Goal: Task Accomplishment & Management: Manage account settings

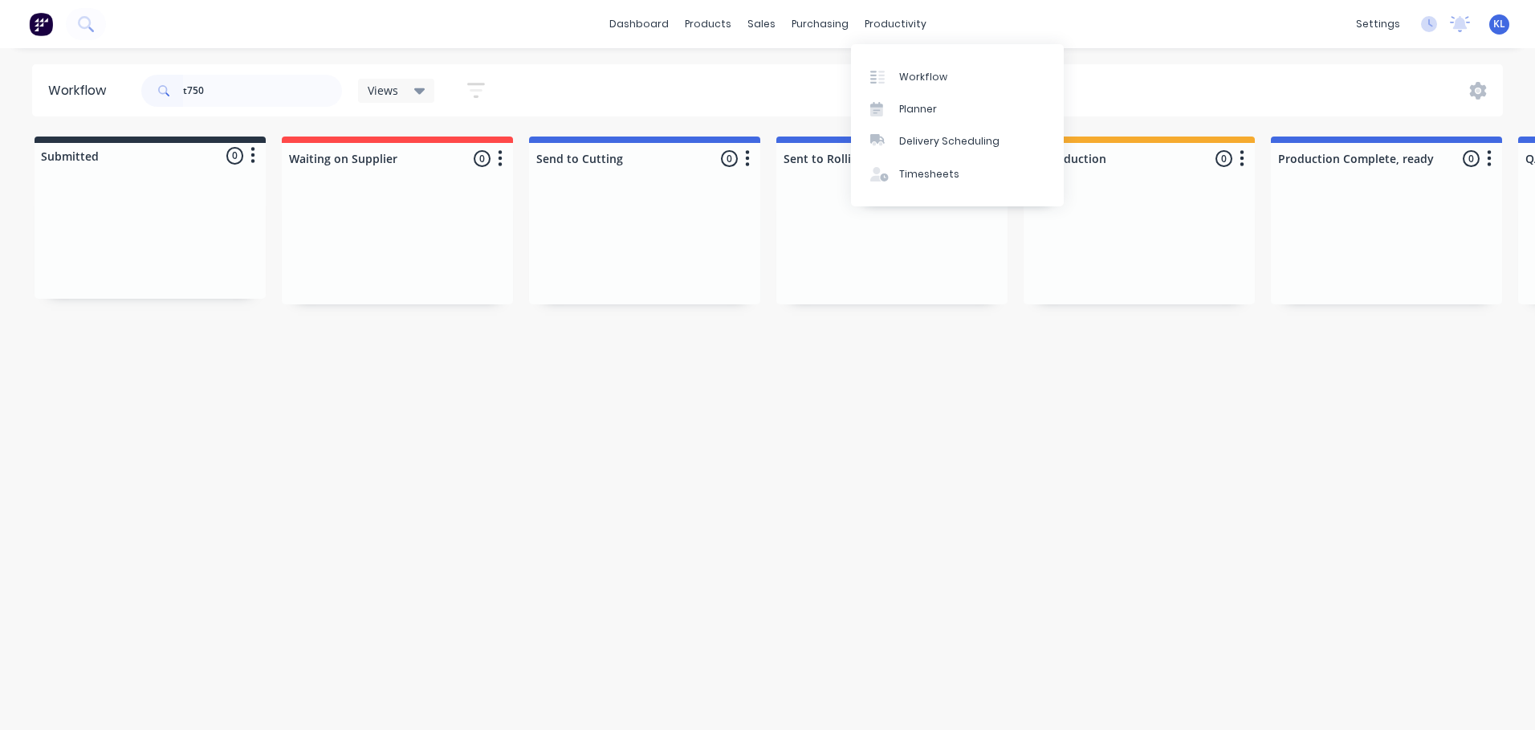
drag, startPoint x: 889, startPoint y: 22, endPoint x: 900, endPoint y: 47, distance: 26.2
click at [889, 22] on div "productivity" at bounding box center [896, 24] width 78 height 24
click at [928, 79] on div "Workflow" at bounding box center [923, 77] width 48 height 14
drag, startPoint x: 219, startPoint y: 90, endPoint x: 132, endPoint y: 75, distance: 87.9
click at [128, 76] on header "Workflow t750 Views Save new view None (Default) edit All edit Production edit …" at bounding box center [767, 90] width 1471 height 52
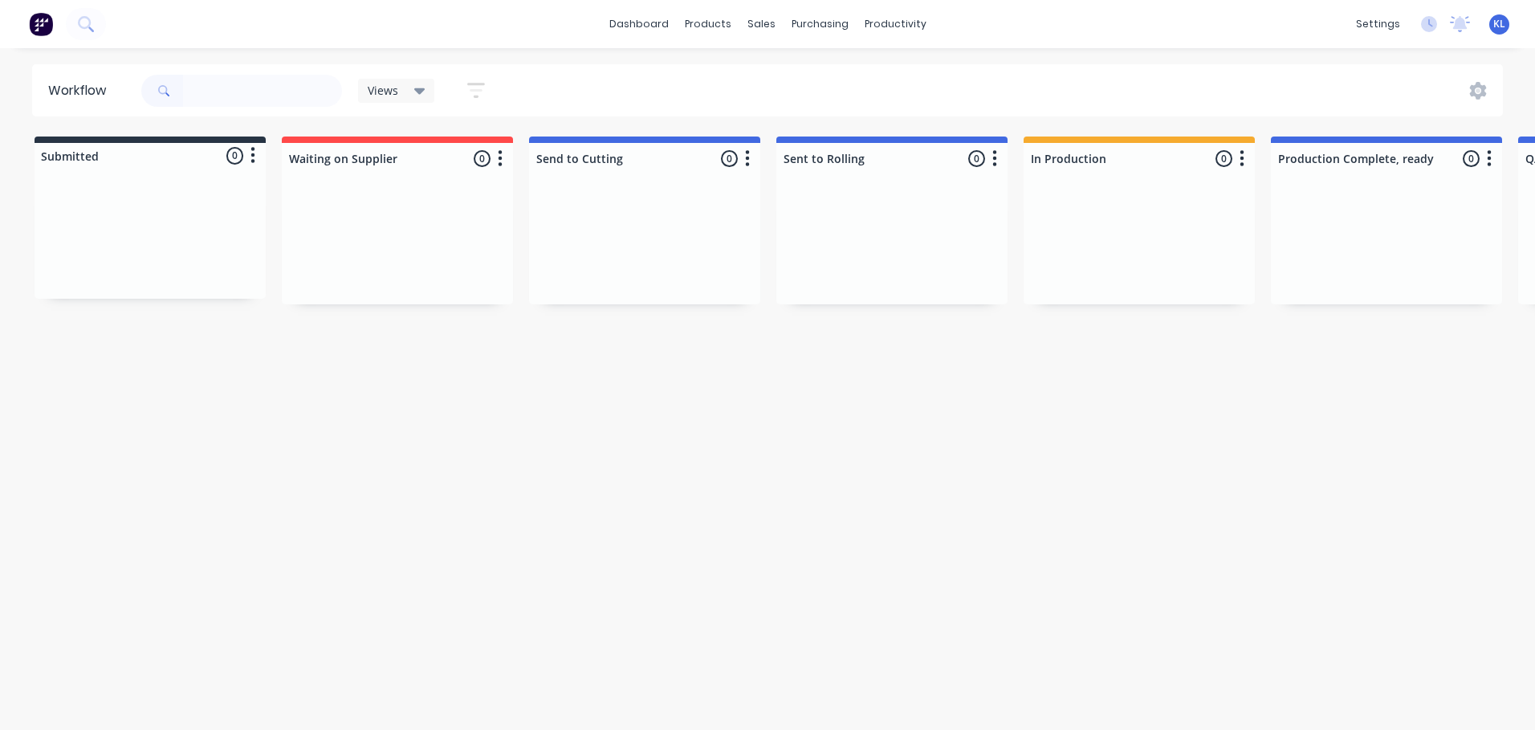
click at [235, 116] on div "Workflow Views Save new view None (Default) edit All edit Production edit Spare…" at bounding box center [767, 380] width 1535 height 633
drag, startPoint x: 235, startPoint y: 116, endPoint x: 205, endPoint y: 92, distance: 38.9
click at [205, 92] on input "text" at bounding box center [262, 91] width 159 height 32
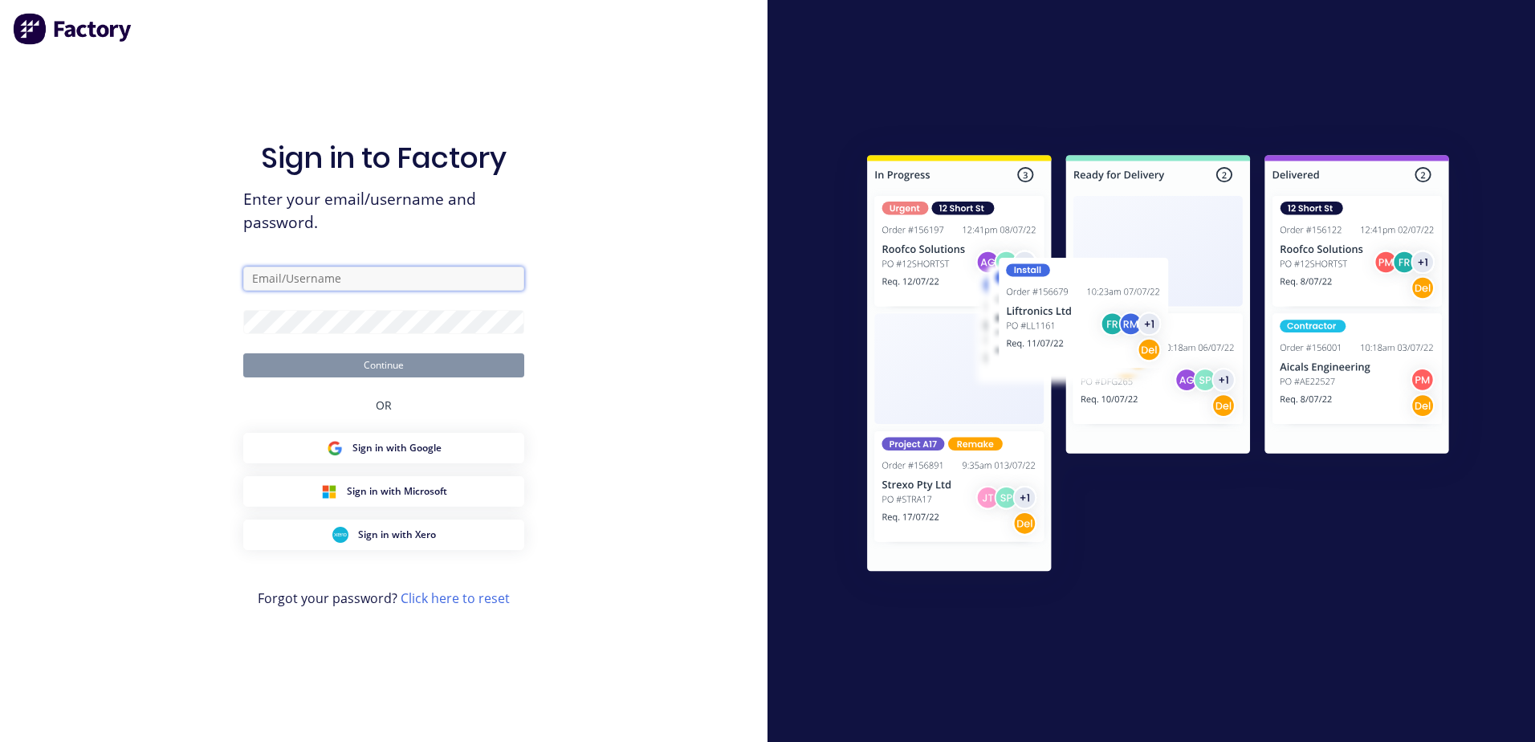
type input "[PERSON_NAME][EMAIL_ADDRESS][DOMAIN_NAME]"
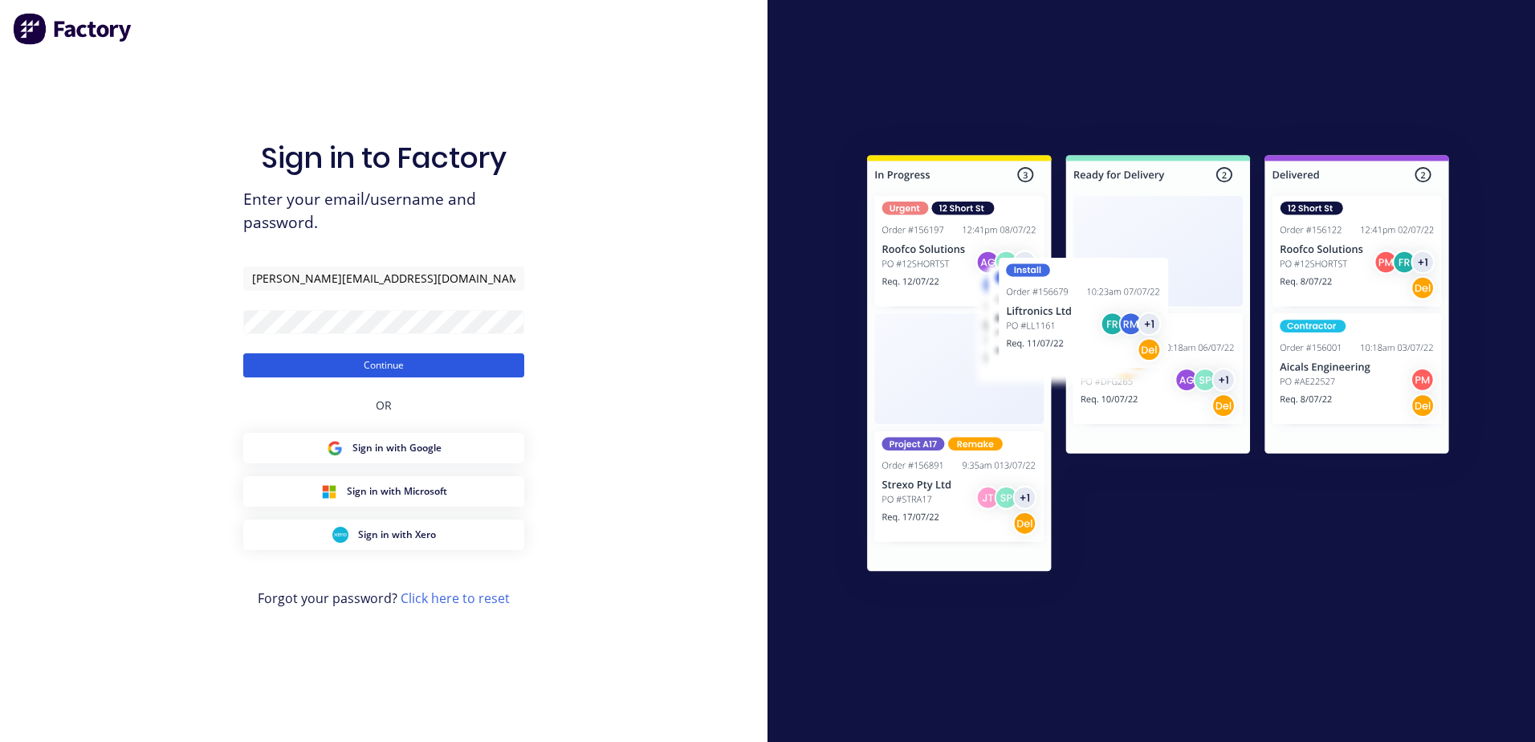
click at [406, 363] on button "Continue" at bounding box center [383, 365] width 281 height 24
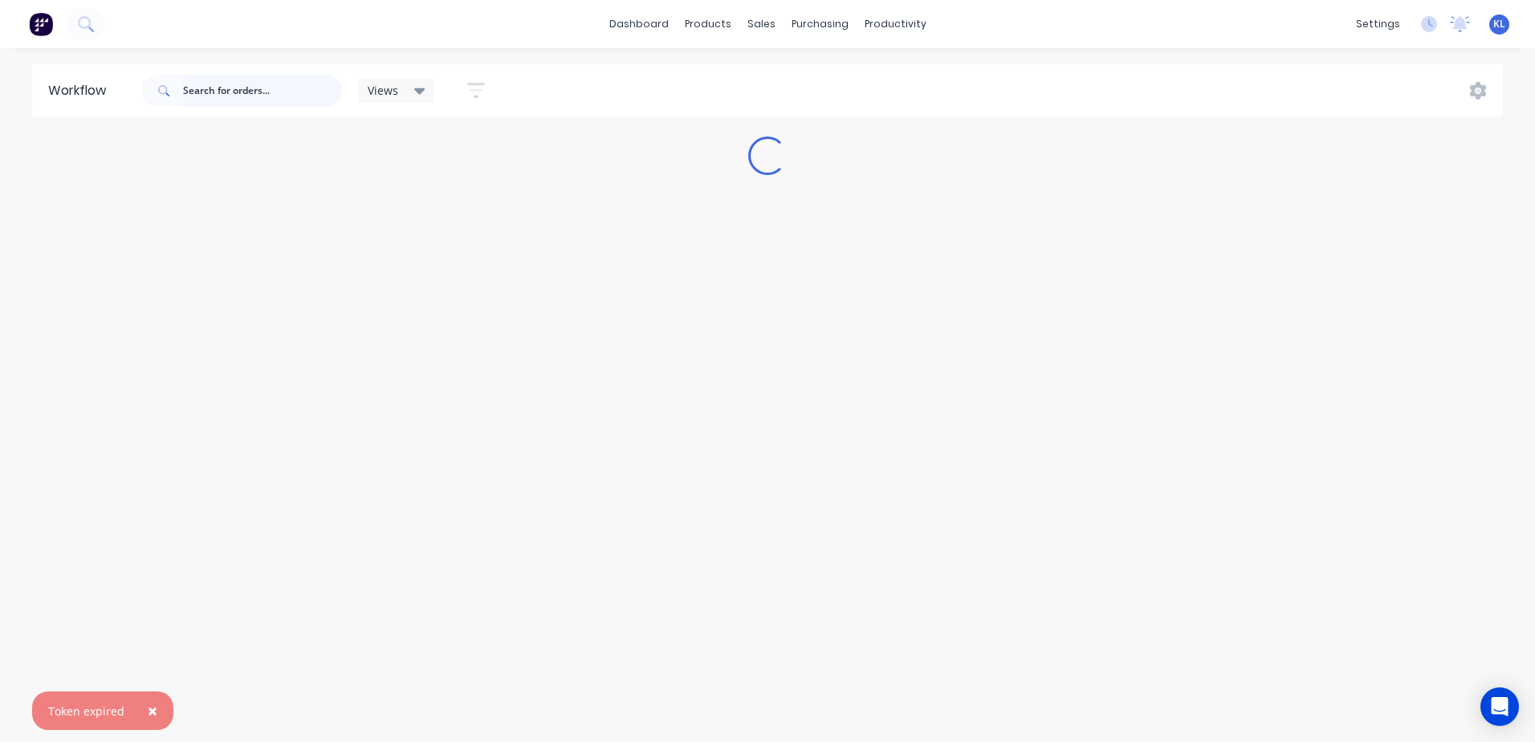
click at [213, 84] on input "text" at bounding box center [262, 91] width 159 height 32
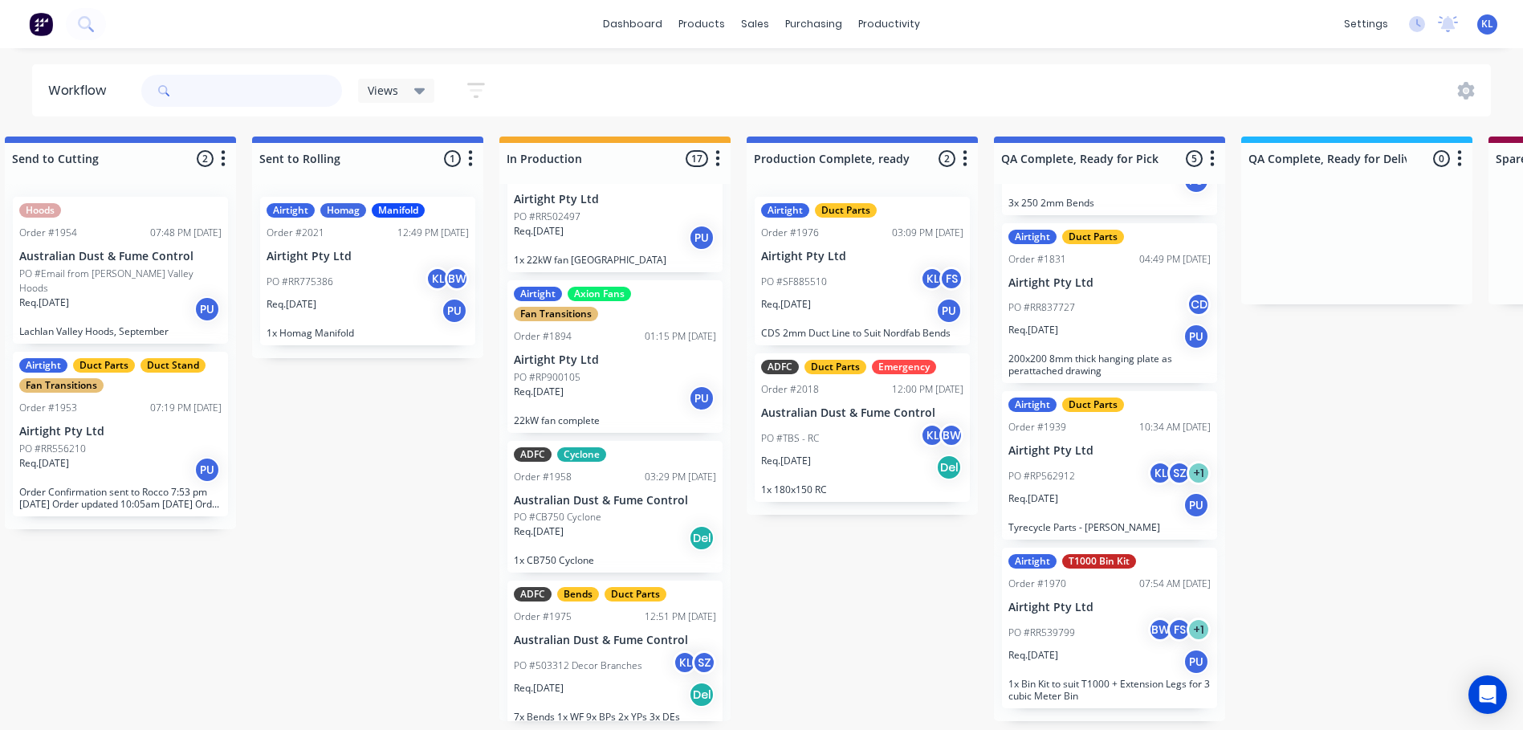
scroll to position [677, 0]
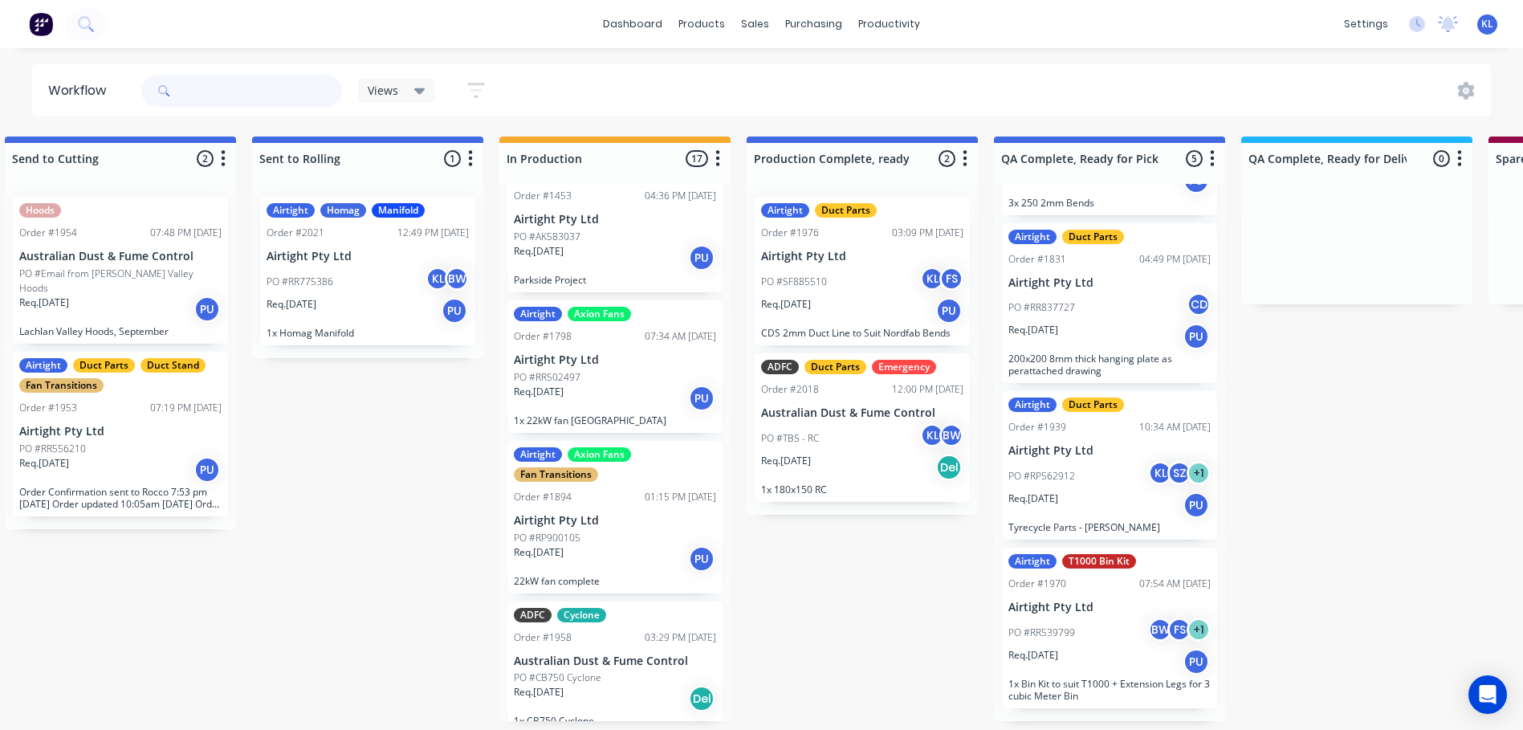
click at [254, 82] on input "text" at bounding box center [262, 91] width 159 height 32
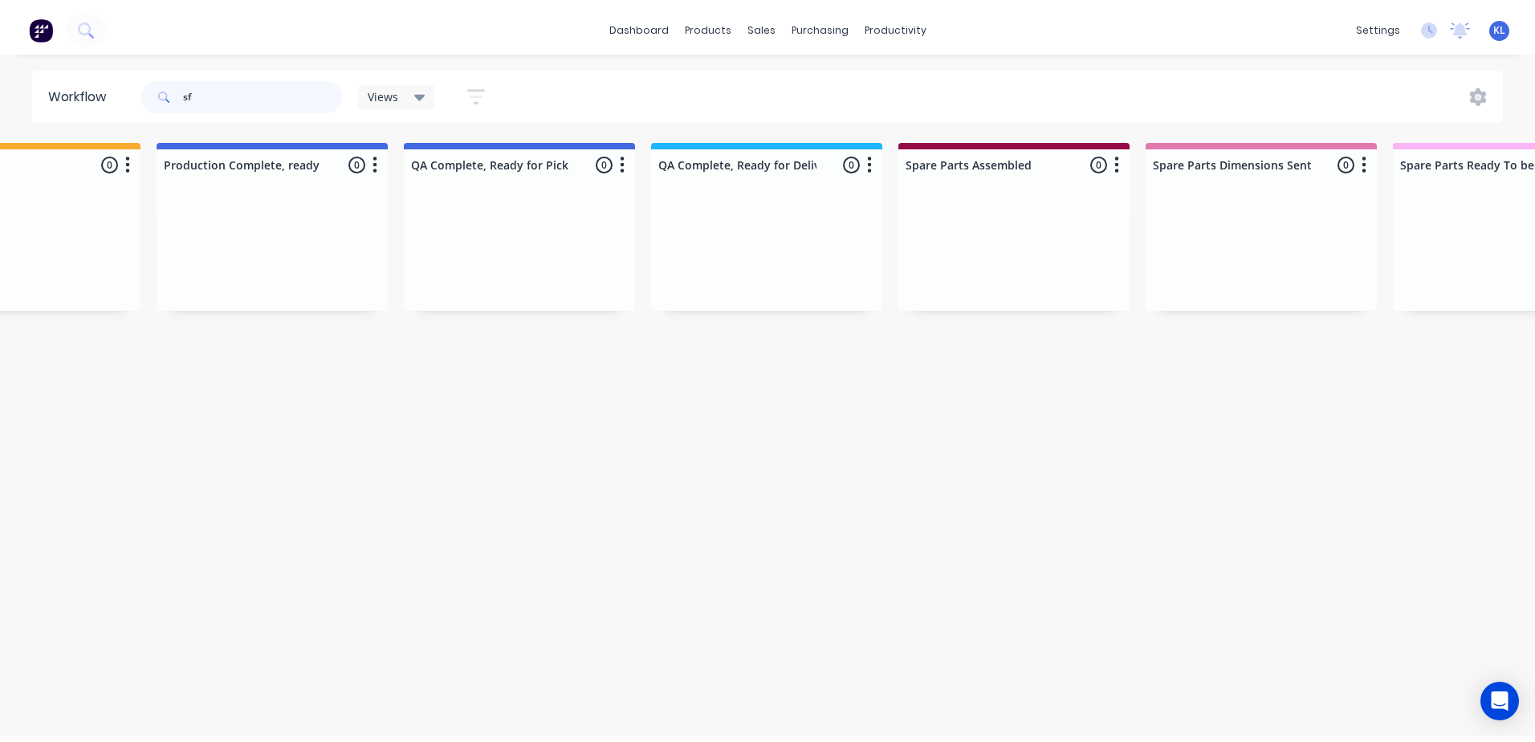
scroll to position [0, 0]
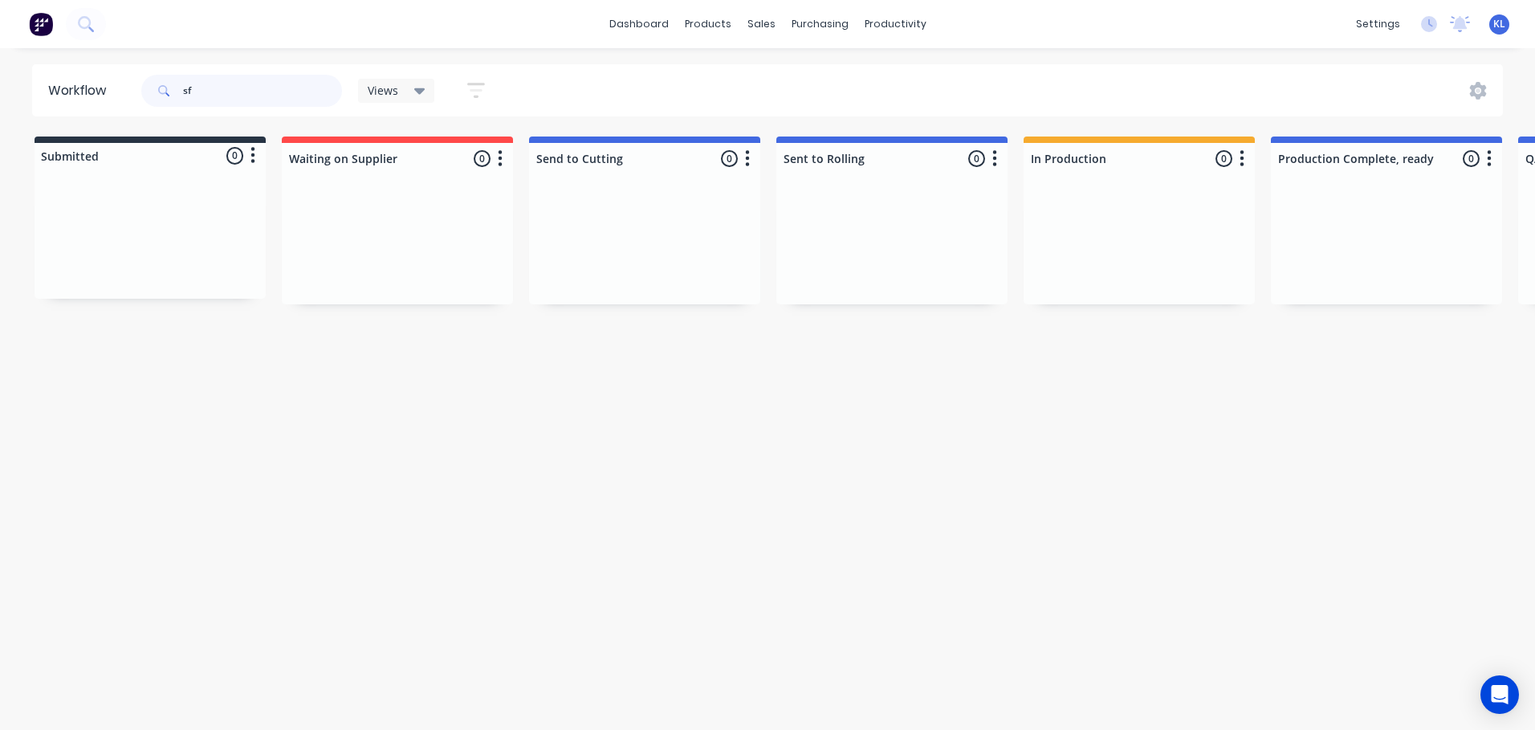
type input "s"
click at [757, 14] on div "sales" at bounding box center [761, 24] width 44 height 24
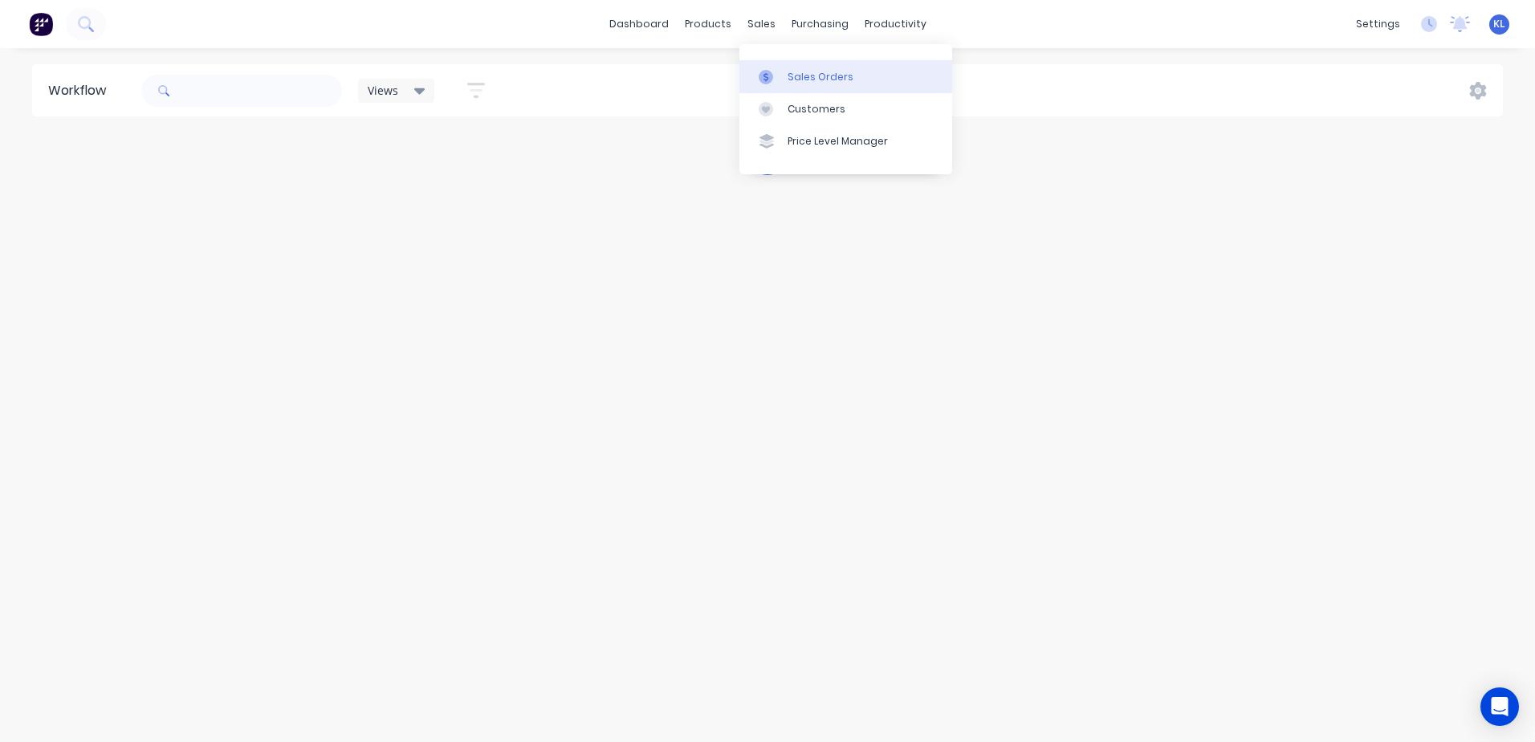
click at [802, 80] on div "Sales Orders" at bounding box center [821, 77] width 66 height 14
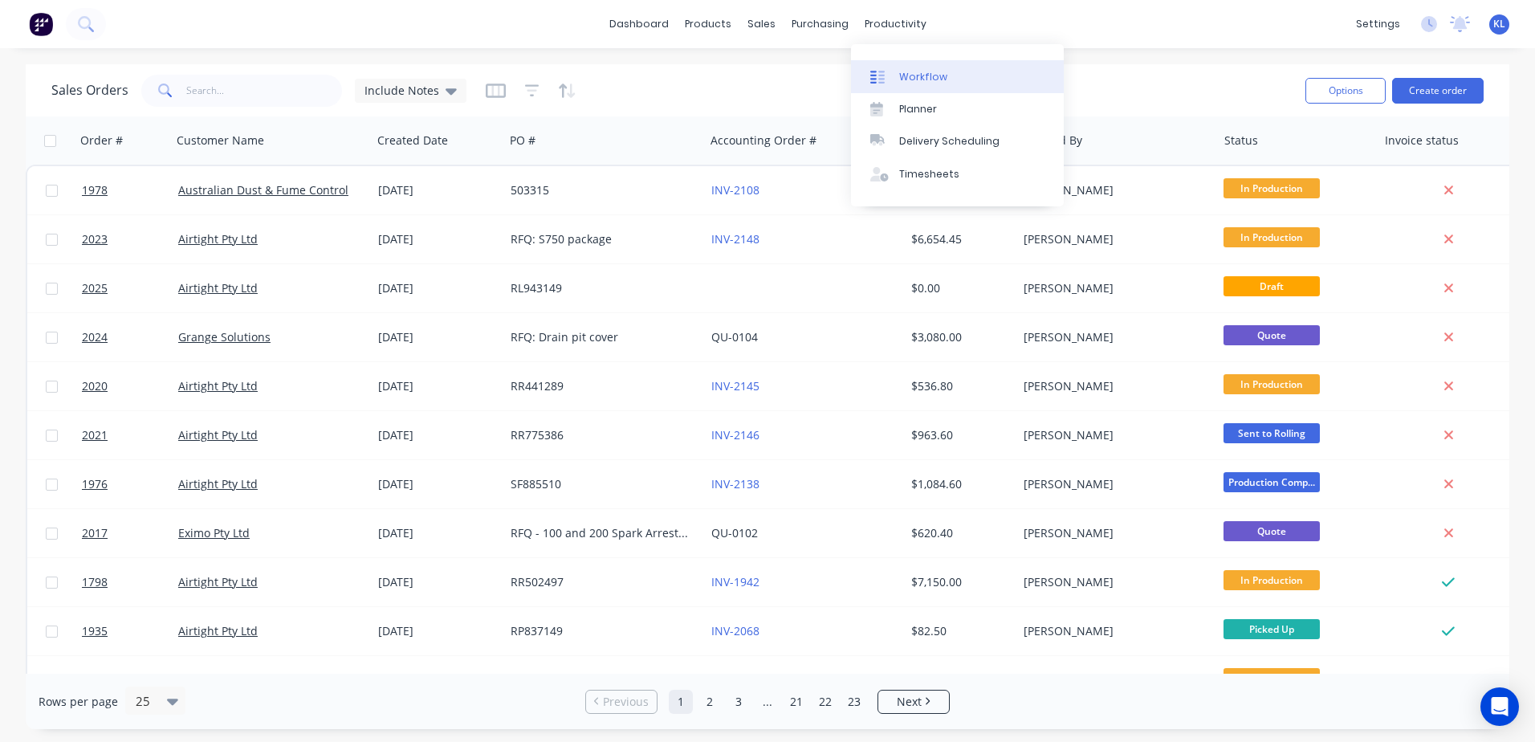
click at [911, 71] on div "Workflow" at bounding box center [923, 77] width 48 height 14
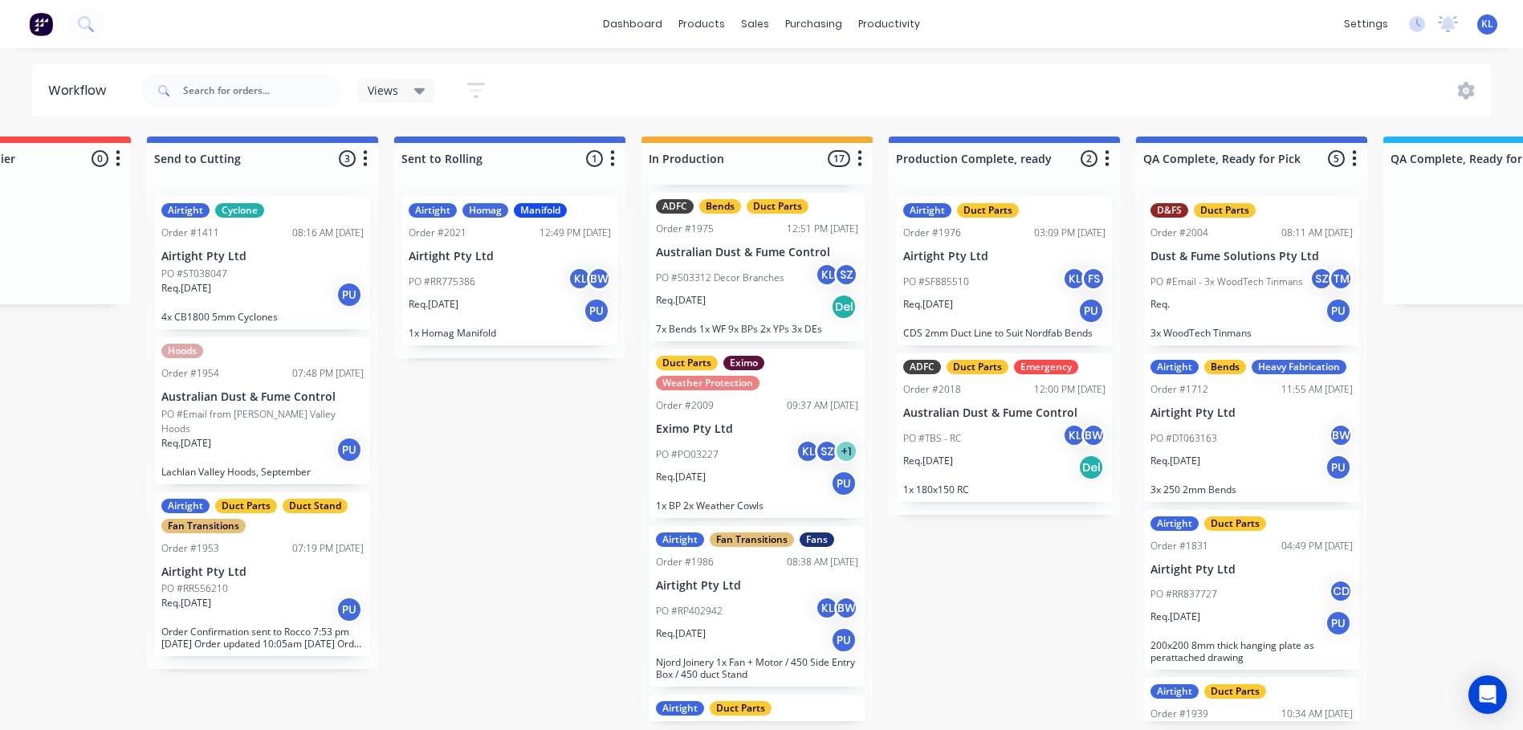
scroll to position [1365, 0]
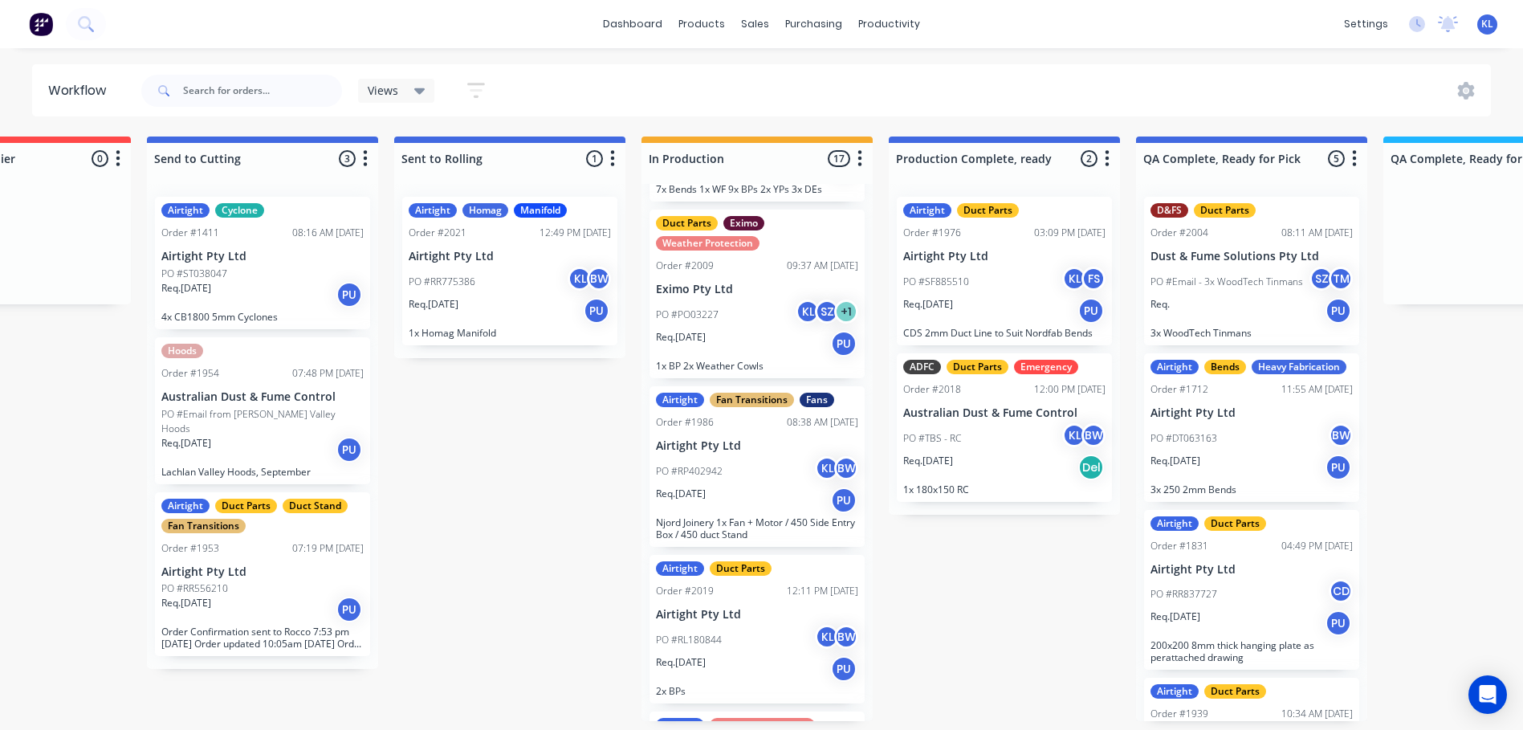
click at [771, 486] on div "Req. [DATE] PU" at bounding box center [757, 499] width 202 height 27
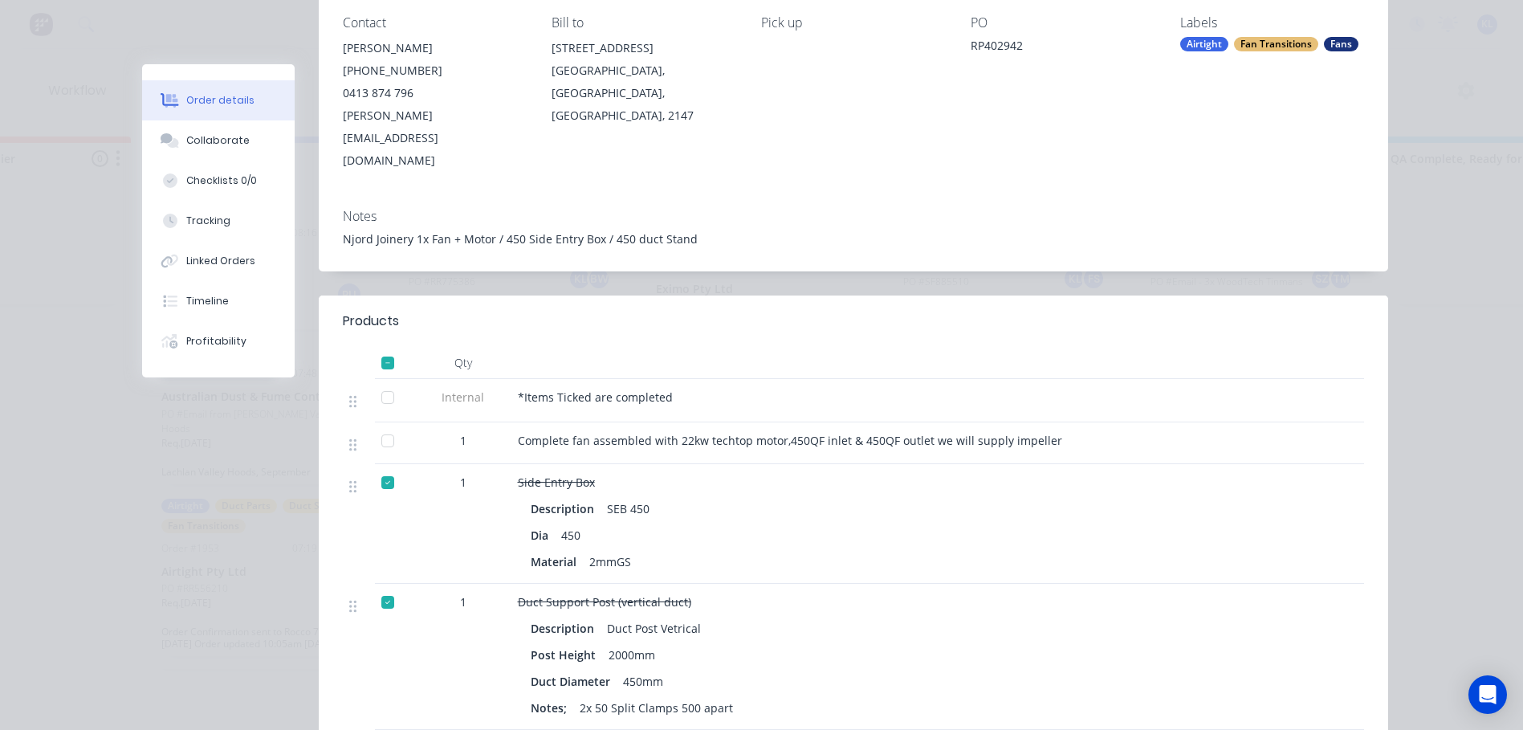
scroll to position [0, 0]
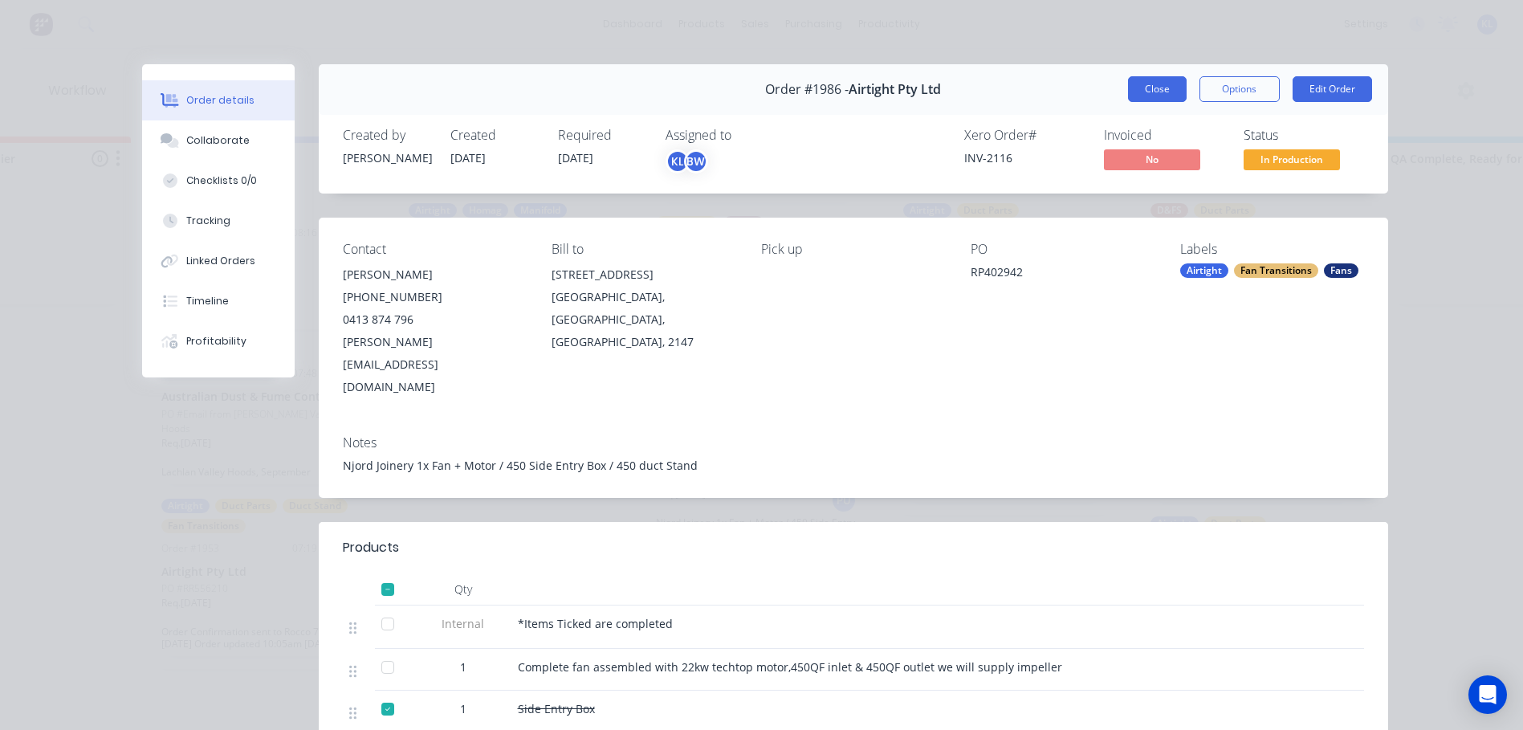
click at [1139, 94] on button "Close" at bounding box center [1157, 89] width 59 height 26
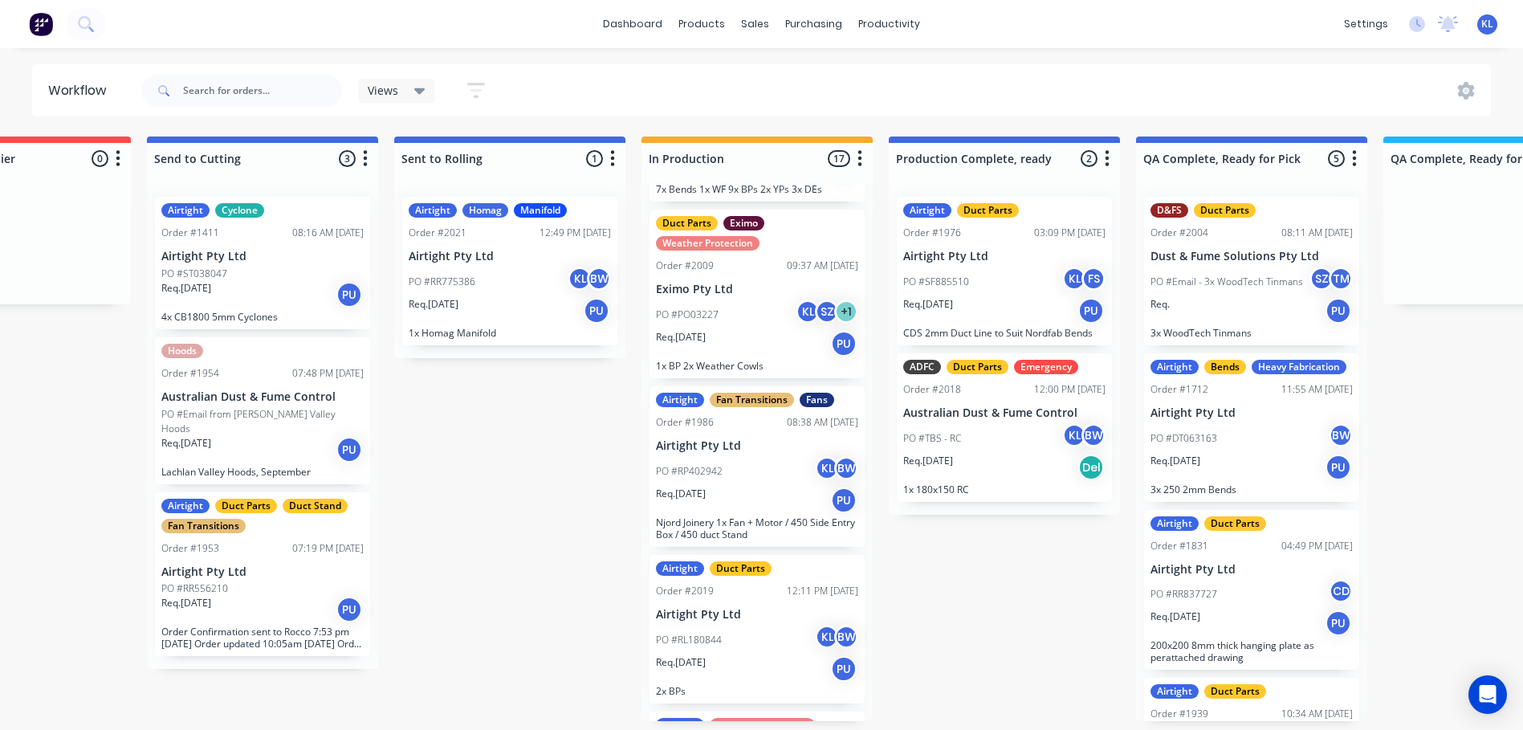
scroll to position [3, 382]
click at [626, 609] on div "Submitted 12 Status colour #273444 hex #273444 Save Cancel Summaries Total orde…" at bounding box center [1410, 428] width 3608 height 584
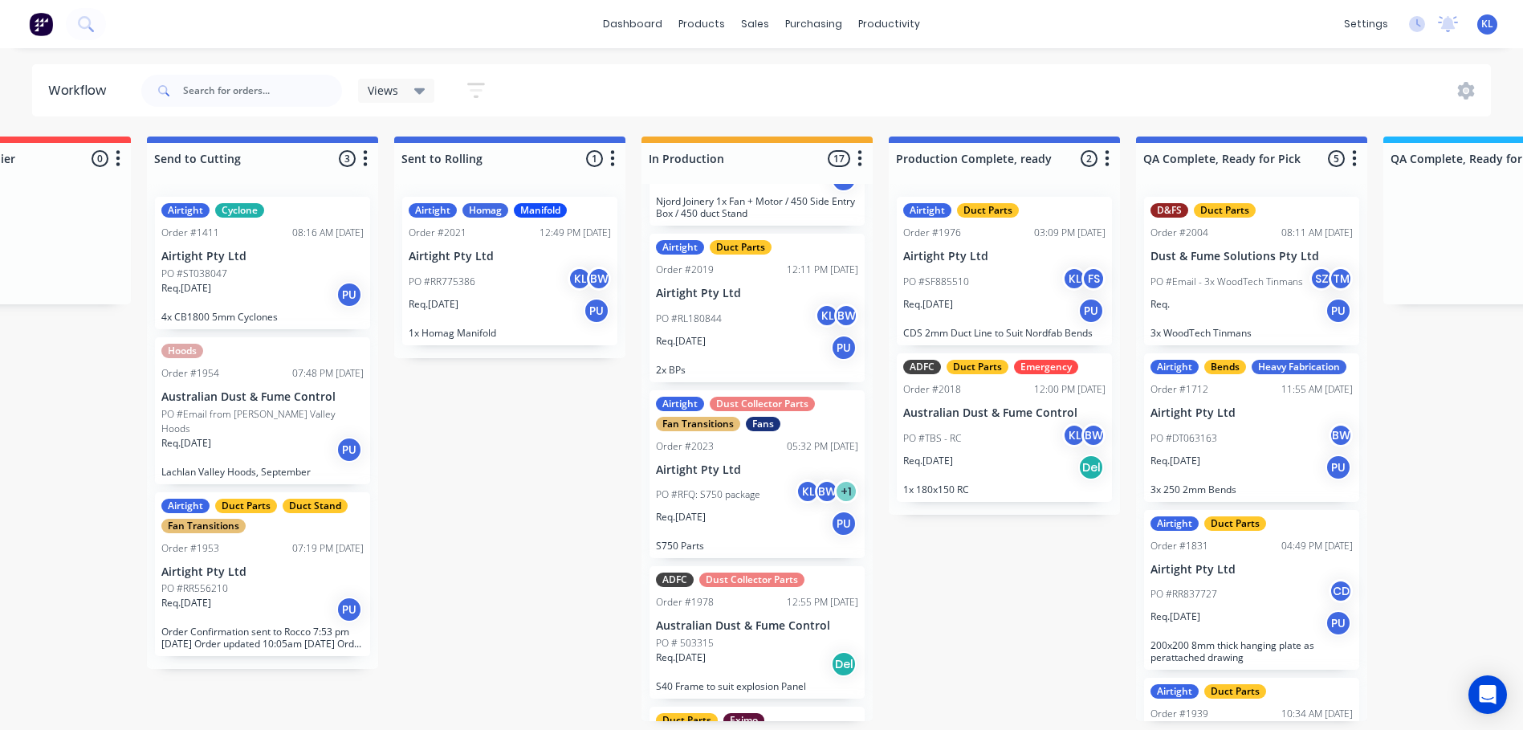
click at [759, 510] on div "Req. [DATE] PU" at bounding box center [757, 523] width 202 height 27
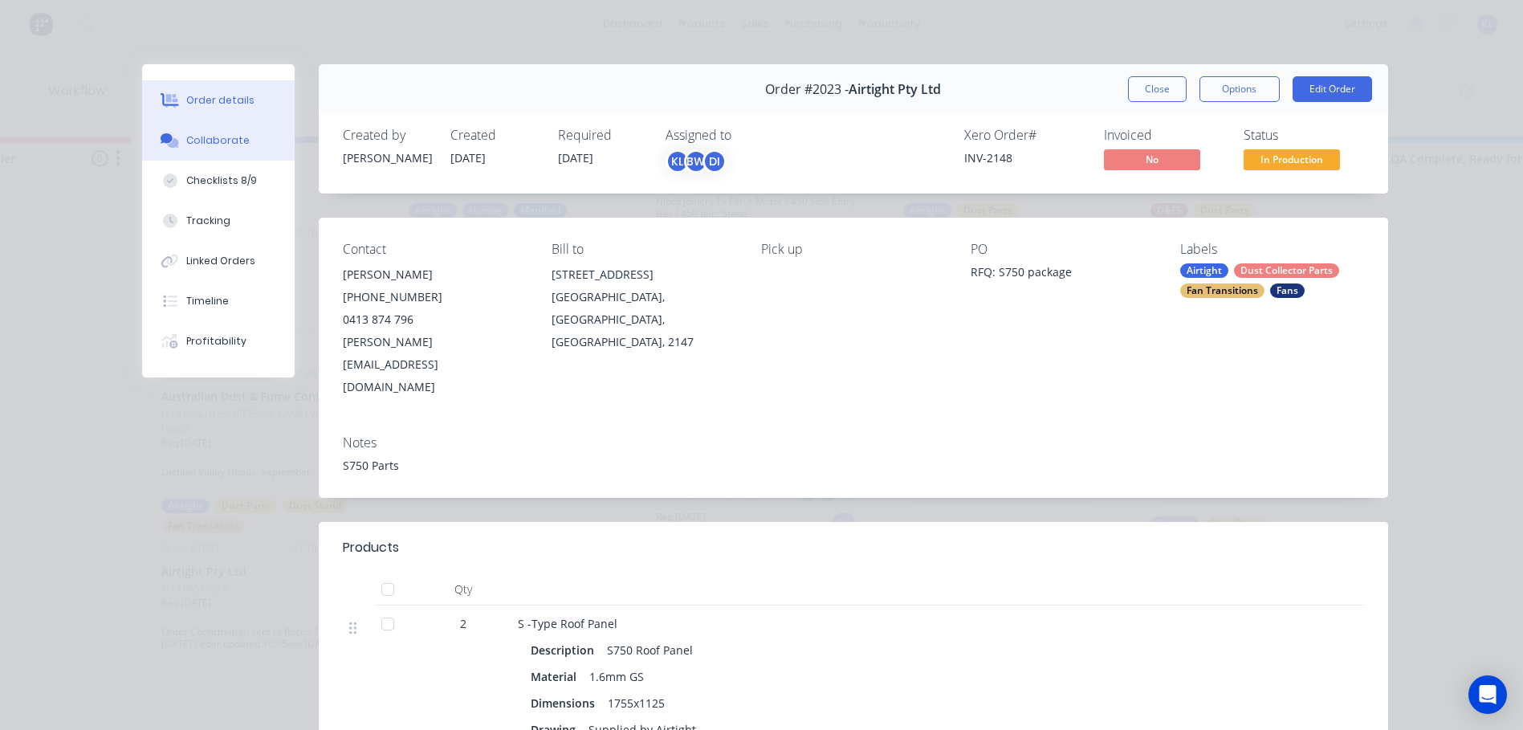
click at [213, 144] on div "Collaborate" at bounding box center [217, 140] width 63 height 14
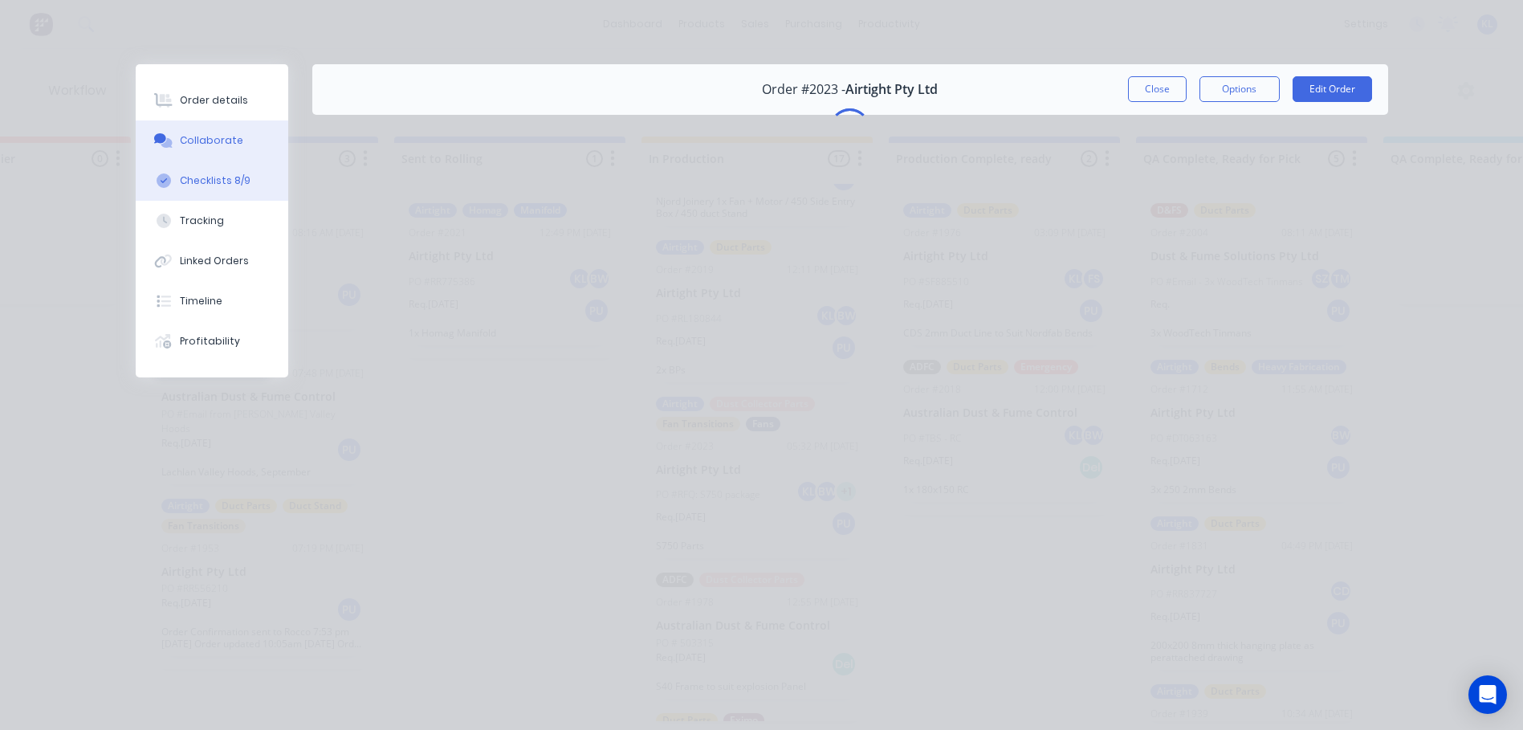
click at [231, 188] on button "Checklists 8/9" at bounding box center [212, 181] width 153 height 40
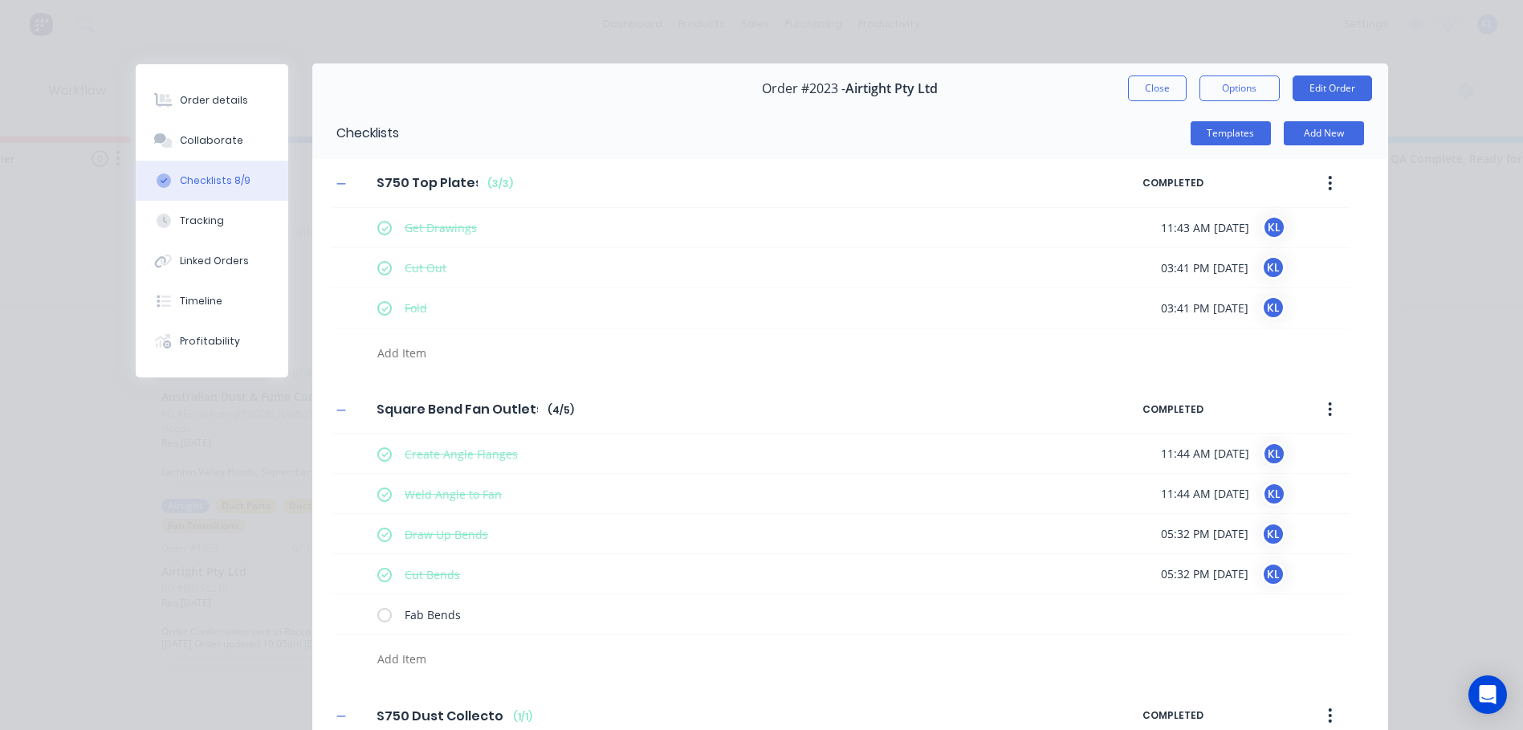
scroll to position [0, 0]
click at [220, 100] on div "Order details" at bounding box center [214, 100] width 68 height 14
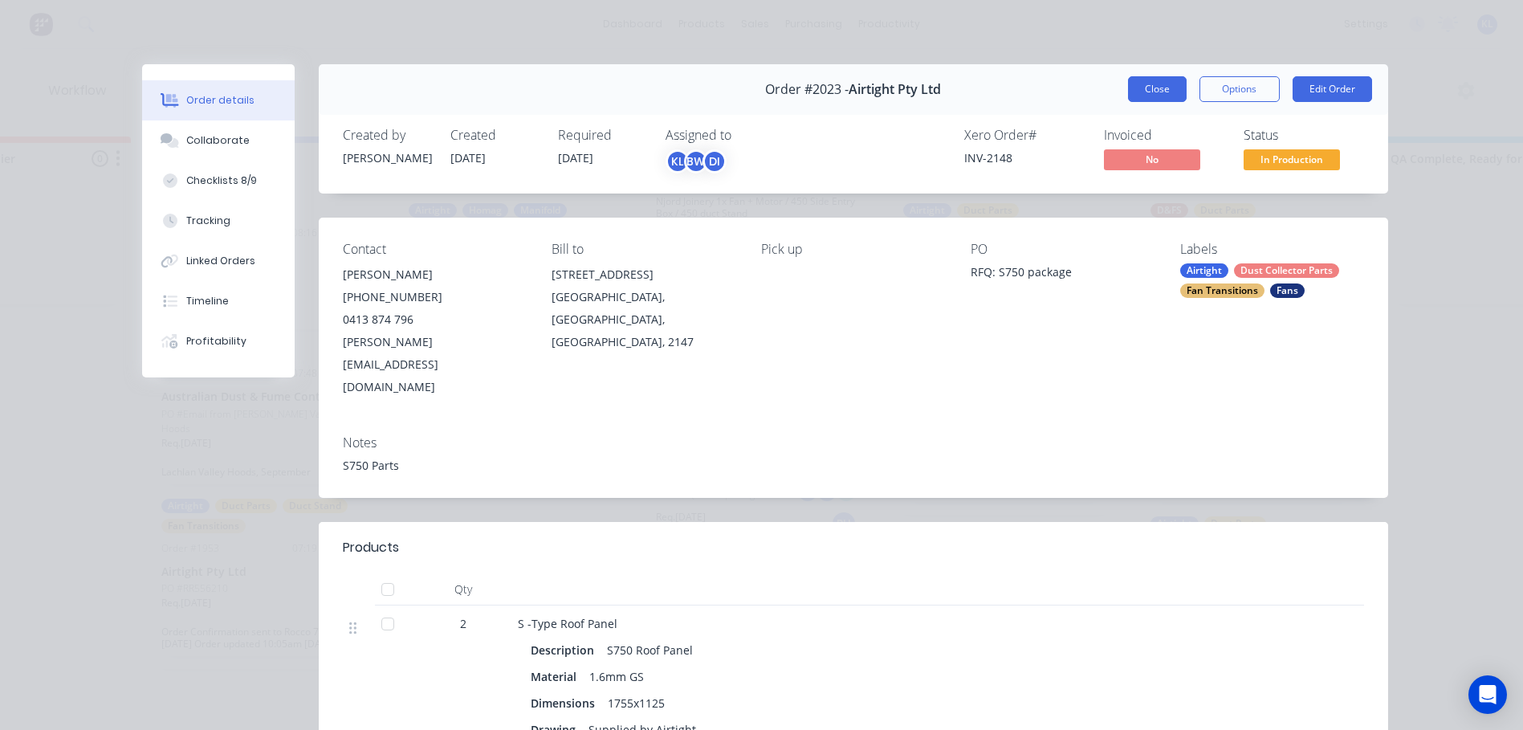
click at [1152, 91] on button "Close" at bounding box center [1157, 89] width 59 height 26
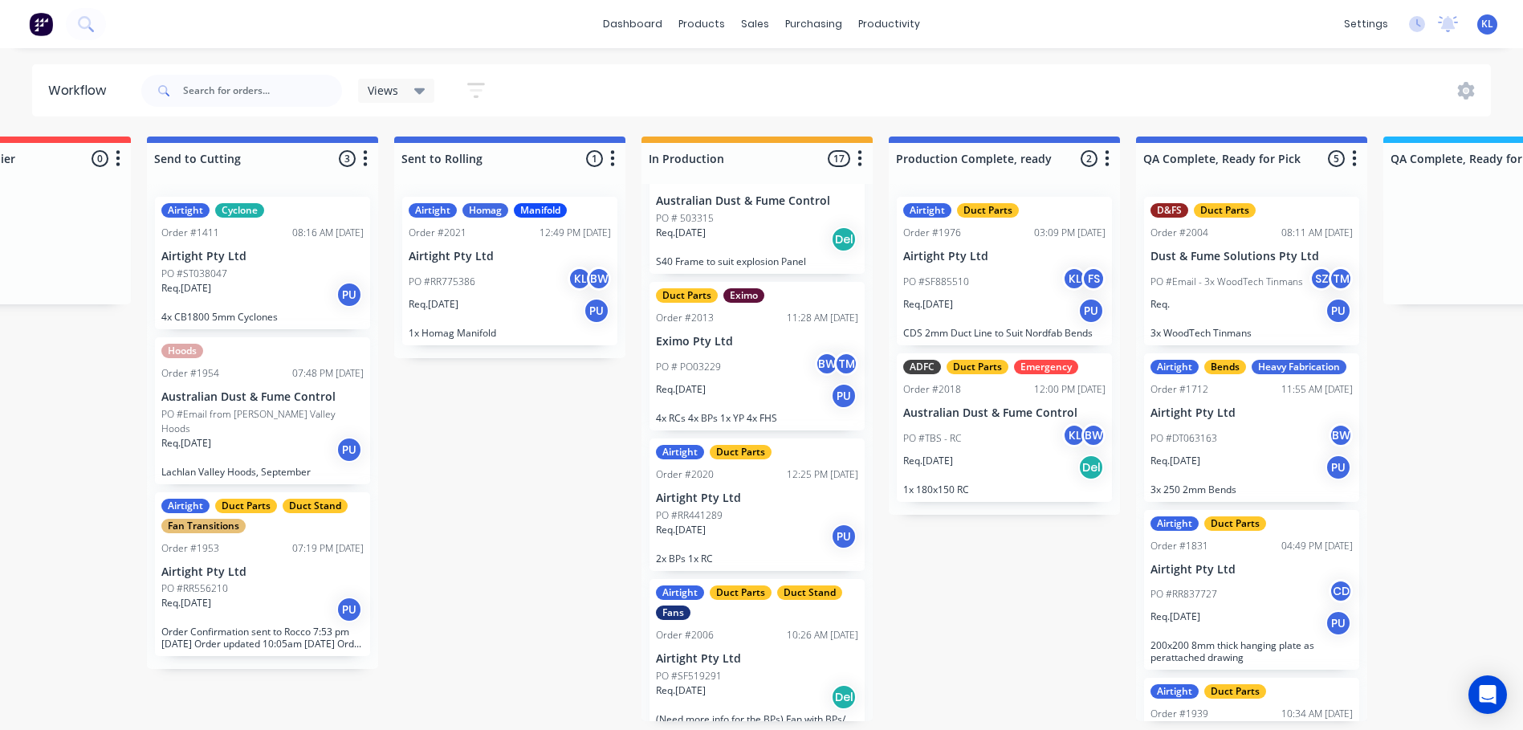
scroll to position [2122, 0]
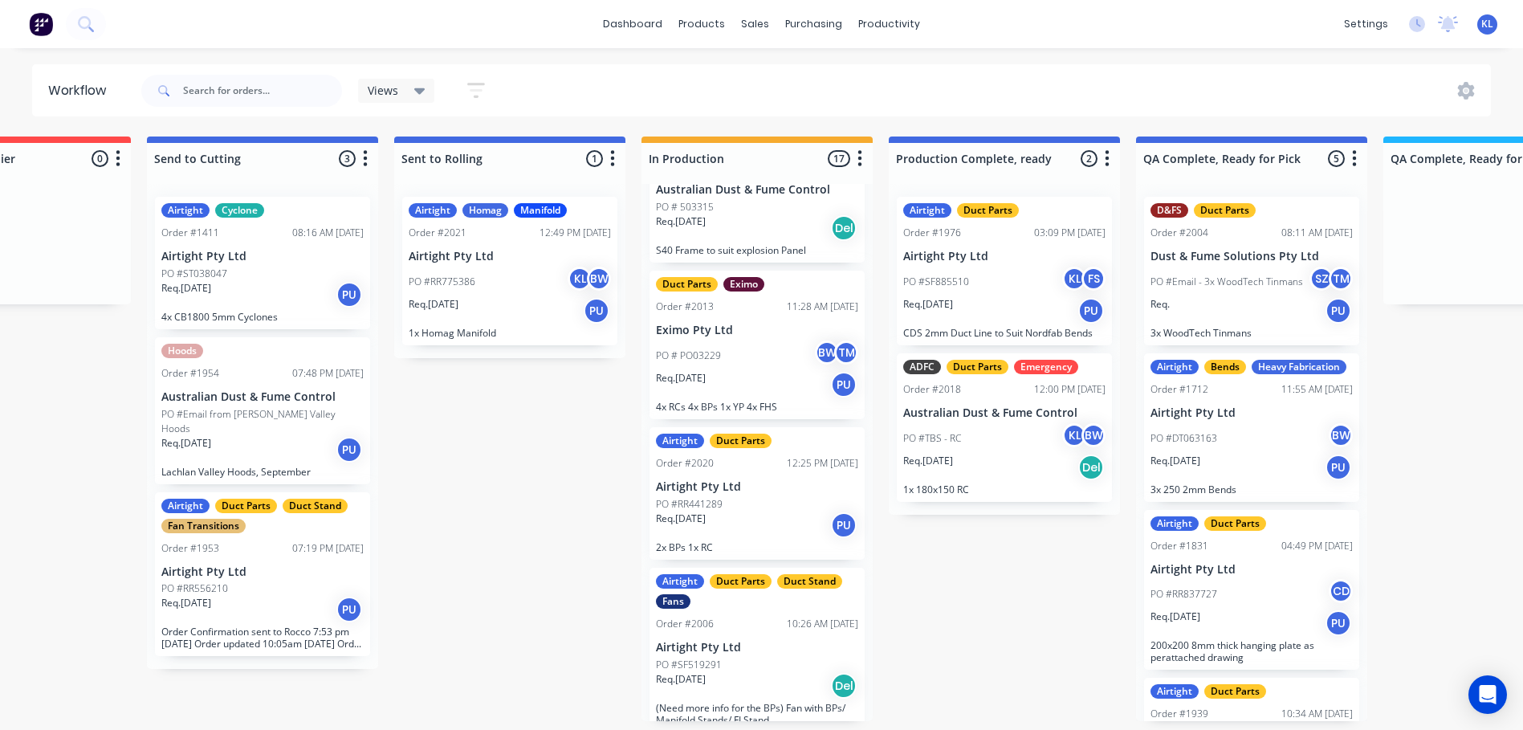
click at [796, 657] on div "PO #SF519291" at bounding box center [757, 664] width 202 height 14
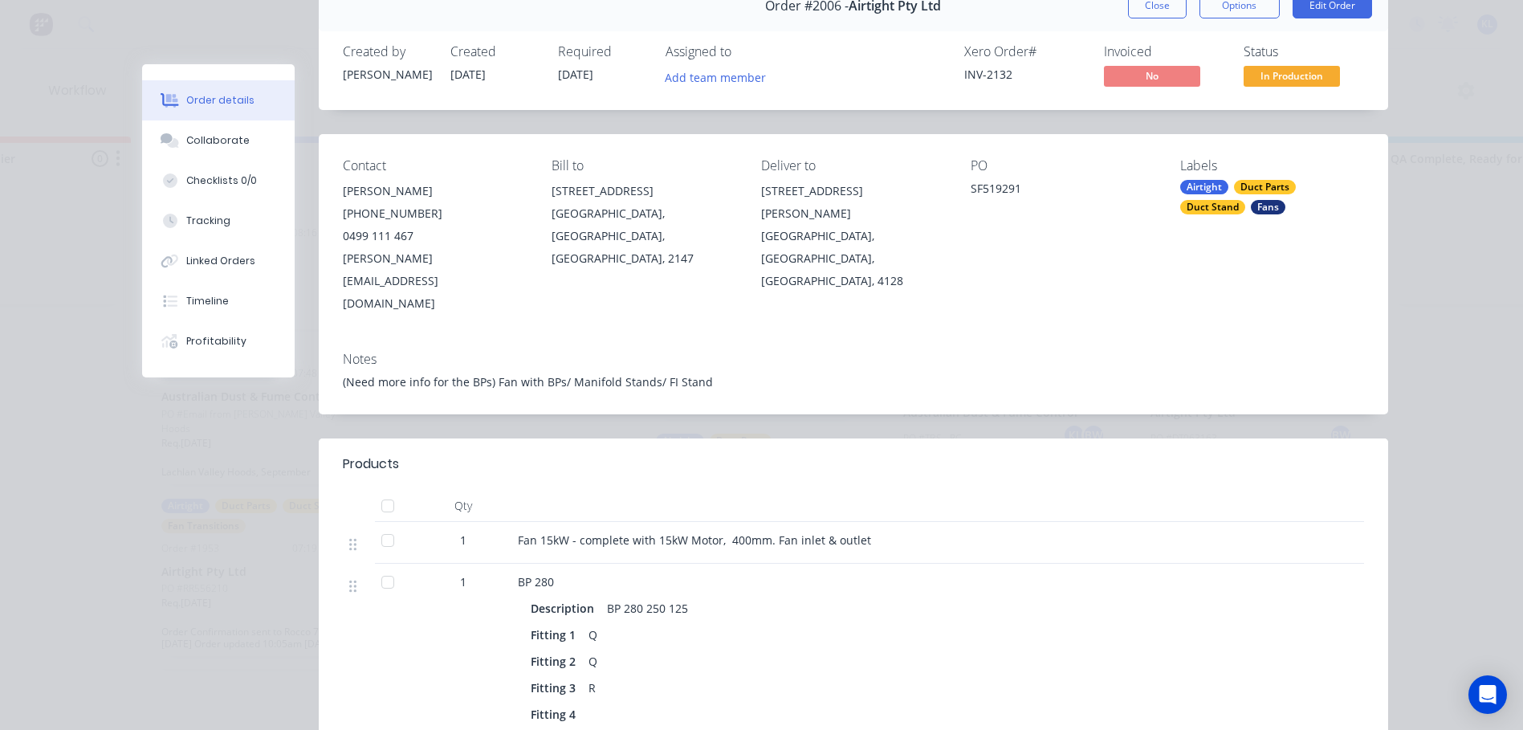
scroll to position [161, 0]
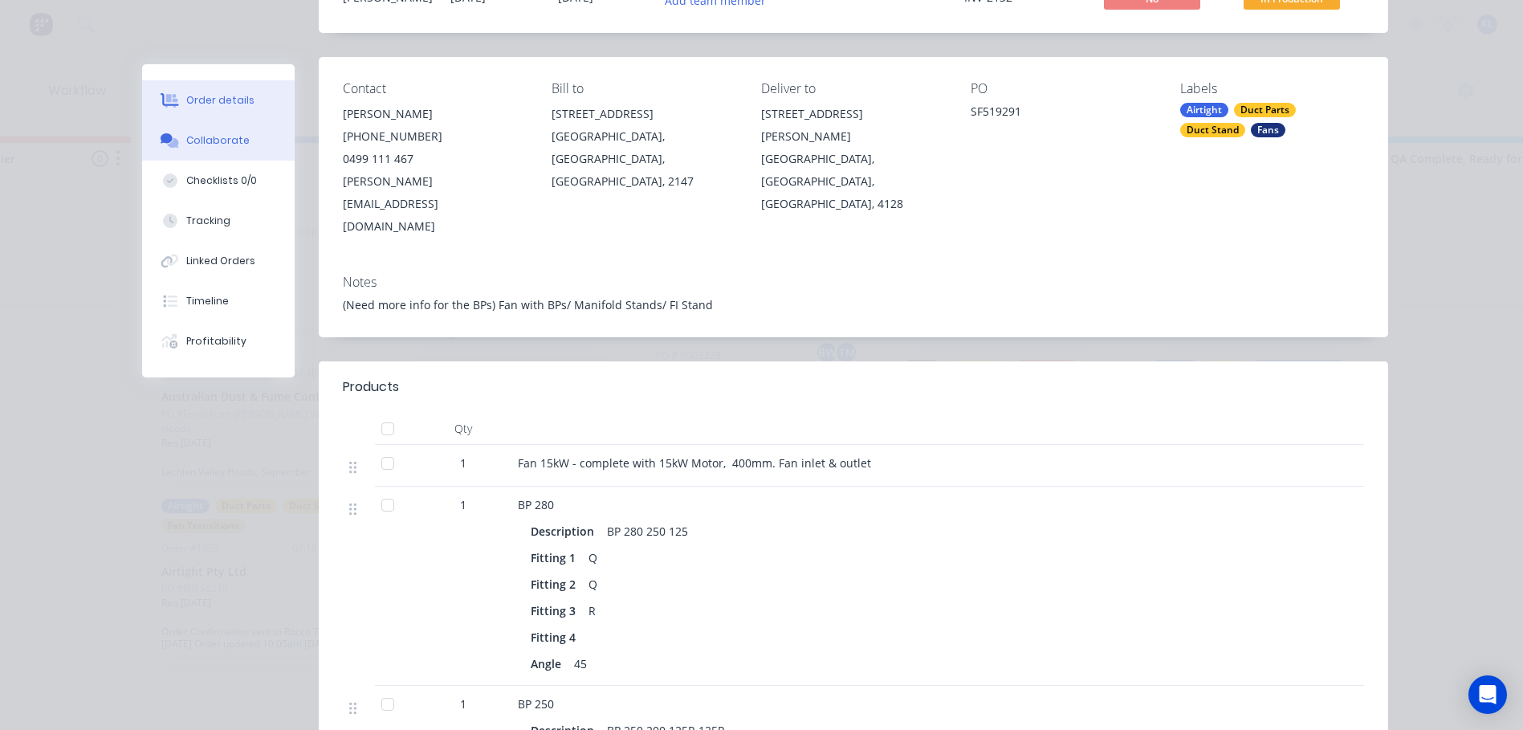
click at [216, 137] on div "Collaborate" at bounding box center [217, 140] width 63 height 14
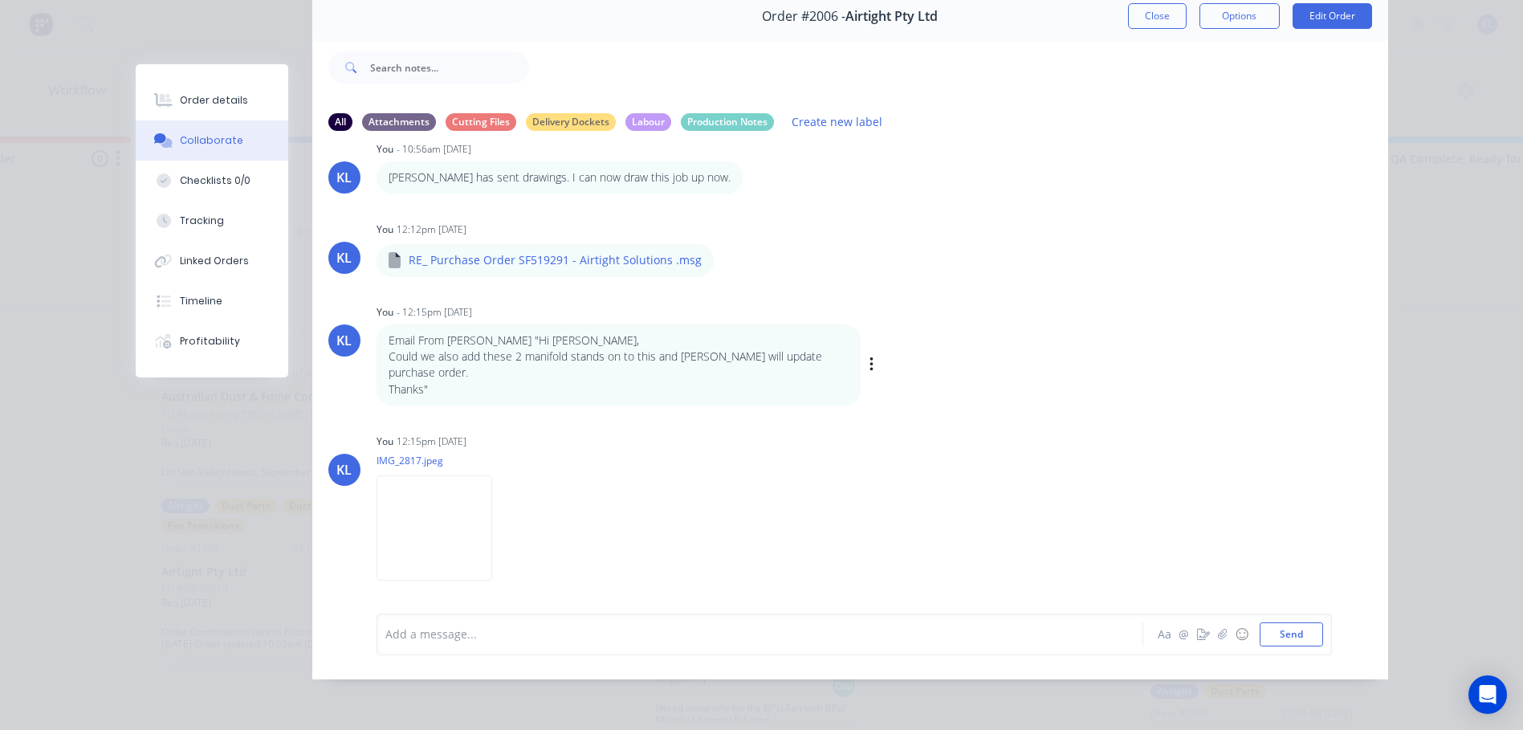
scroll to position [1044, 0]
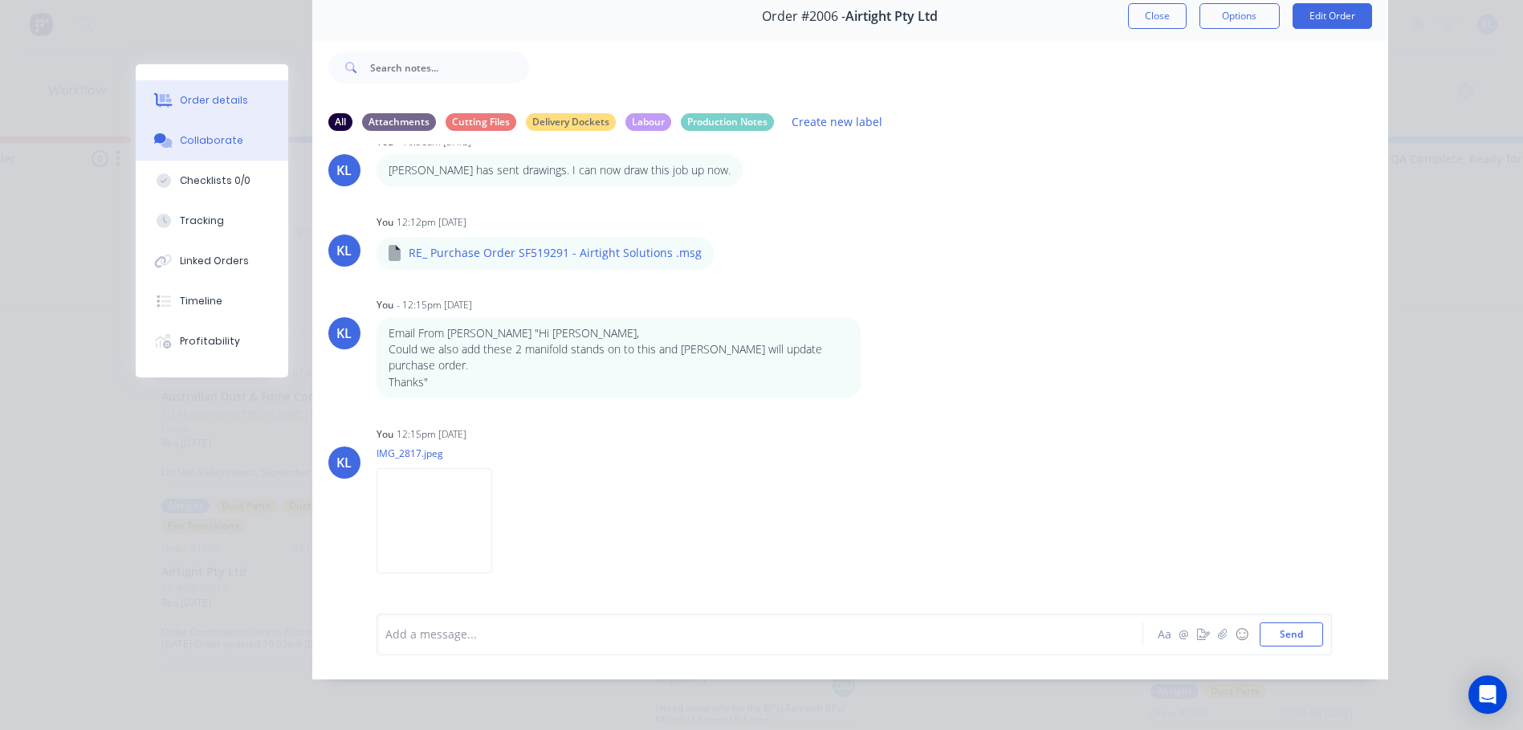
click at [230, 100] on div "Order details" at bounding box center [214, 100] width 68 height 14
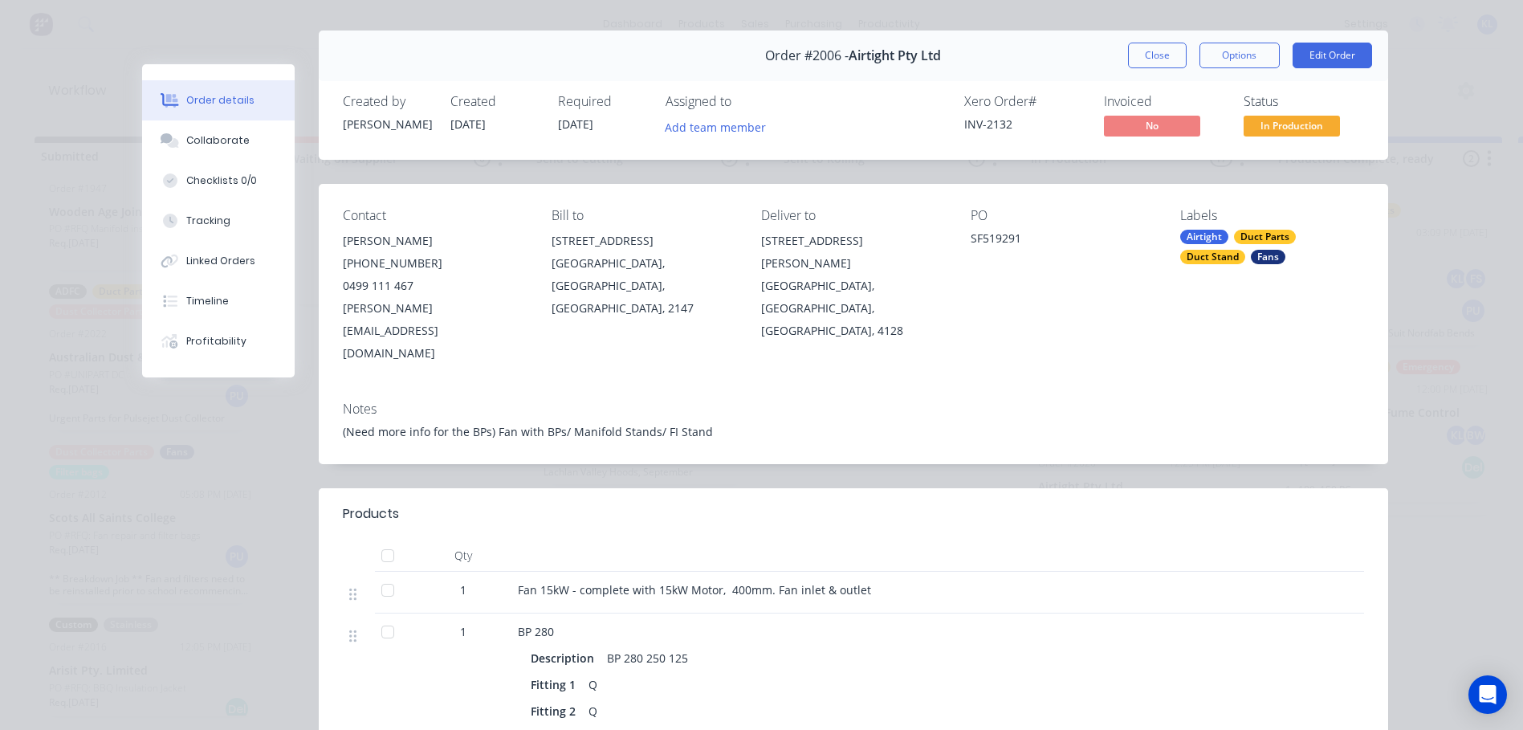
scroll to position [0, 0]
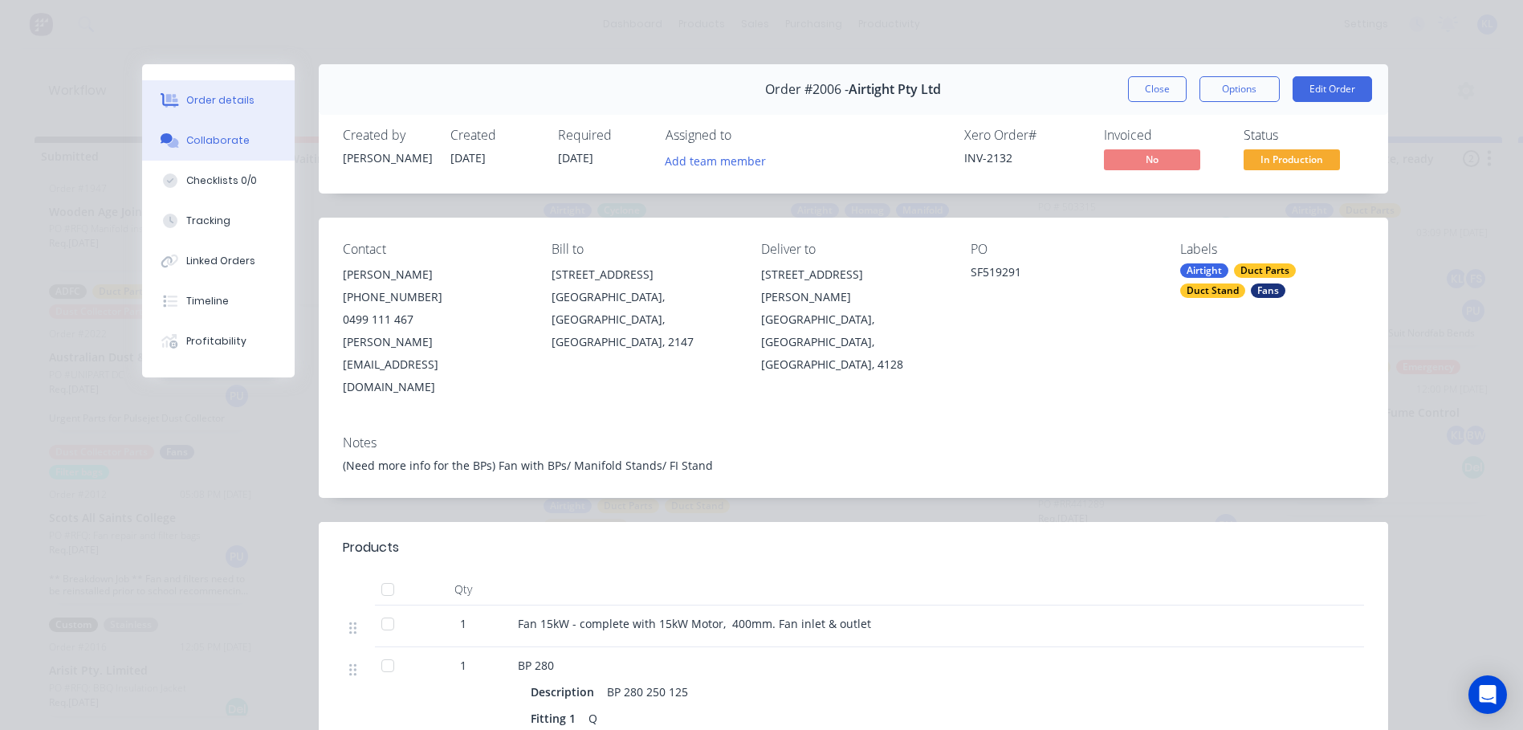
click at [219, 136] on div "Collaborate" at bounding box center [217, 140] width 63 height 14
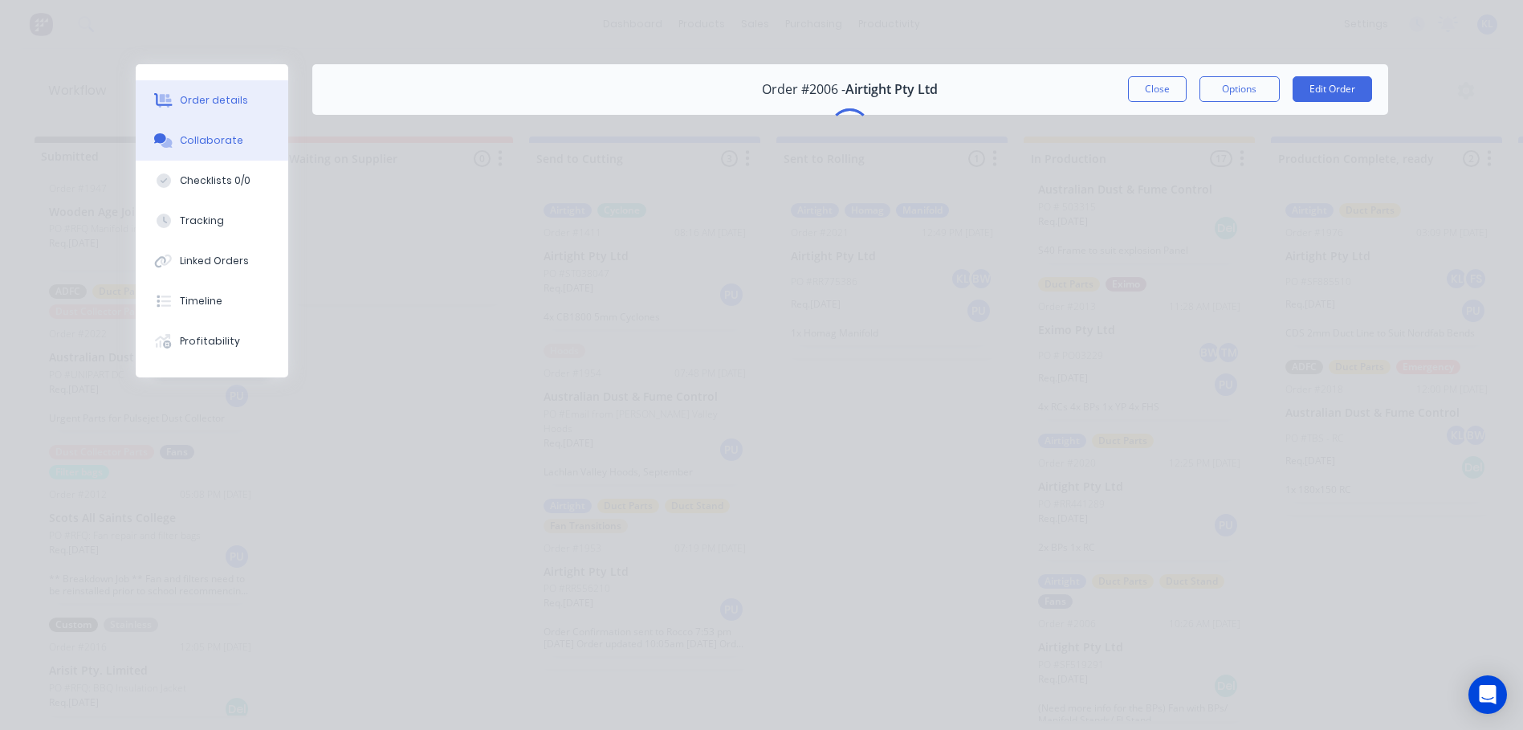
click at [222, 92] on button "Order details" at bounding box center [212, 100] width 153 height 40
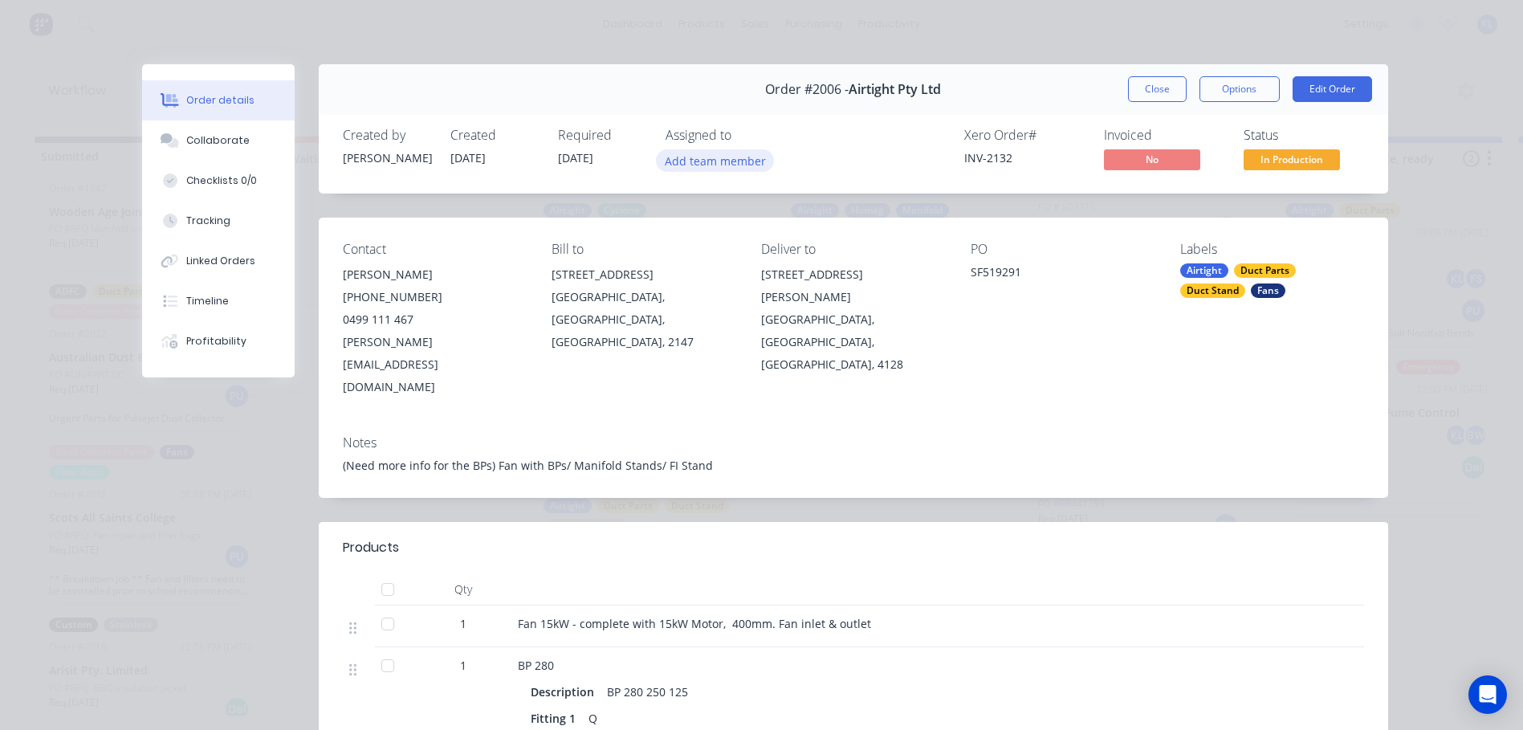
click at [703, 156] on button "Add team member" at bounding box center [715, 160] width 118 height 22
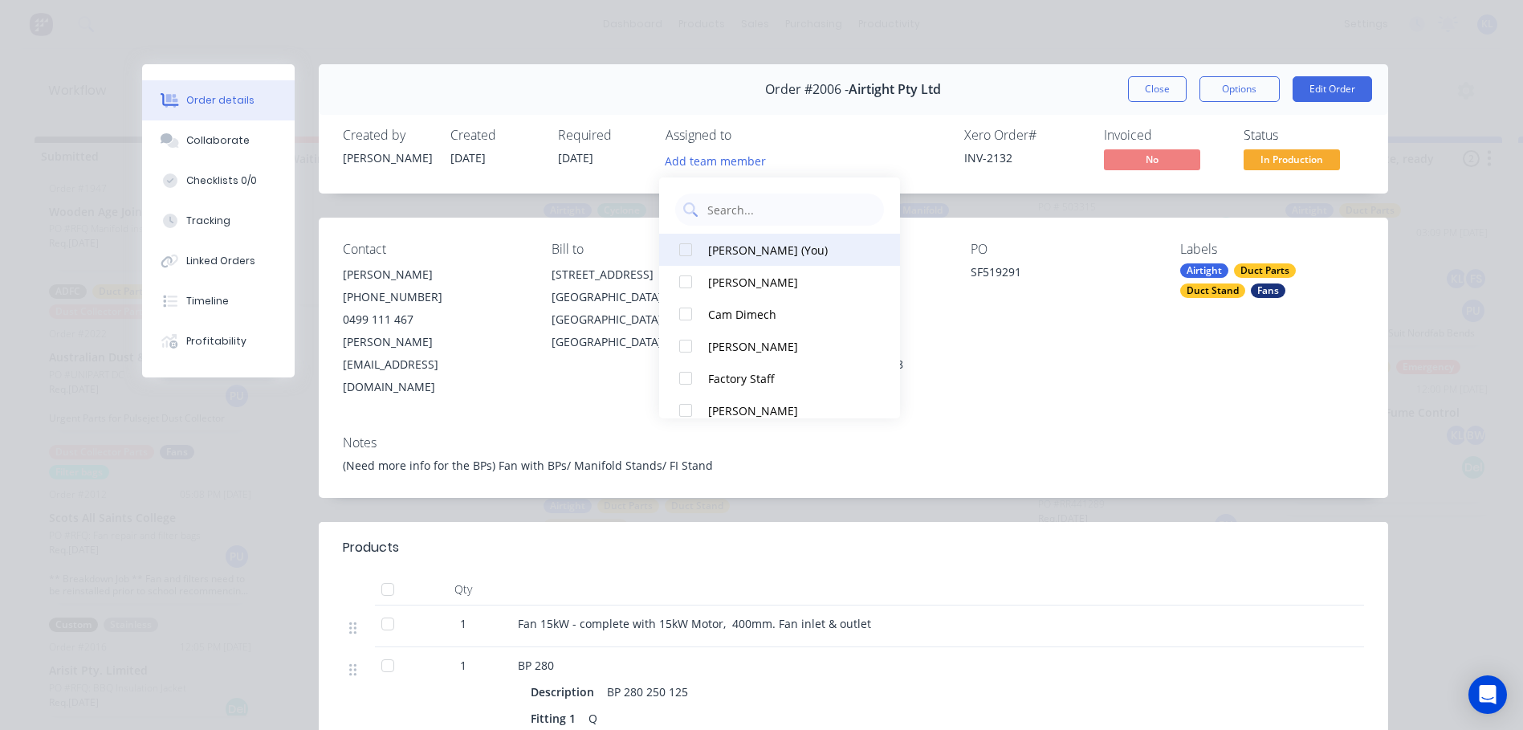
click at [732, 255] on div "[PERSON_NAME] (You)" at bounding box center [788, 250] width 161 height 17
click at [733, 285] on div "[PERSON_NAME]" at bounding box center [788, 282] width 161 height 17
click at [736, 287] on div "[PERSON_NAME]" at bounding box center [788, 282] width 161 height 17
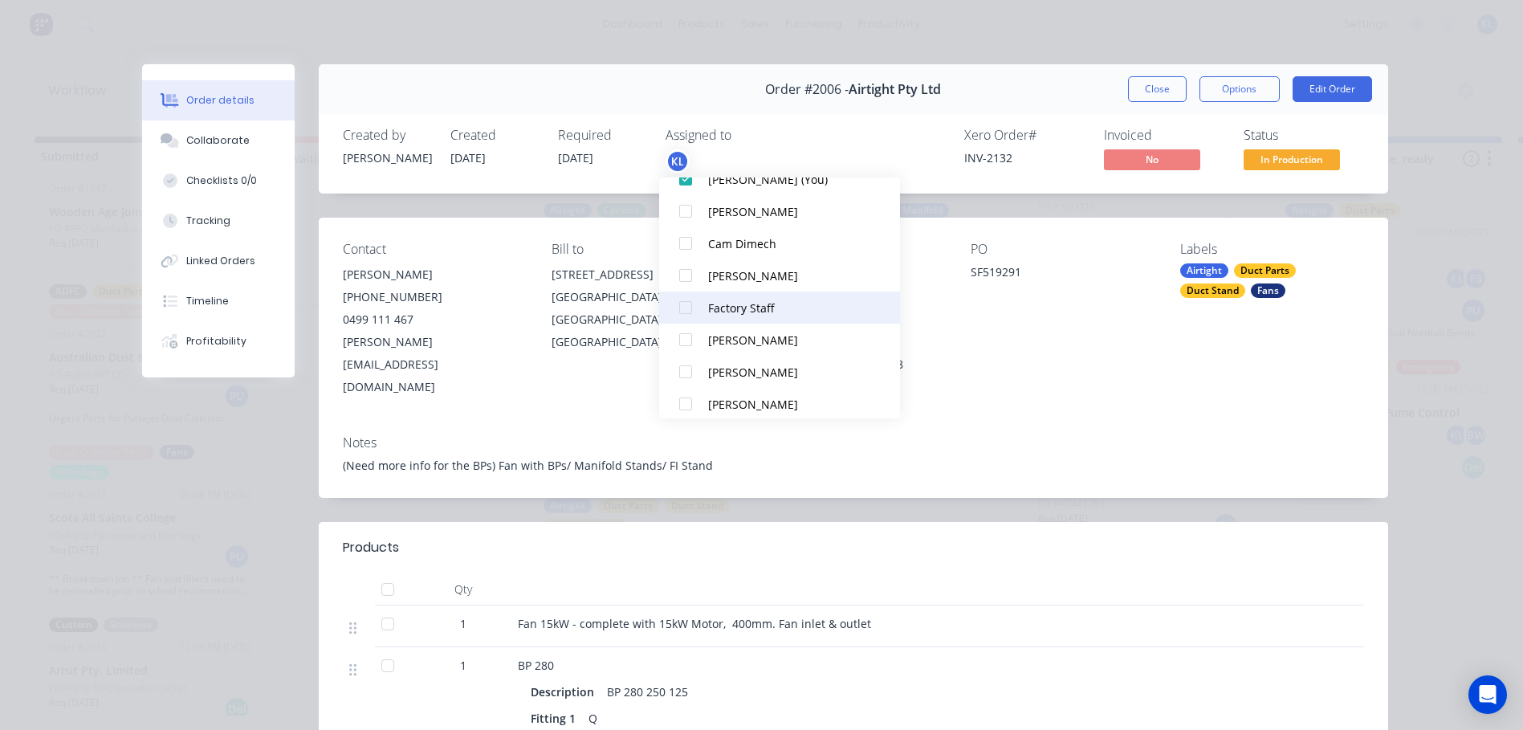
scroll to position [112, 0]
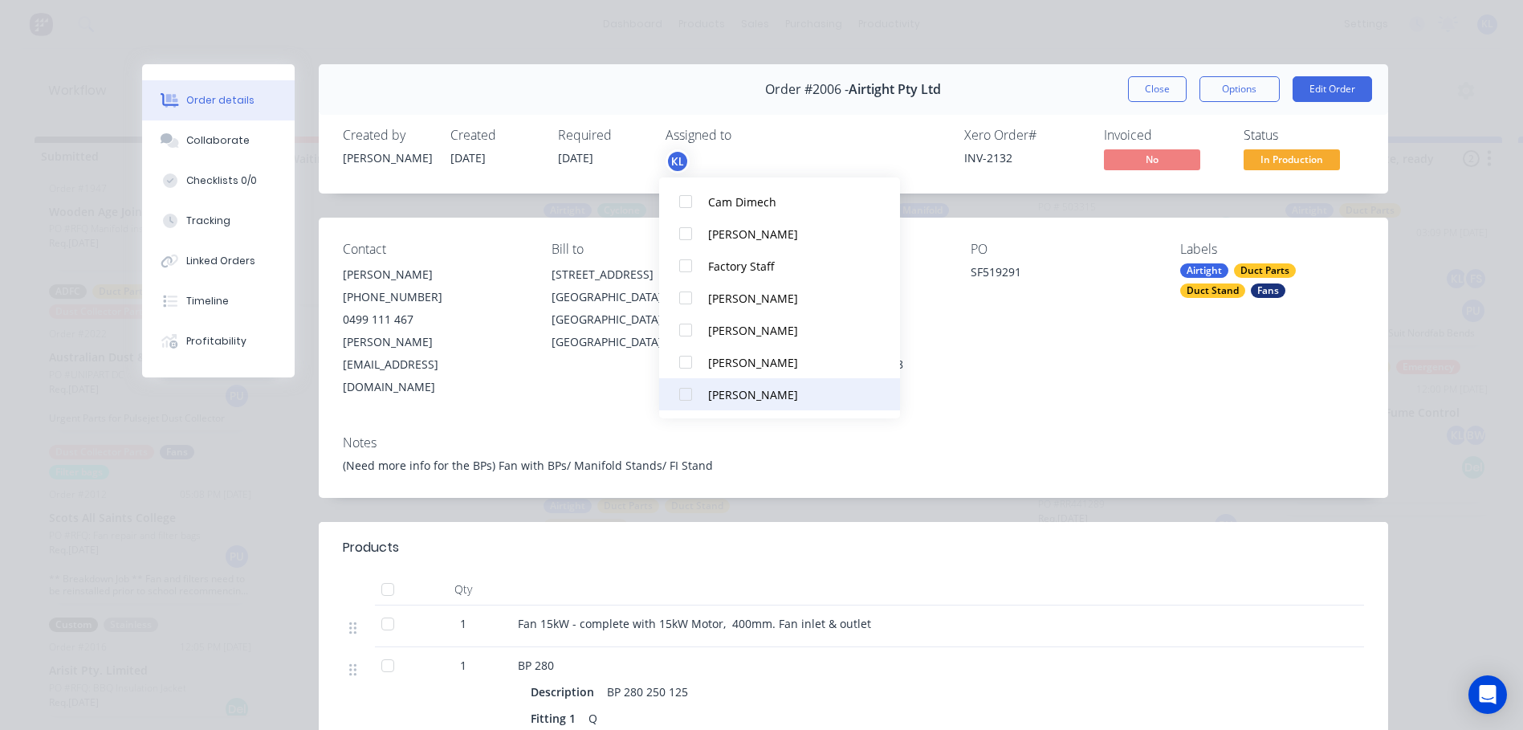
click at [764, 398] on div "[PERSON_NAME]" at bounding box center [788, 394] width 161 height 17
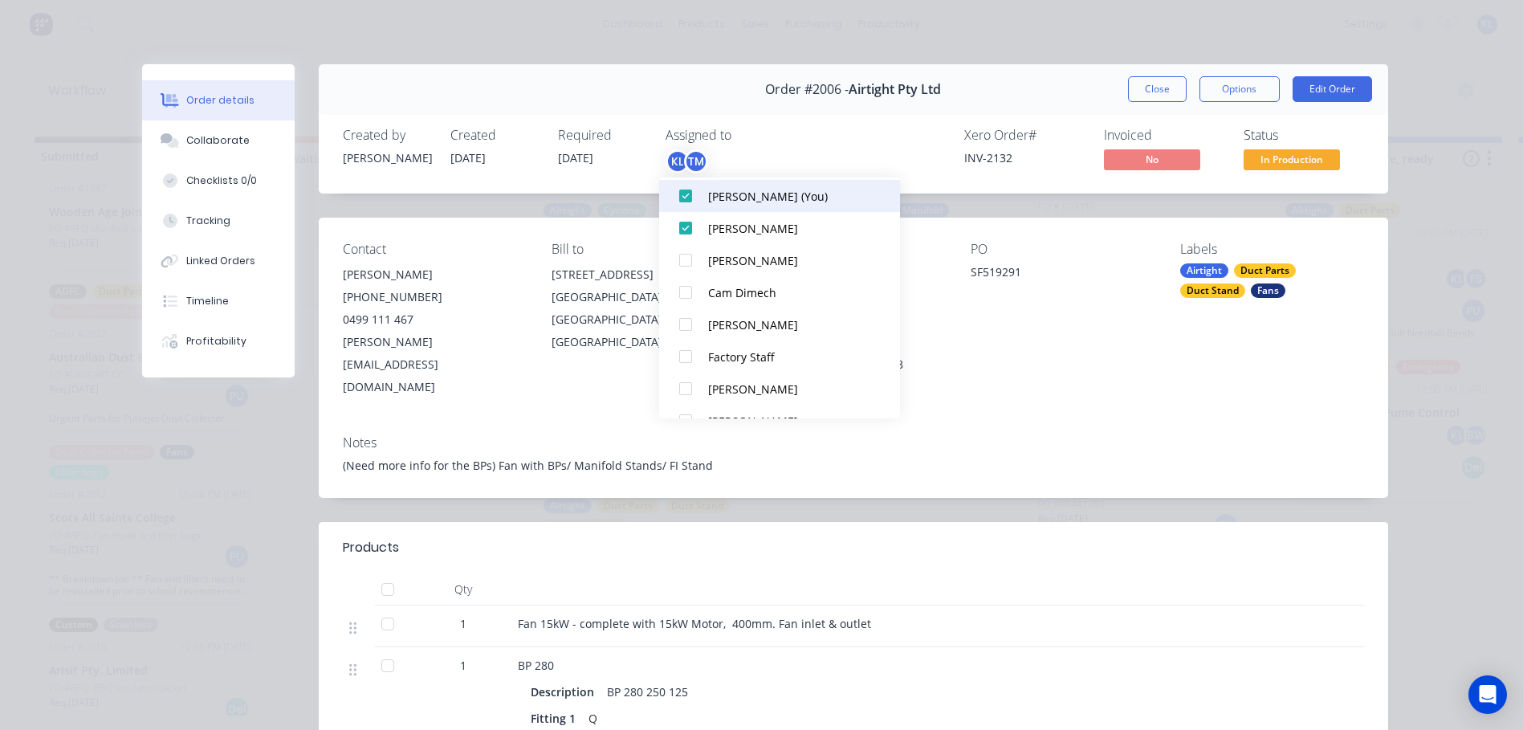
scroll to position [2, 0]
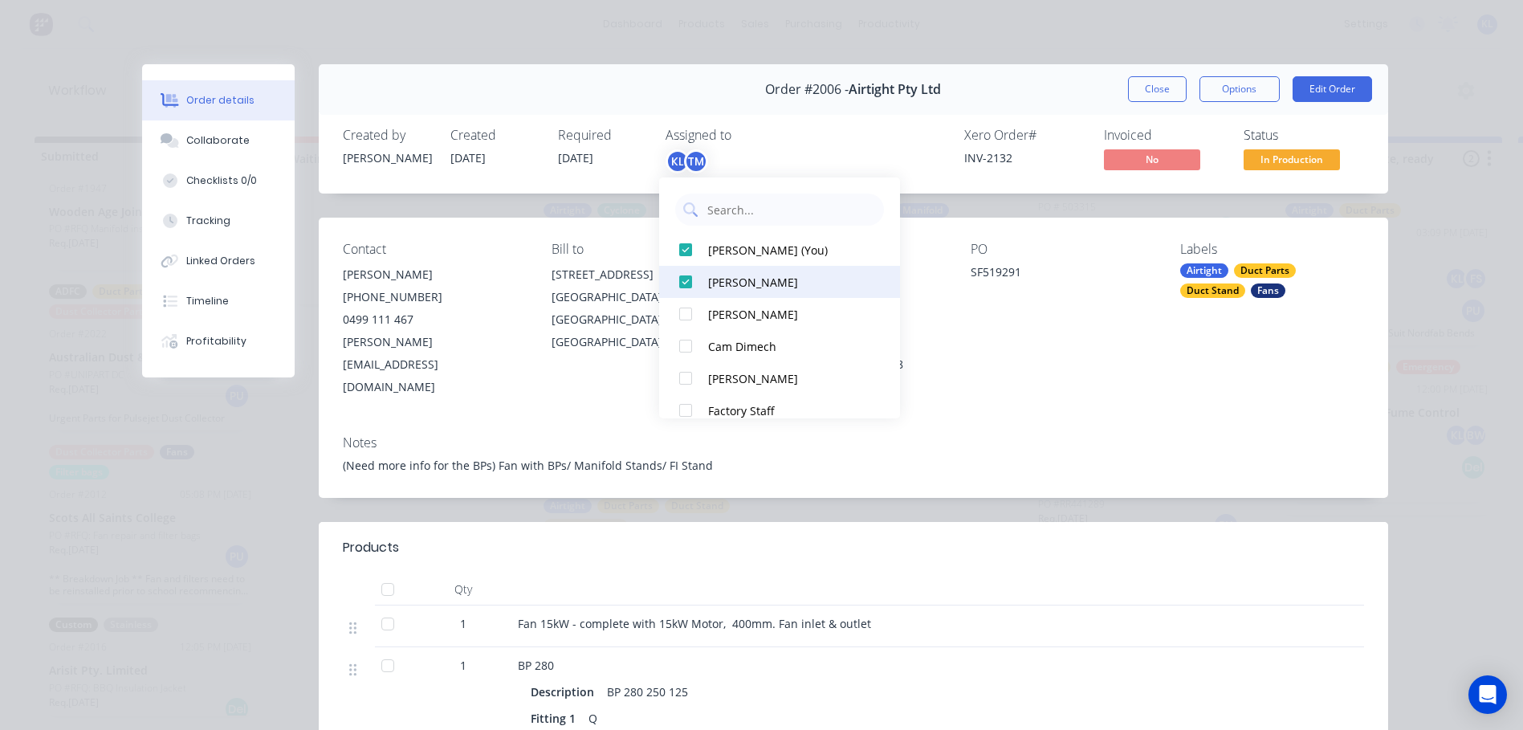
click at [765, 279] on div "[PERSON_NAME]" at bounding box center [788, 282] width 161 height 17
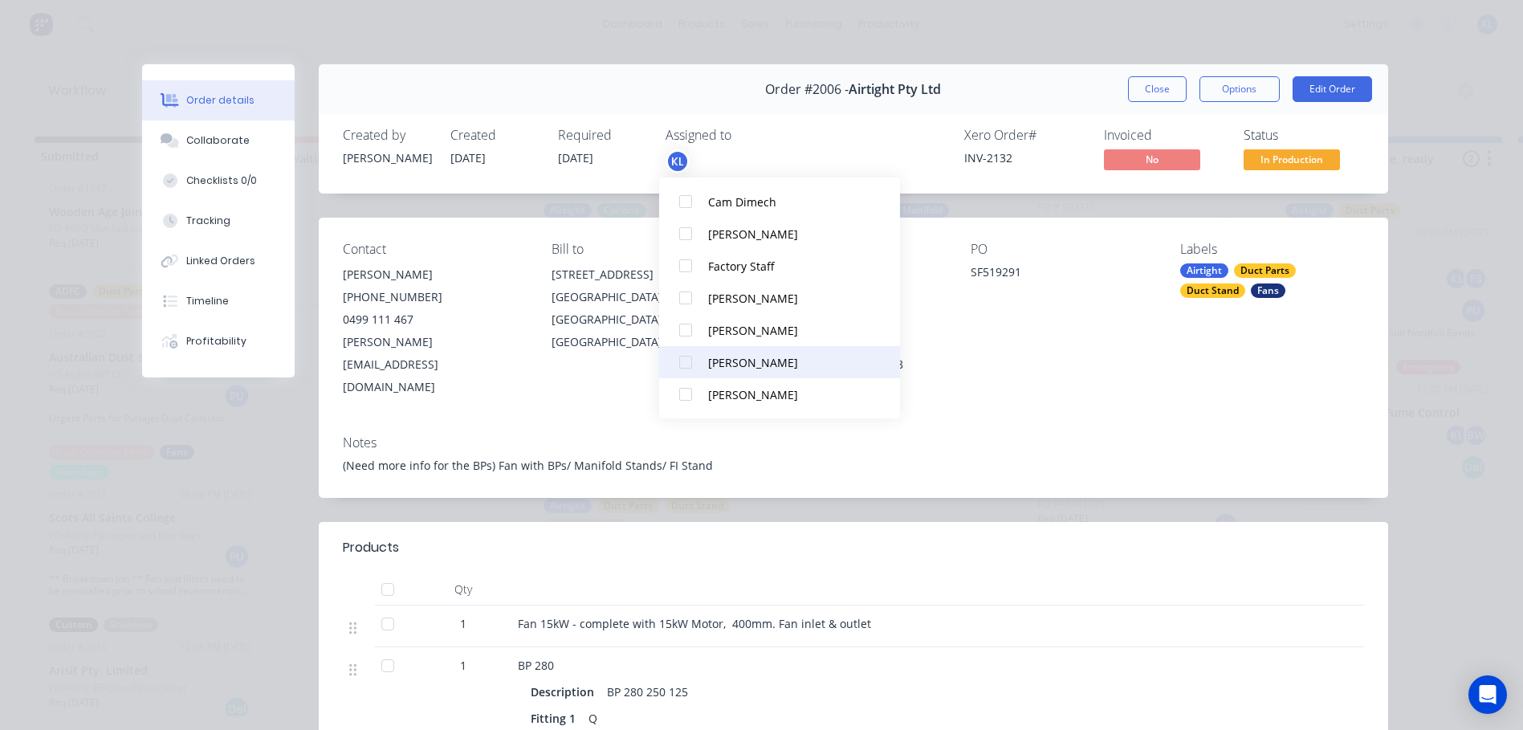
click at [755, 359] on div "[PERSON_NAME]" at bounding box center [788, 362] width 161 height 17
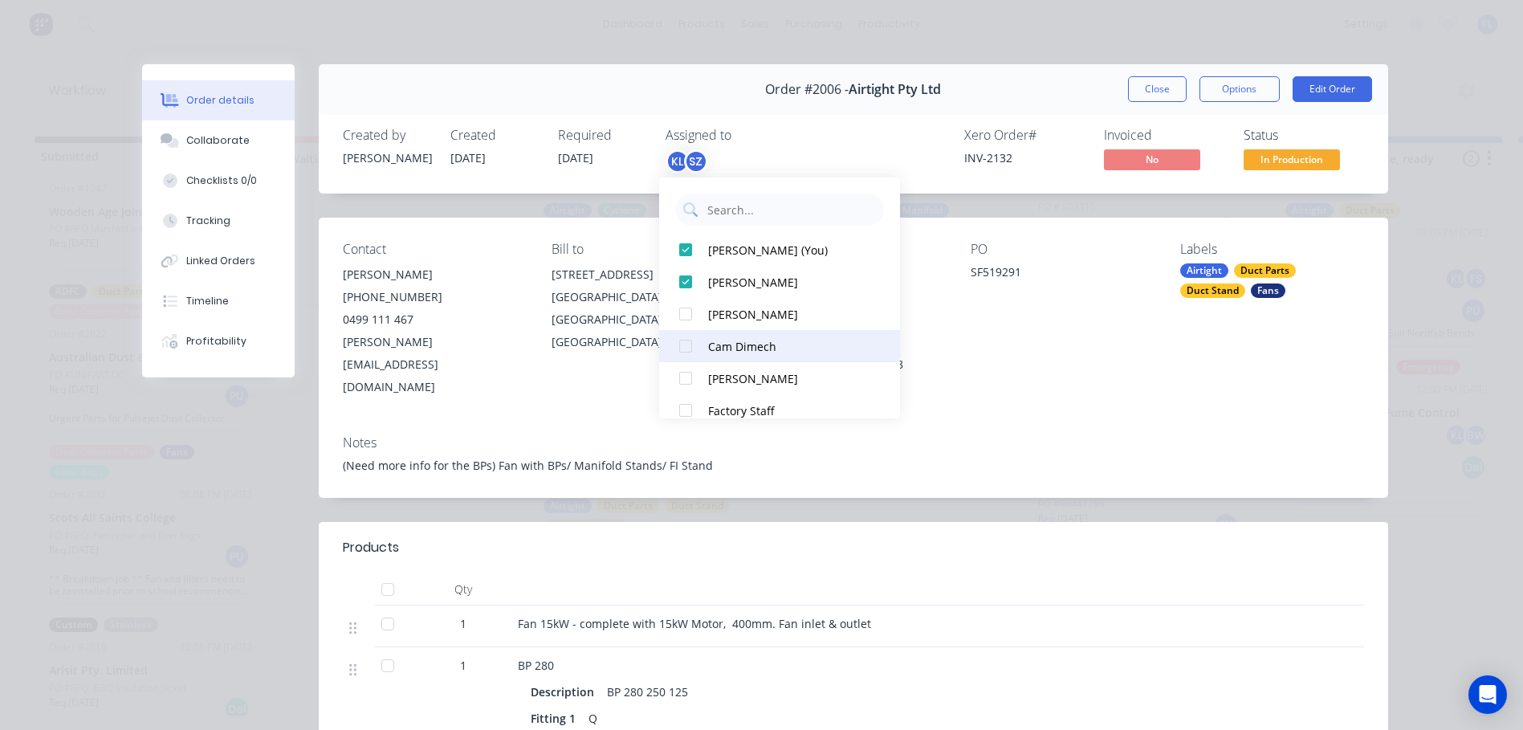
scroll to position [80, 0]
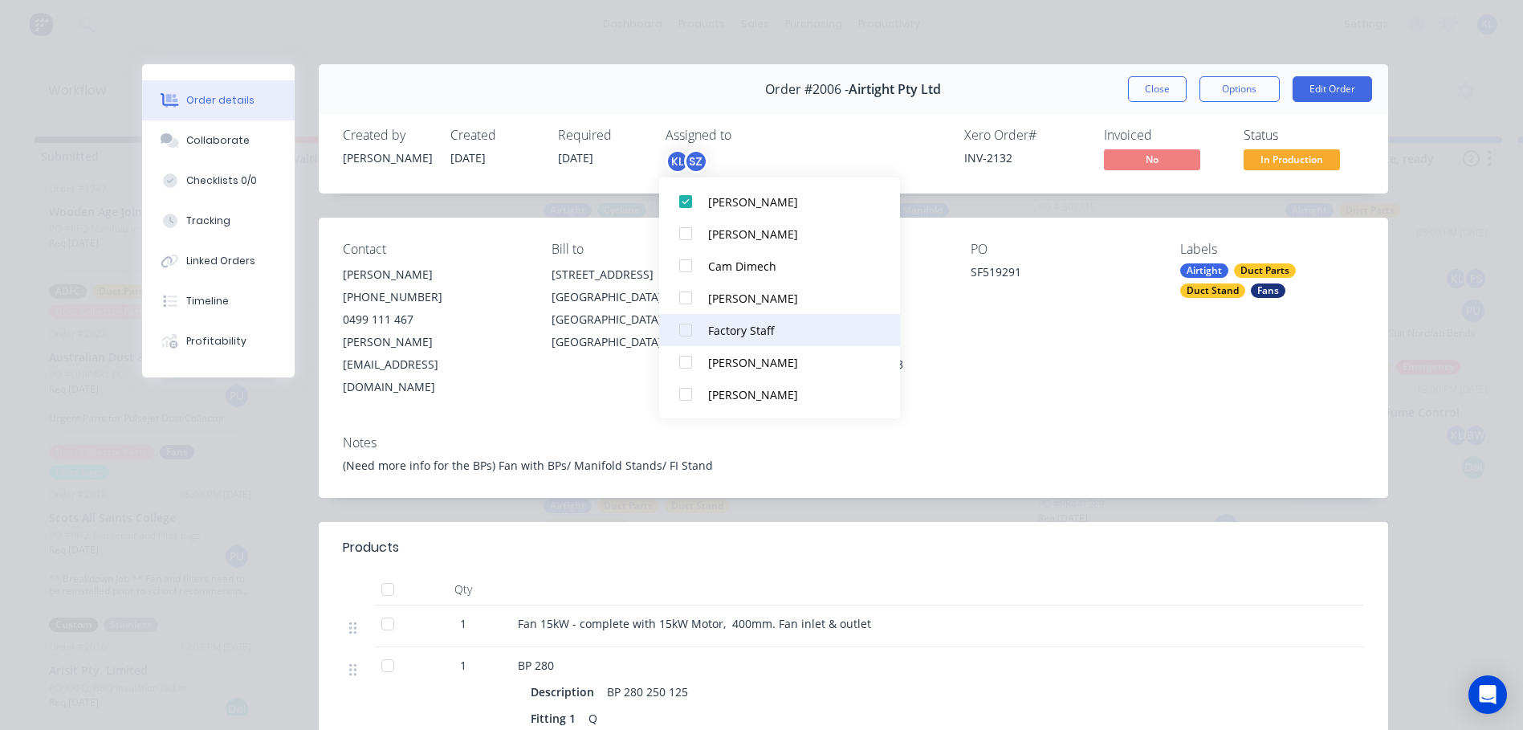
click at [759, 340] on button "Factory Staff" at bounding box center [779, 330] width 241 height 32
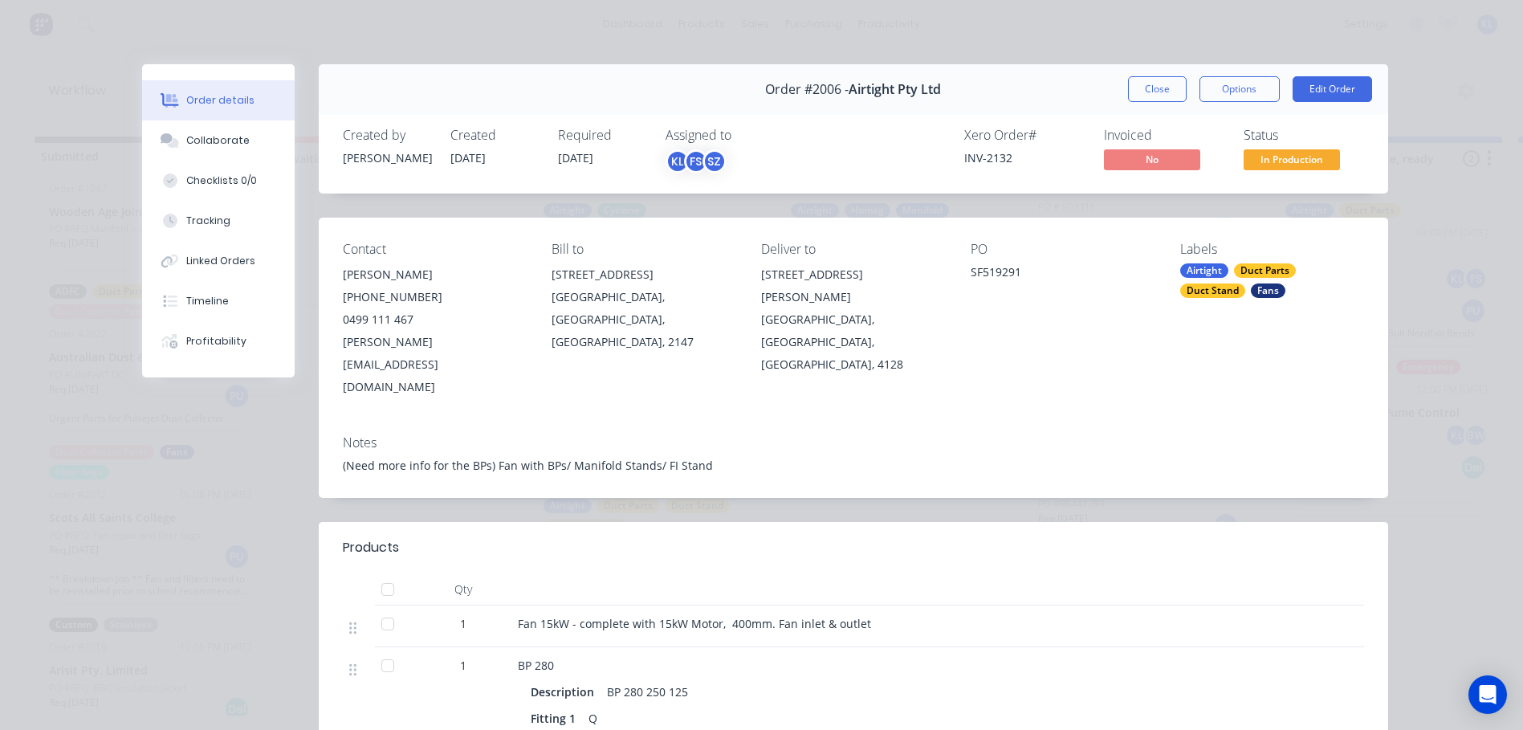
click at [980, 364] on div "Contact [PERSON_NAME] [PHONE_NUMBER] [PERSON_NAME][EMAIL_ADDRESS][DOMAIN_NAME] …" at bounding box center [853, 320] width 1069 height 205
click at [203, 139] on div "Collaborate" at bounding box center [217, 140] width 63 height 14
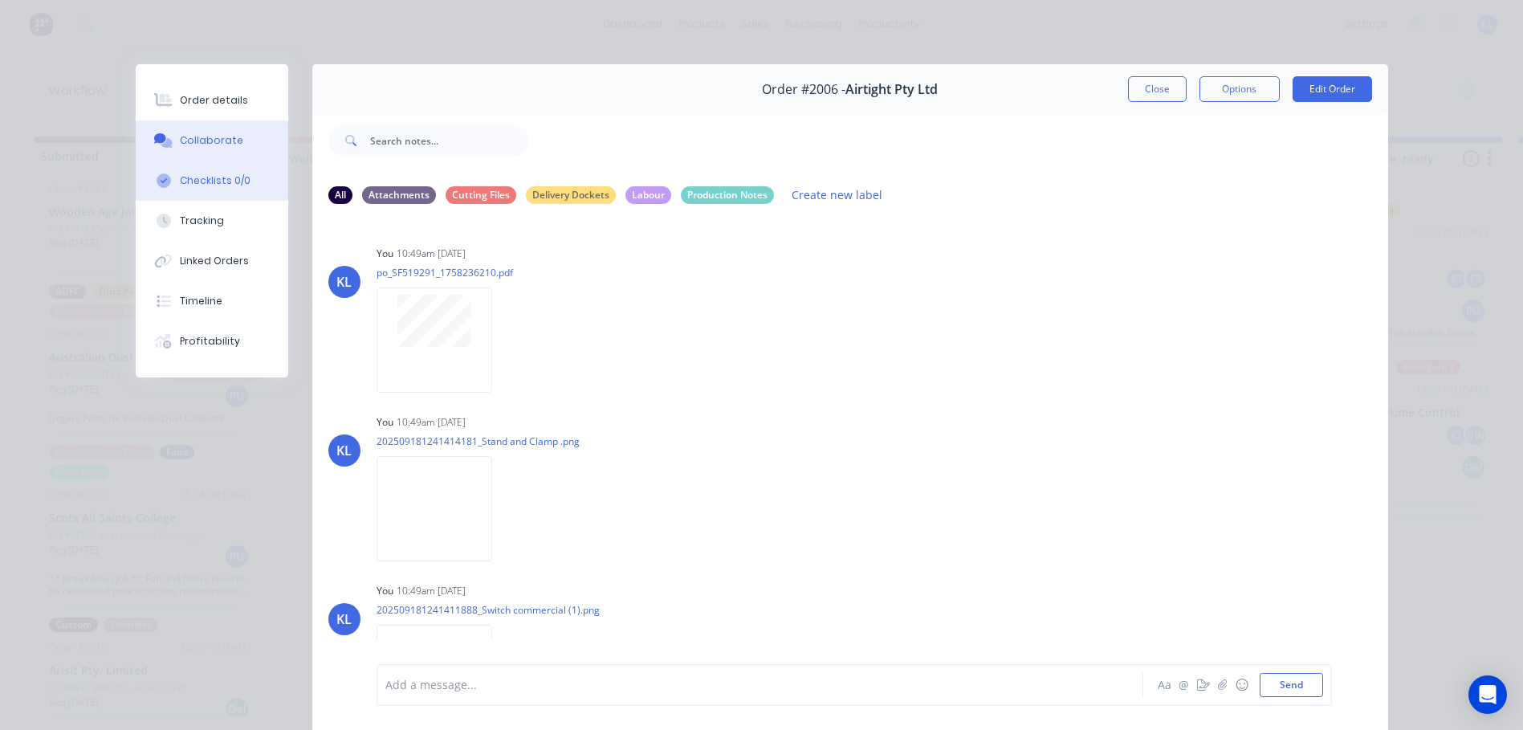
click at [187, 196] on button "Checklists 0/0" at bounding box center [212, 181] width 153 height 40
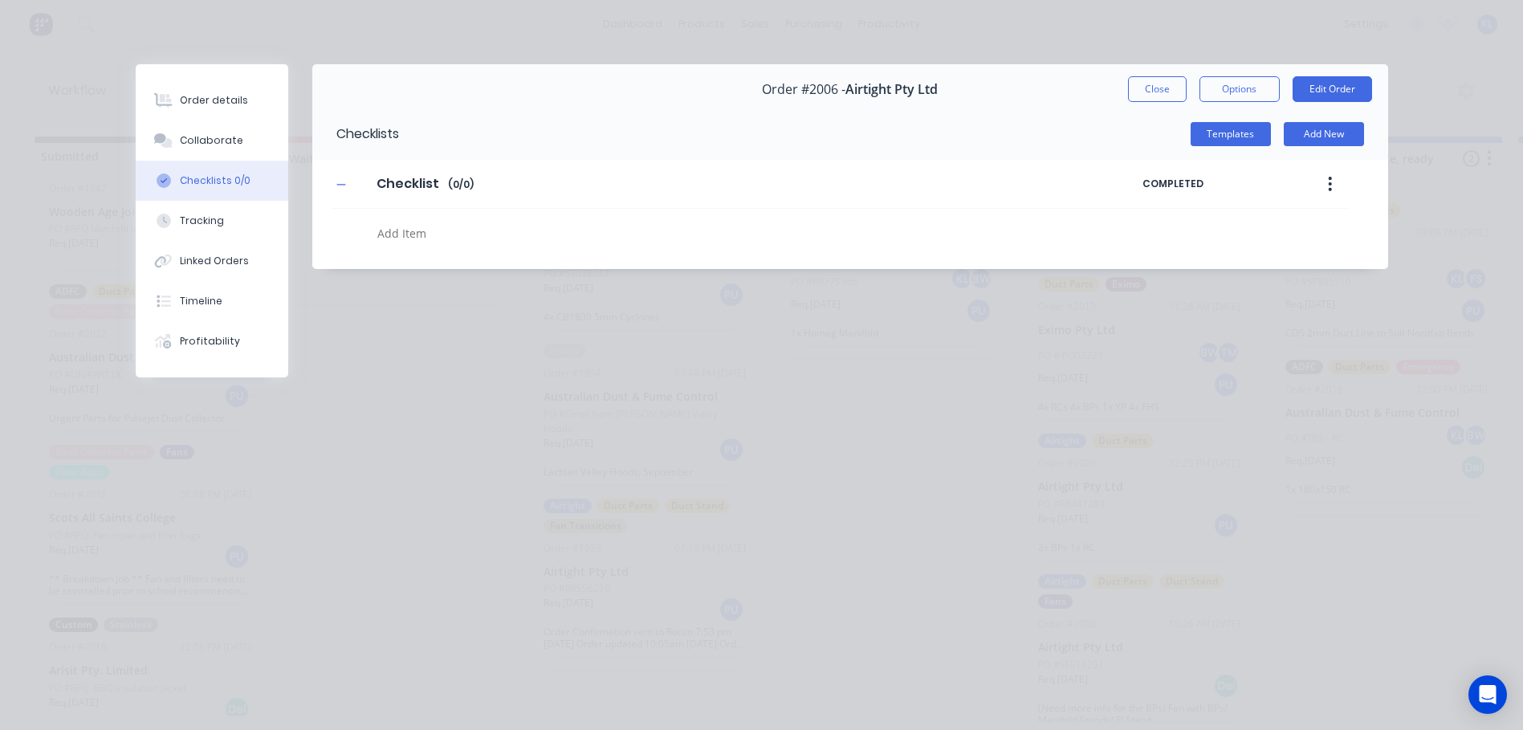
click at [438, 234] on textarea at bounding box center [695, 233] width 649 height 23
type textarea "x"
type textarea "c"
type textarea "x"
type textarea "cu"
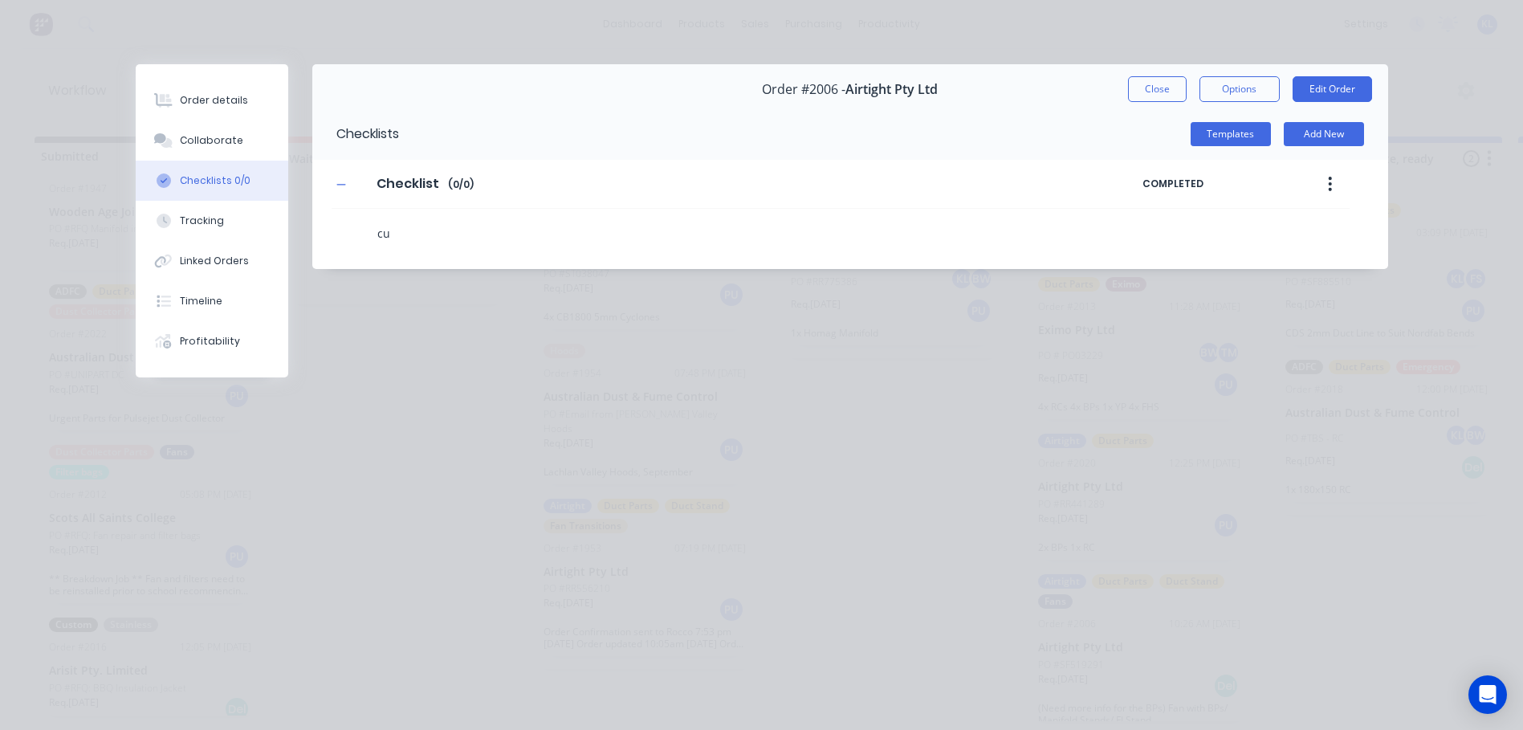
type textarea "x"
type textarea "cut"
type textarea "x"
type textarea "cut"
type textarea "x"
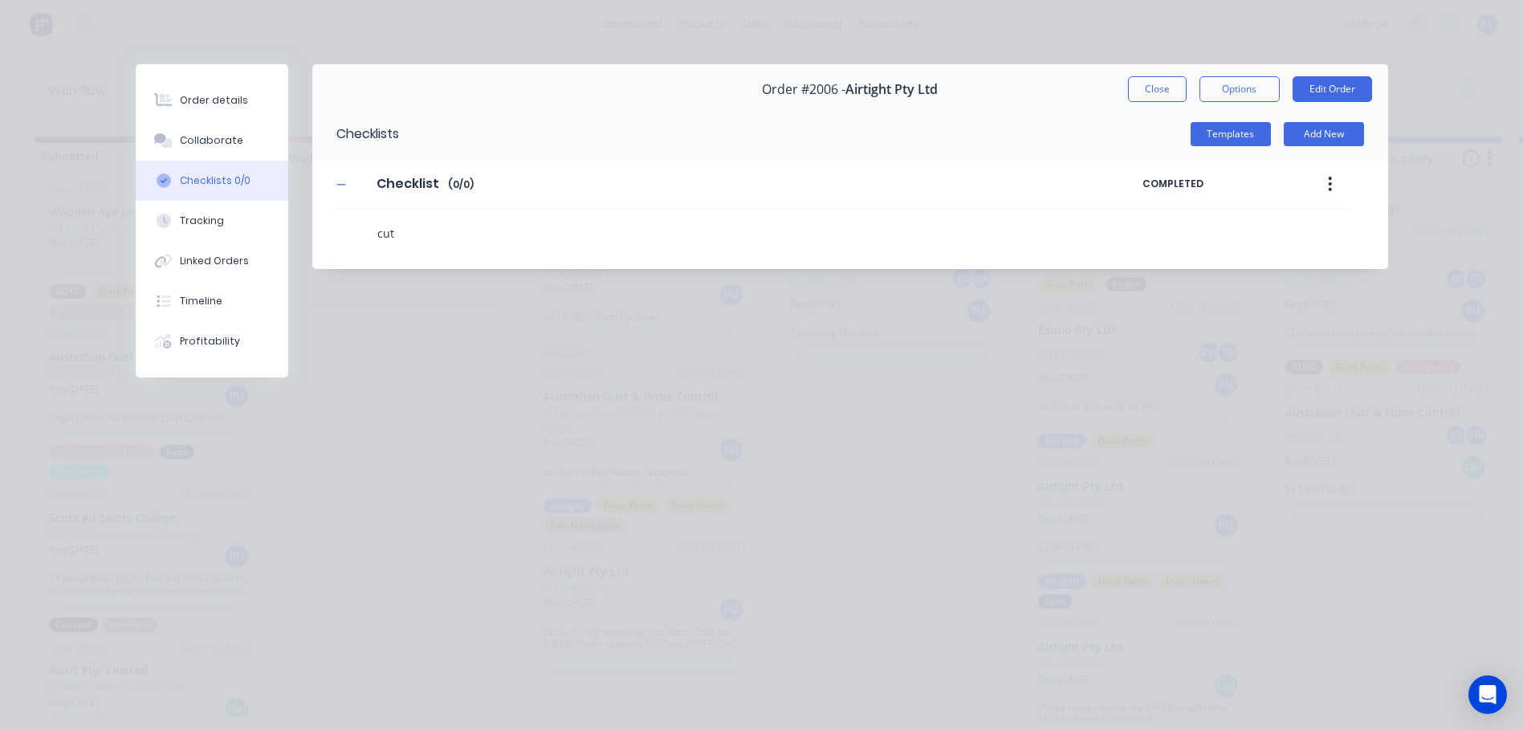
type textarea "cut"
type textarea "x"
type textarea "cu"
type textarea "x"
type textarea "c"
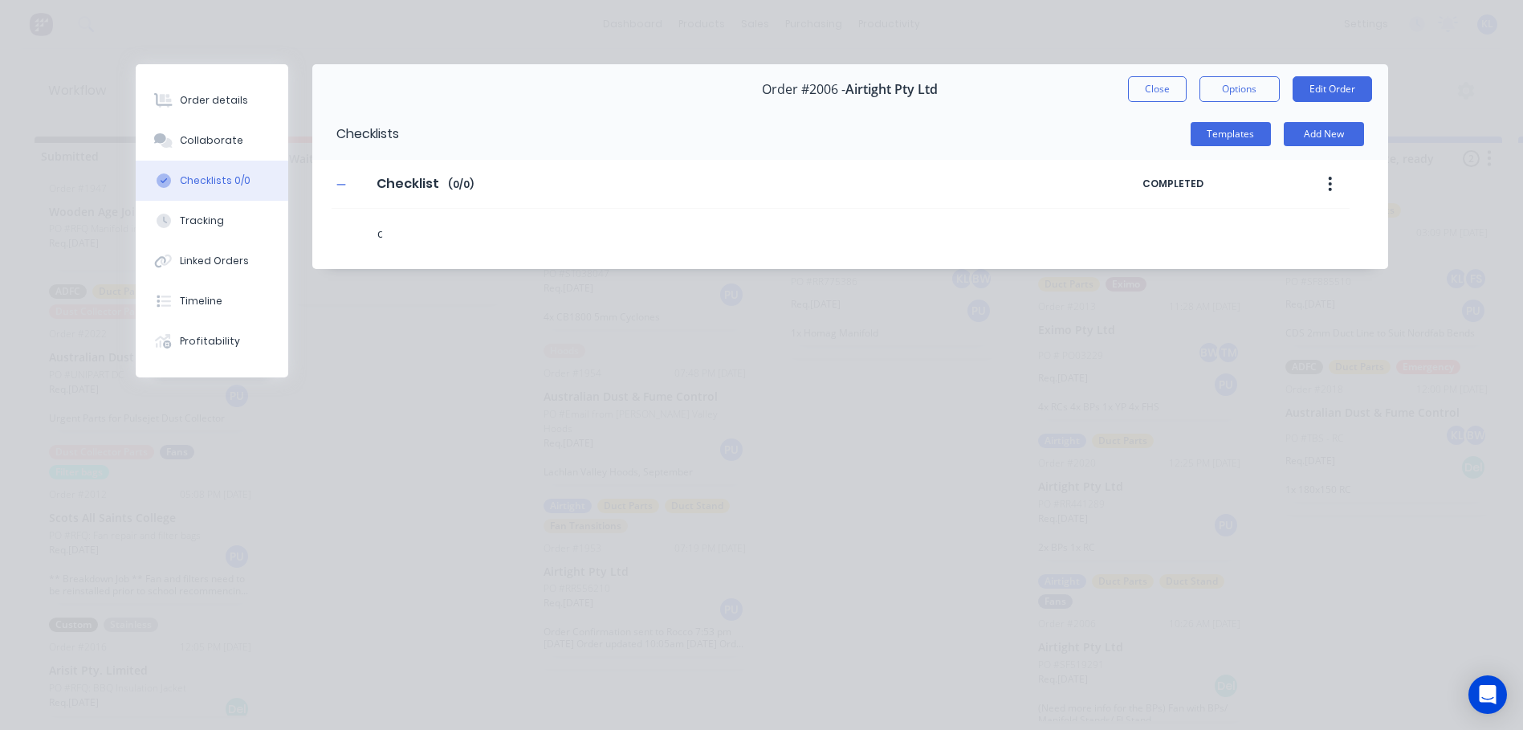
type textarea "x"
type textarea "F"
type textarea "x"
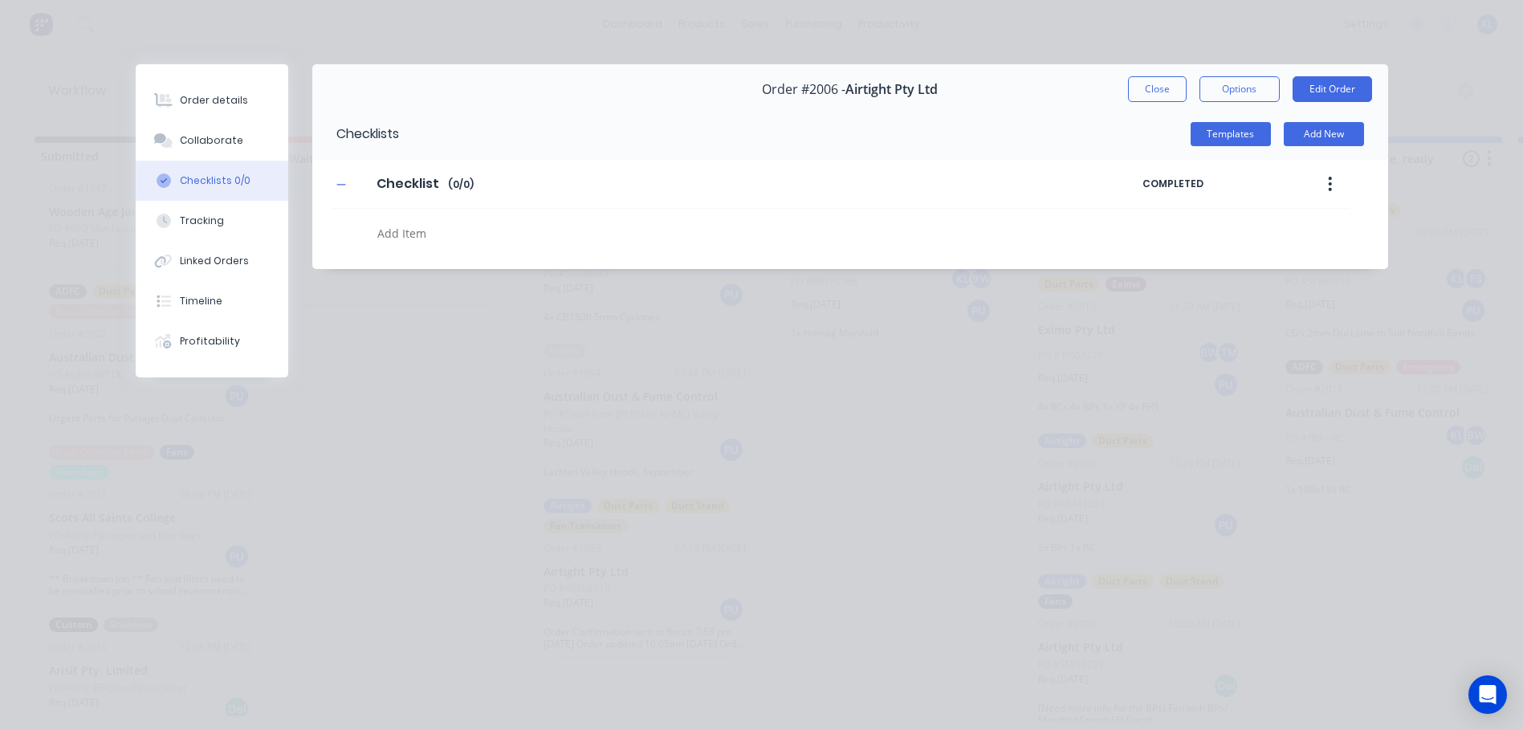
type textarea "C"
type textarea "x"
type textarea "Co"
type textarea "x"
type textarea "C"
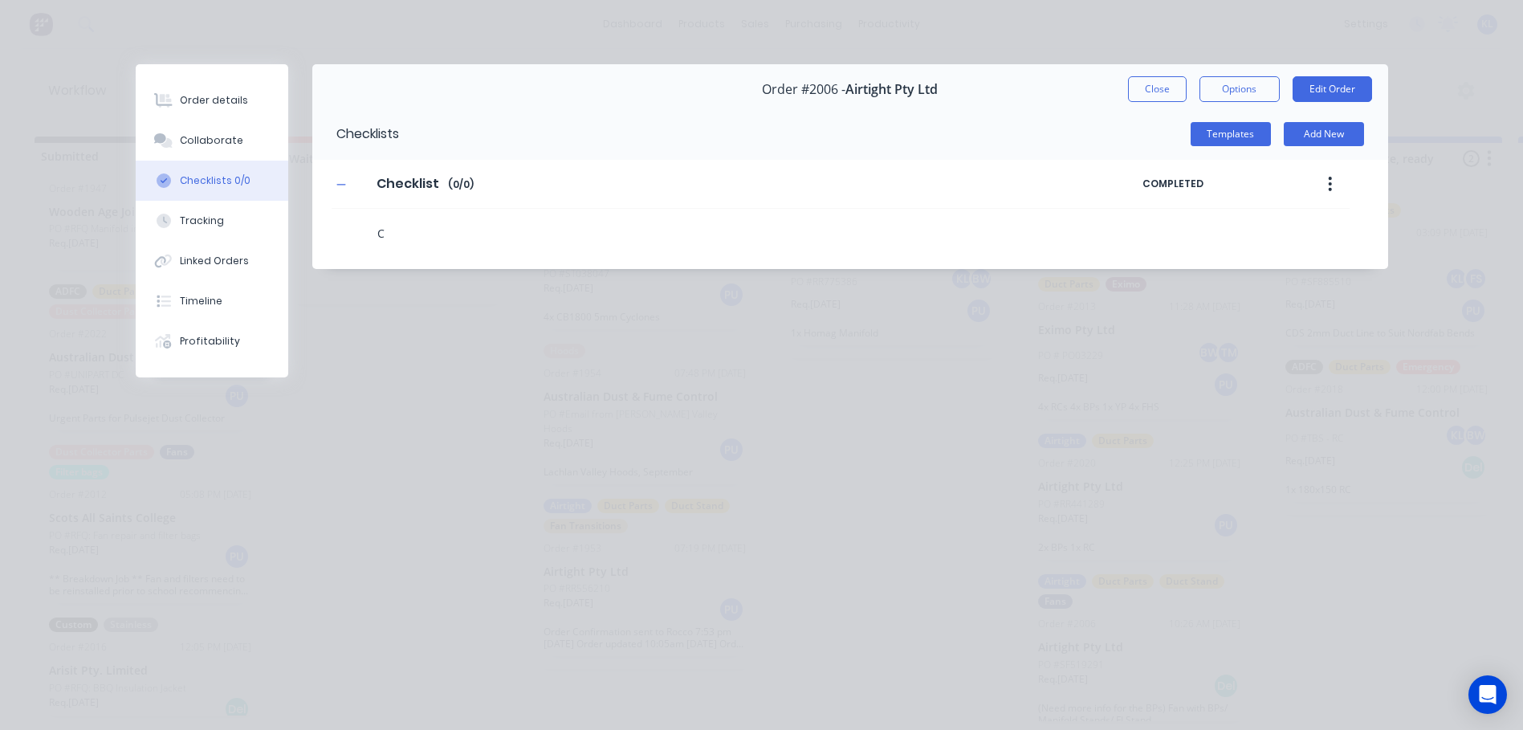
type textarea "x"
type textarea "C"
type textarea "x"
type textarea "Co"
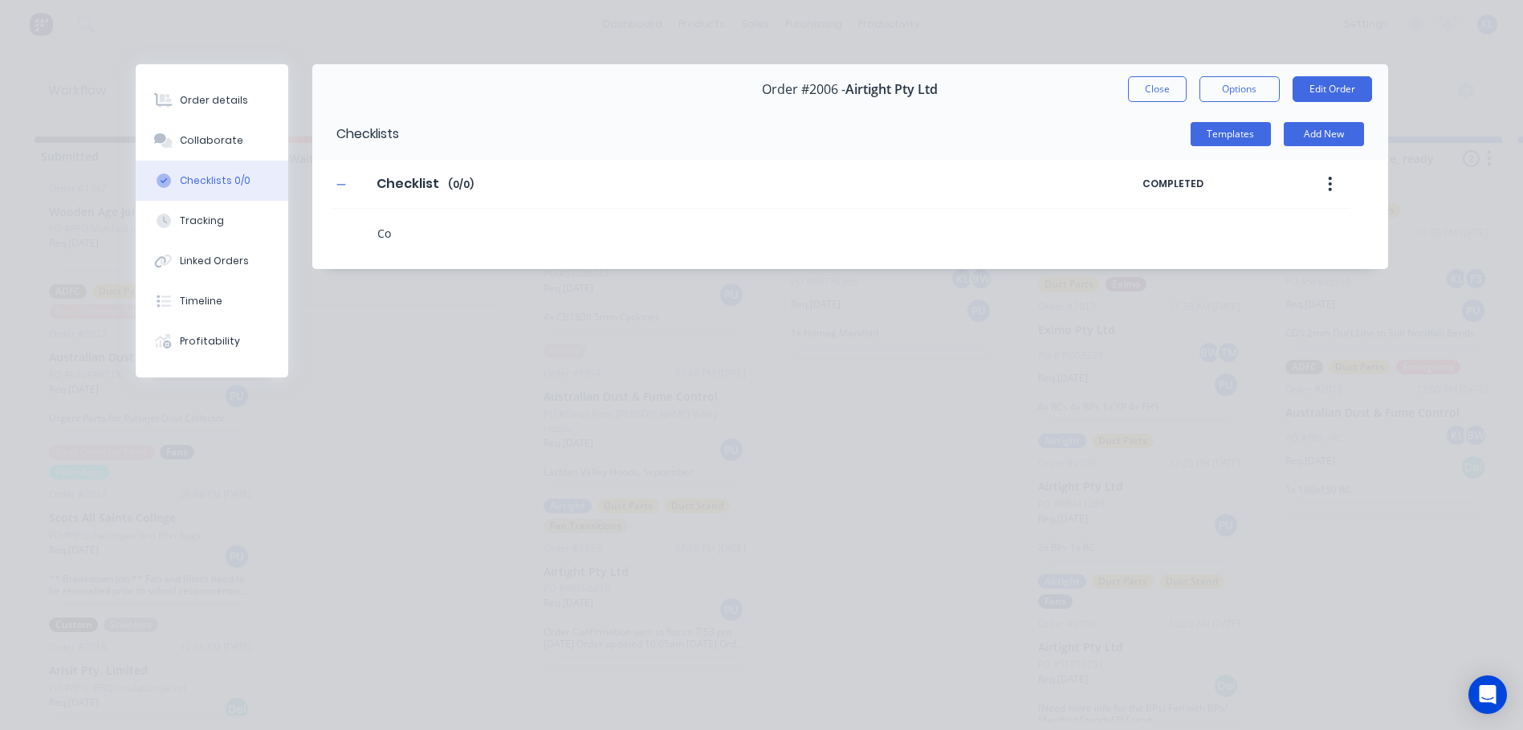
type textarea "x"
type textarea "Com"
type textarea "x"
type textarea "Comp"
type textarea "x"
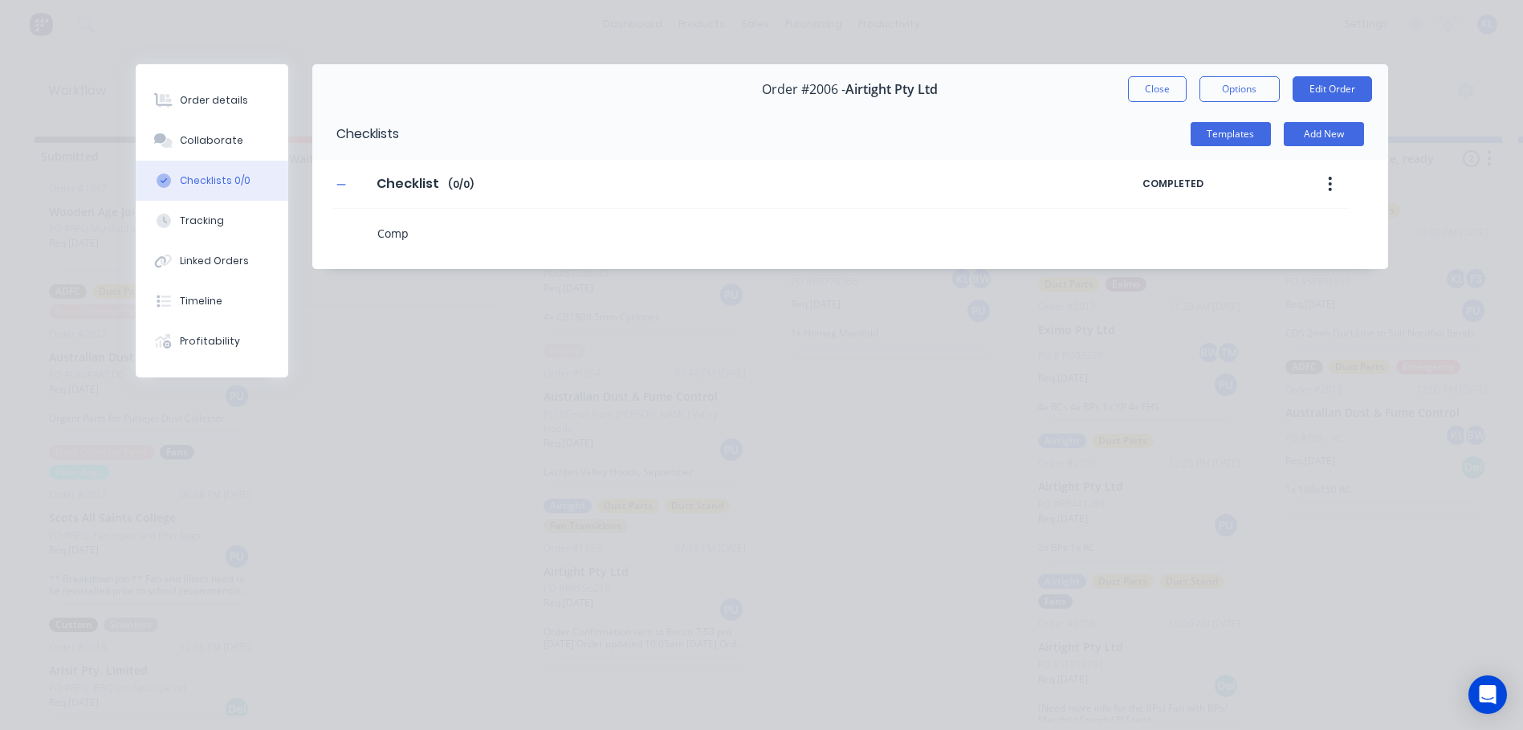
type textarea "Compl"
type textarea "x"
type textarea "Comple"
type textarea "x"
type textarea "Complet"
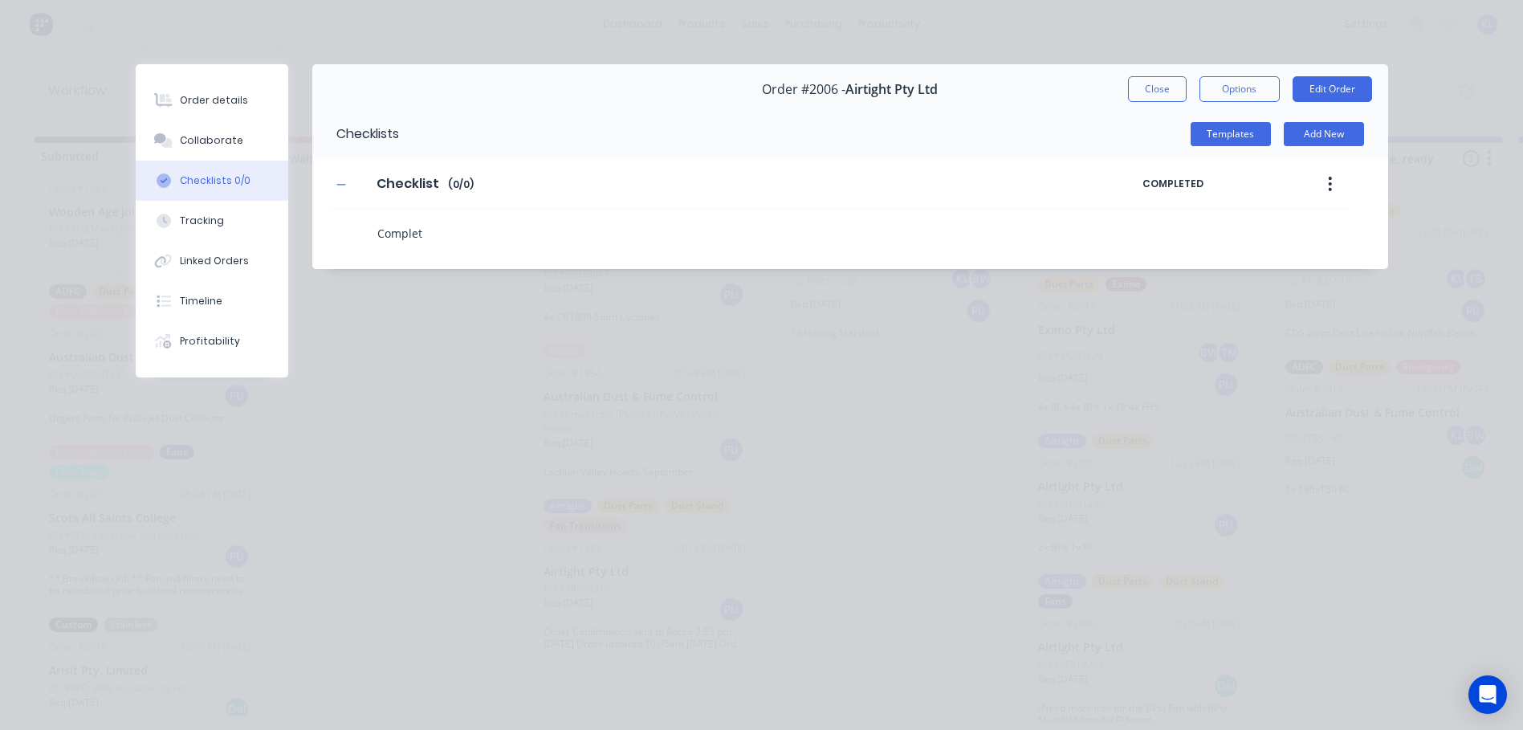
type textarea "x"
type textarea "Complete"
type textarea "x"
type textarea "Complete"
type textarea "x"
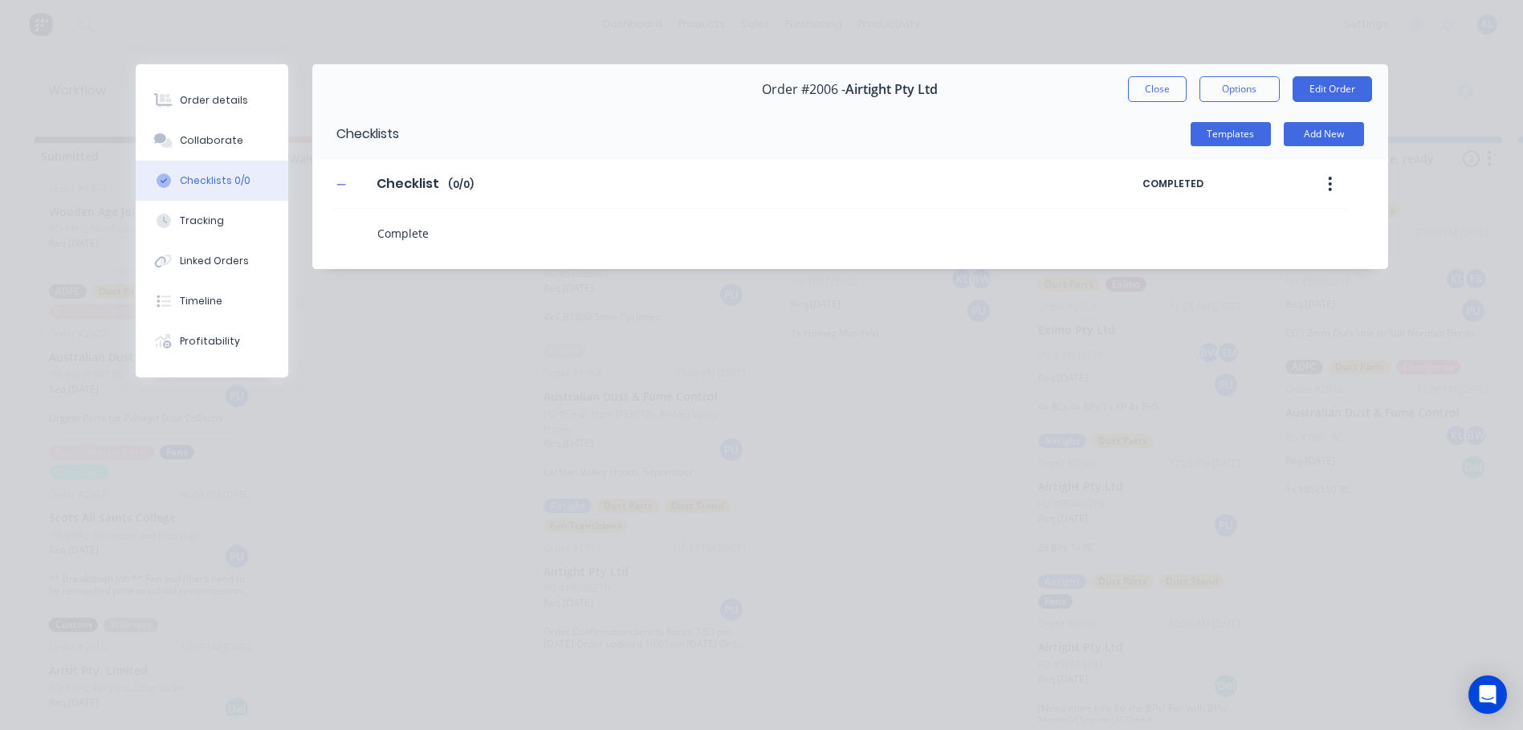
type textarea "Complete F"
type textarea "x"
type textarea "Complete Fan"
type textarea "x"
type textarea "Complete Fan"
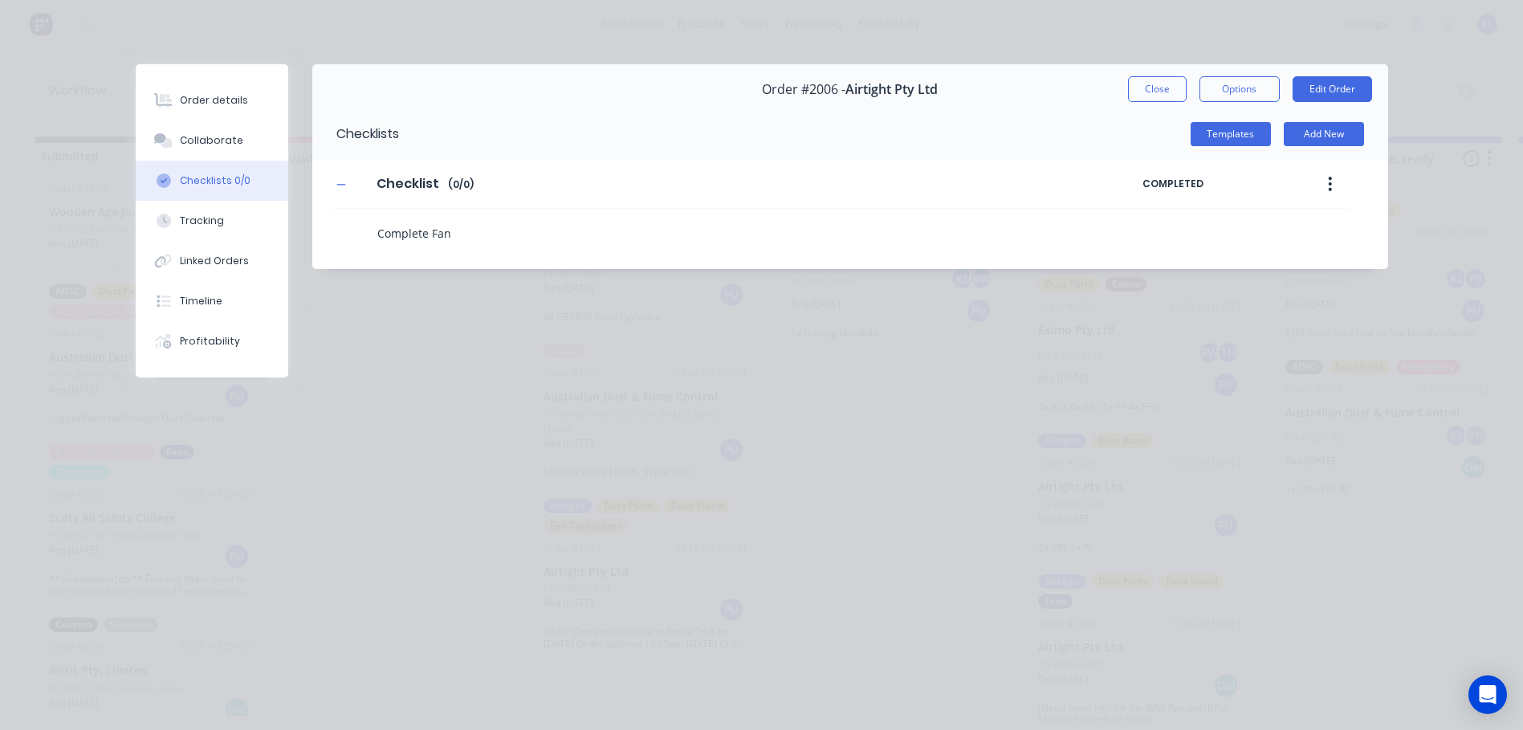
type textarea "x"
type textarea "Complete Fan I"
type textarea "x"
type textarea "Complete Fan In"
type textarea "x"
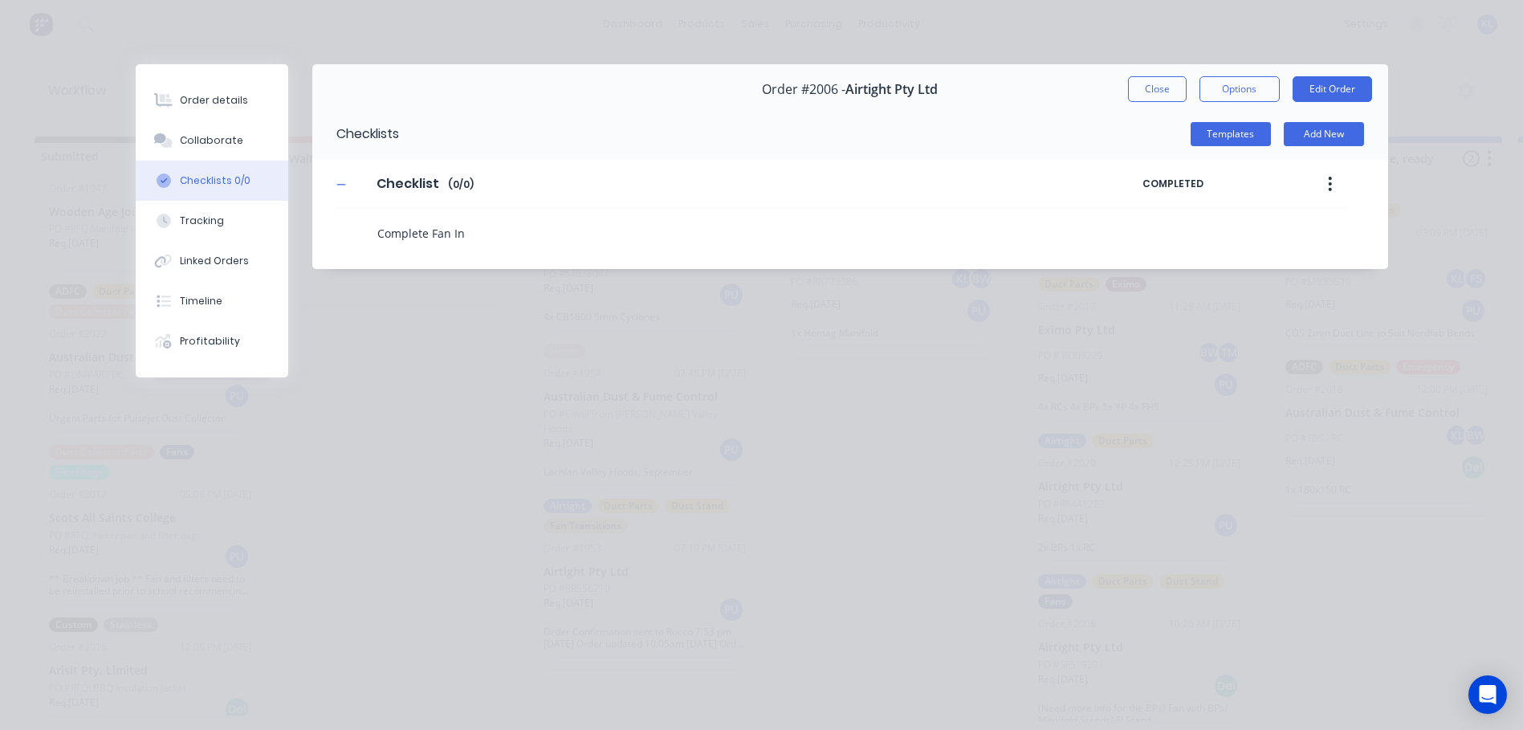
type textarea "Complete Fan Inl"
type textarea "x"
type textarea "Complete Fan Inle"
type textarea "x"
type textarea "Complete Fan Inlet"
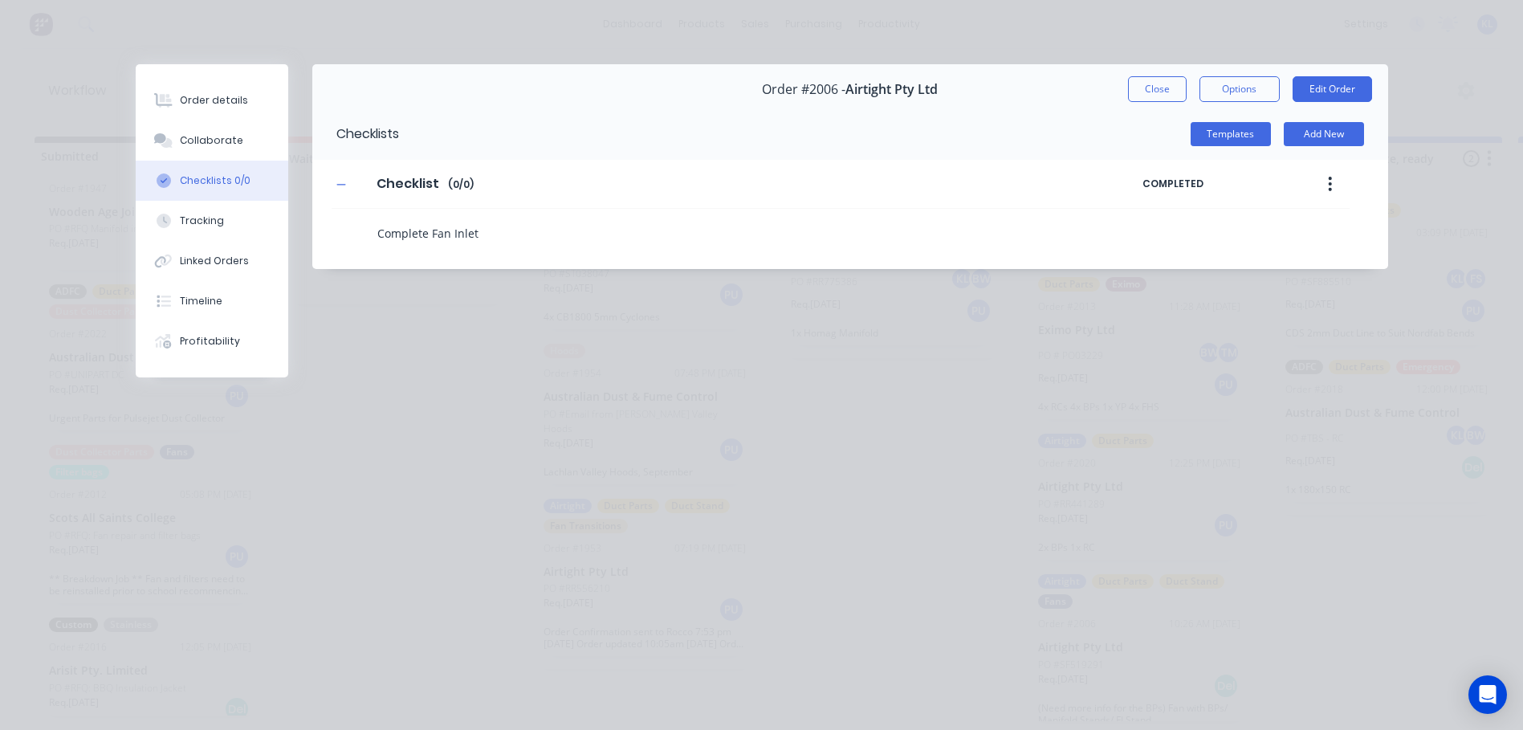
type textarea "x"
type textarea "Complete Fan Inlets"
type textarea "x"
type textarea "Complete Fan Inlets/"
type textarea "x"
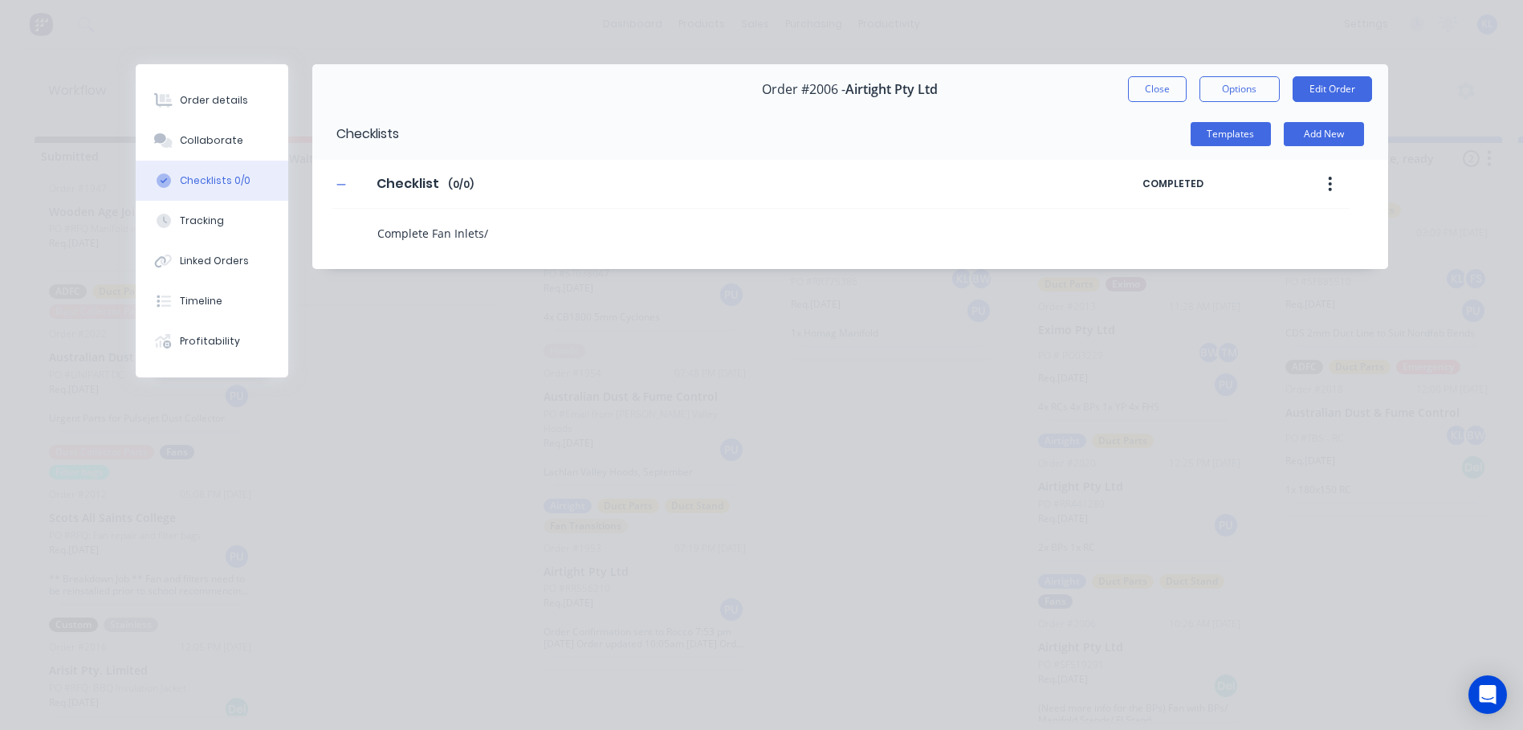
type textarea "Complete Fan Inlets/O"
type textarea "x"
type textarea "Complete Fan Inlets/Ou"
type textarea "x"
type textarea "Complete Fan Inlets/Out"
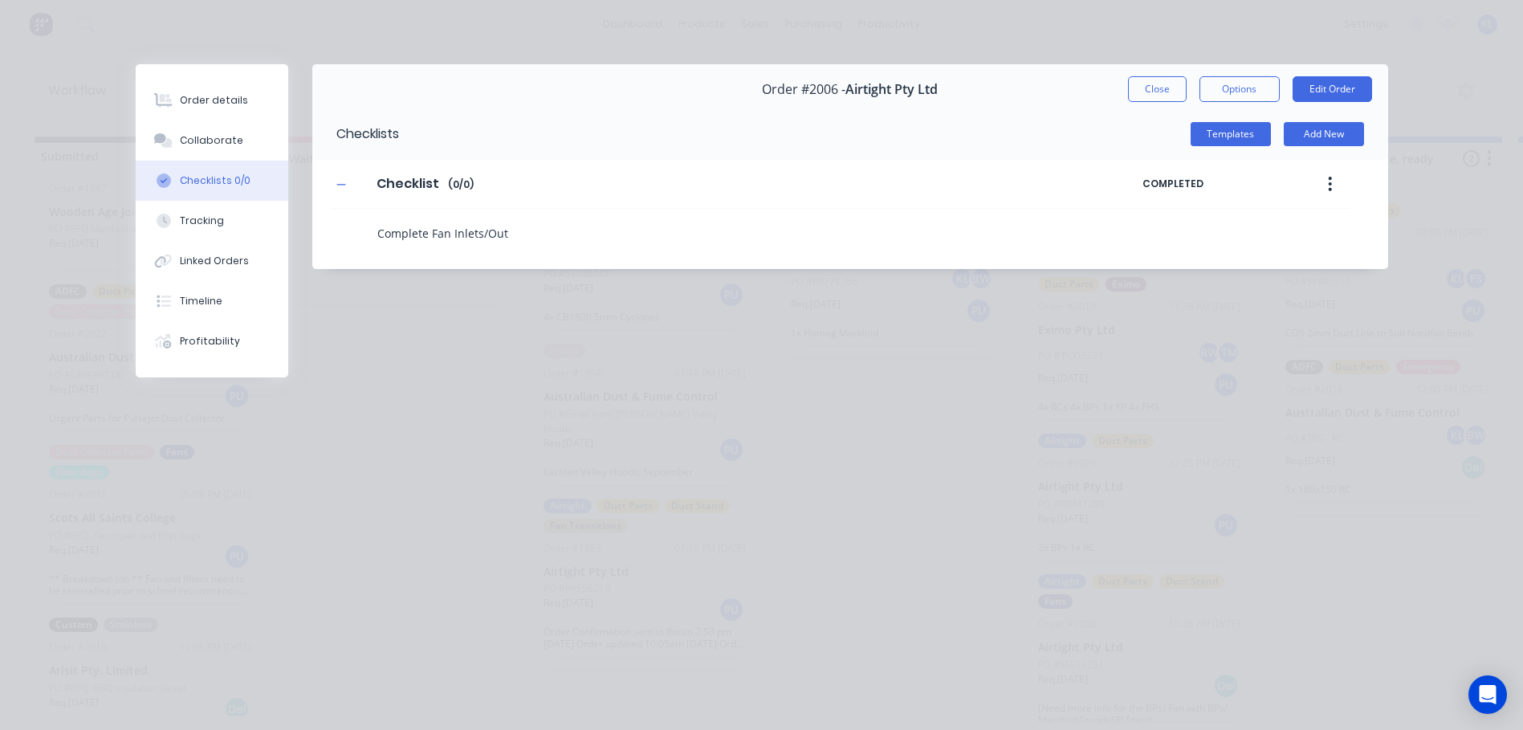
type textarea "x"
type textarea "Complete Fan Inlets/Outl"
type textarea "x"
type textarea "Complete Fan Inlets/Outle"
type textarea "x"
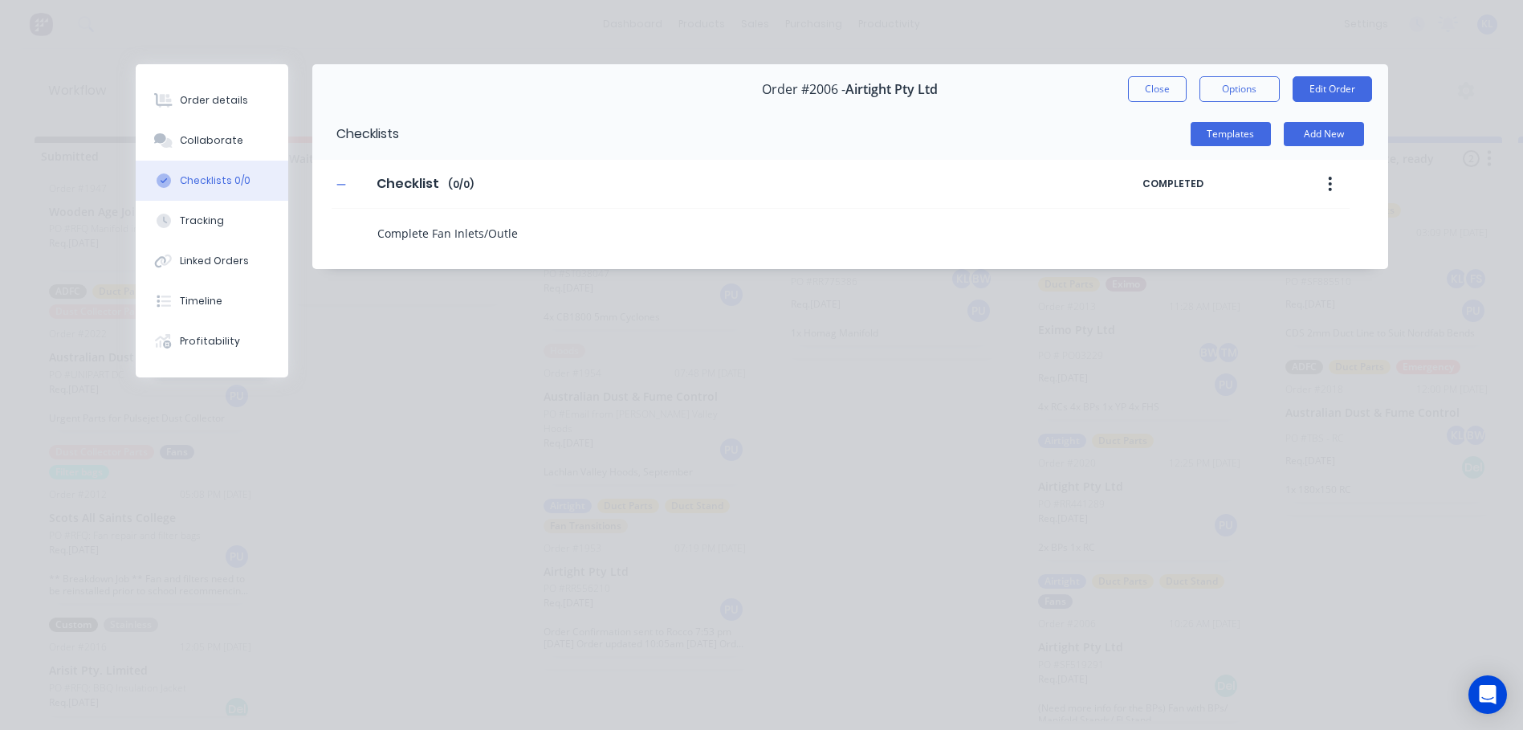
type textarea "Complete Fan Inlets/Outlet"
type textarea "x"
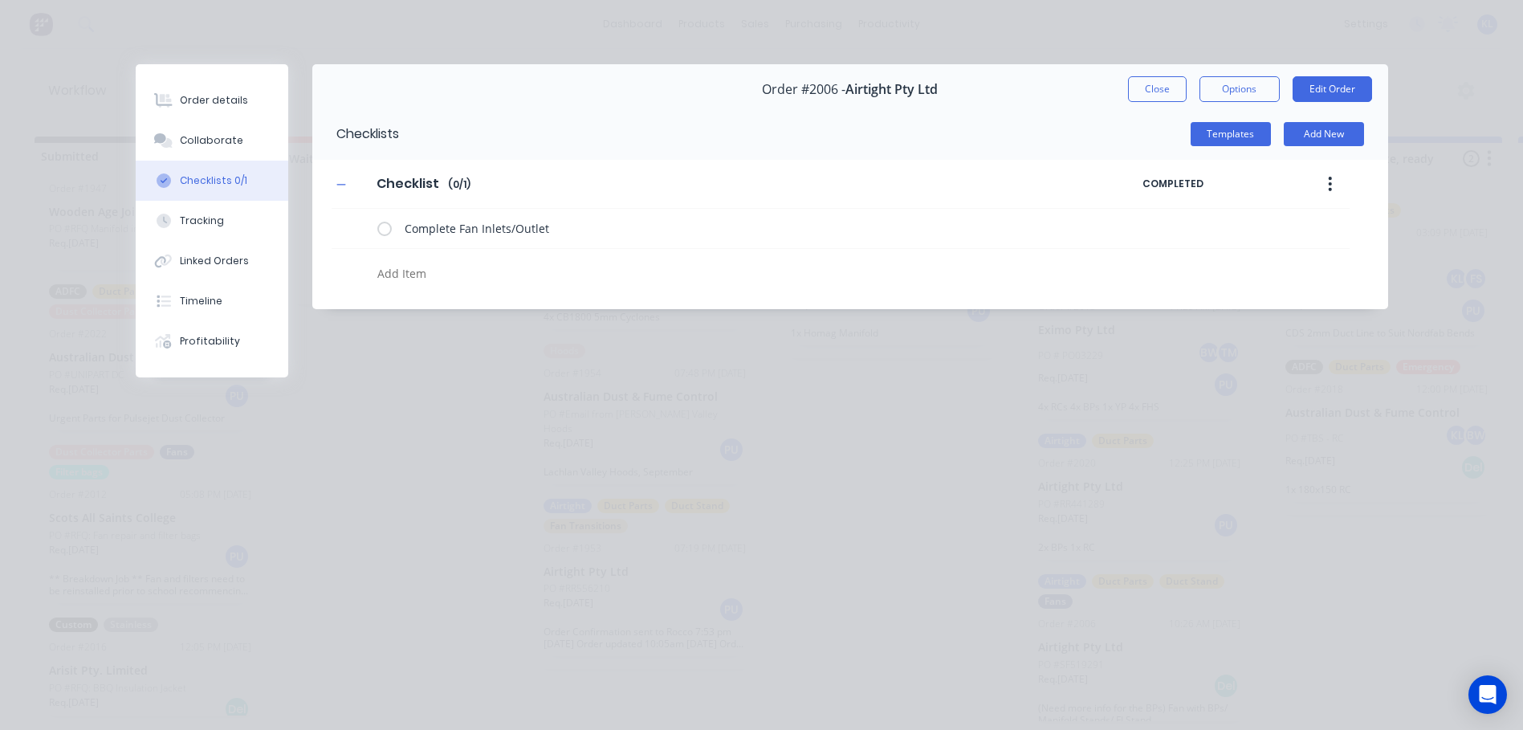
click at [511, 437] on div "Order details Collaborate Checklists 0/1 Tracking Linked Orders Timeline Profit…" at bounding box center [761, 365] width 1523 height 730
drag, startPoint x: 607, startPoint y: 227, endPoint x: 338, endPoint y: 245, distance: 269.5
click at [338, 245] on div "Complete Fan Inlets/Outlet" at bounding box center [841, 229] width 1018 height 40
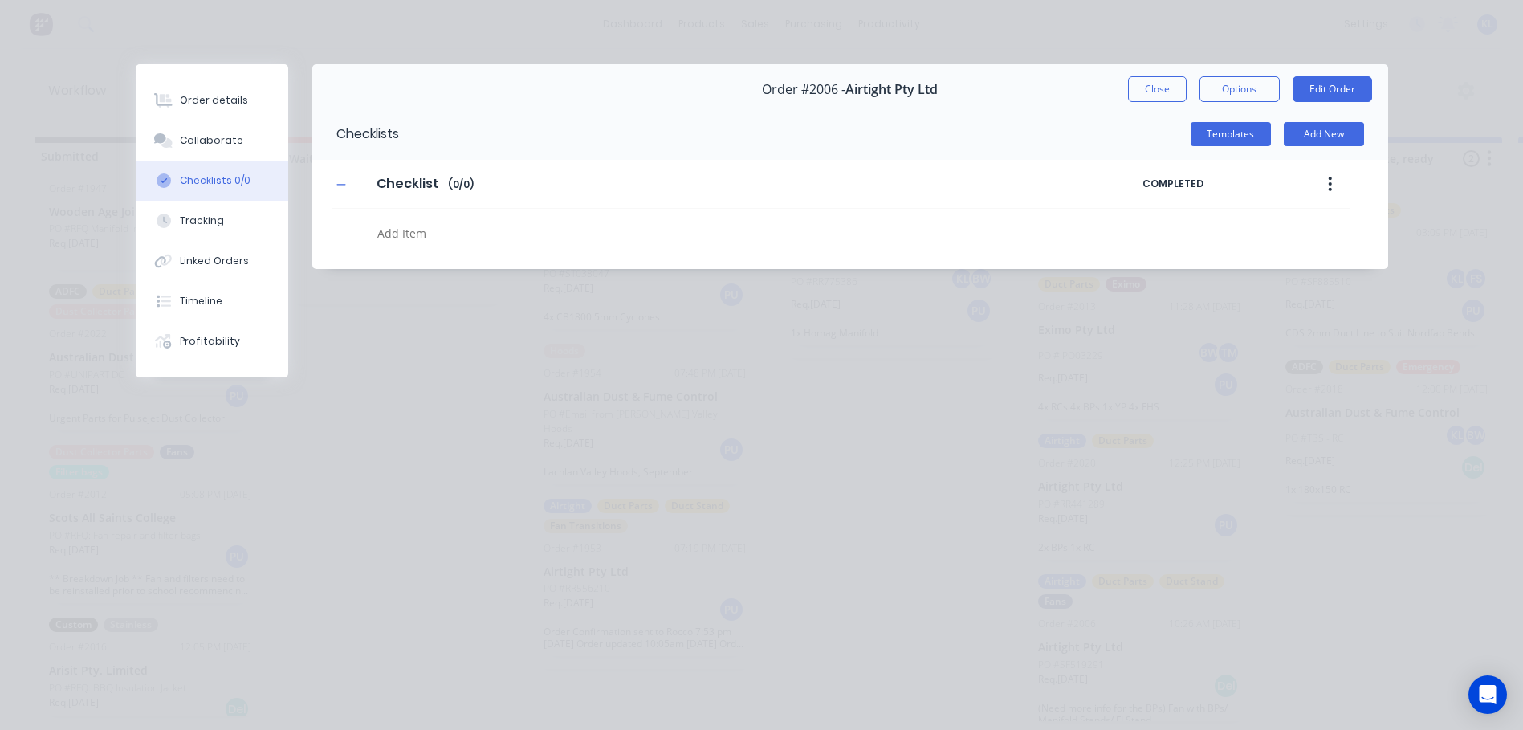
click at [904, 351] on div "Order details Collaborate Checklists 0/0 Tracking Linked Orders Timeline Profit…" at bounding box center [761, 365] width 1523 height 730
click at [212, 116] on button "Order details" at bounding box center [212, 100] width 153 height 40
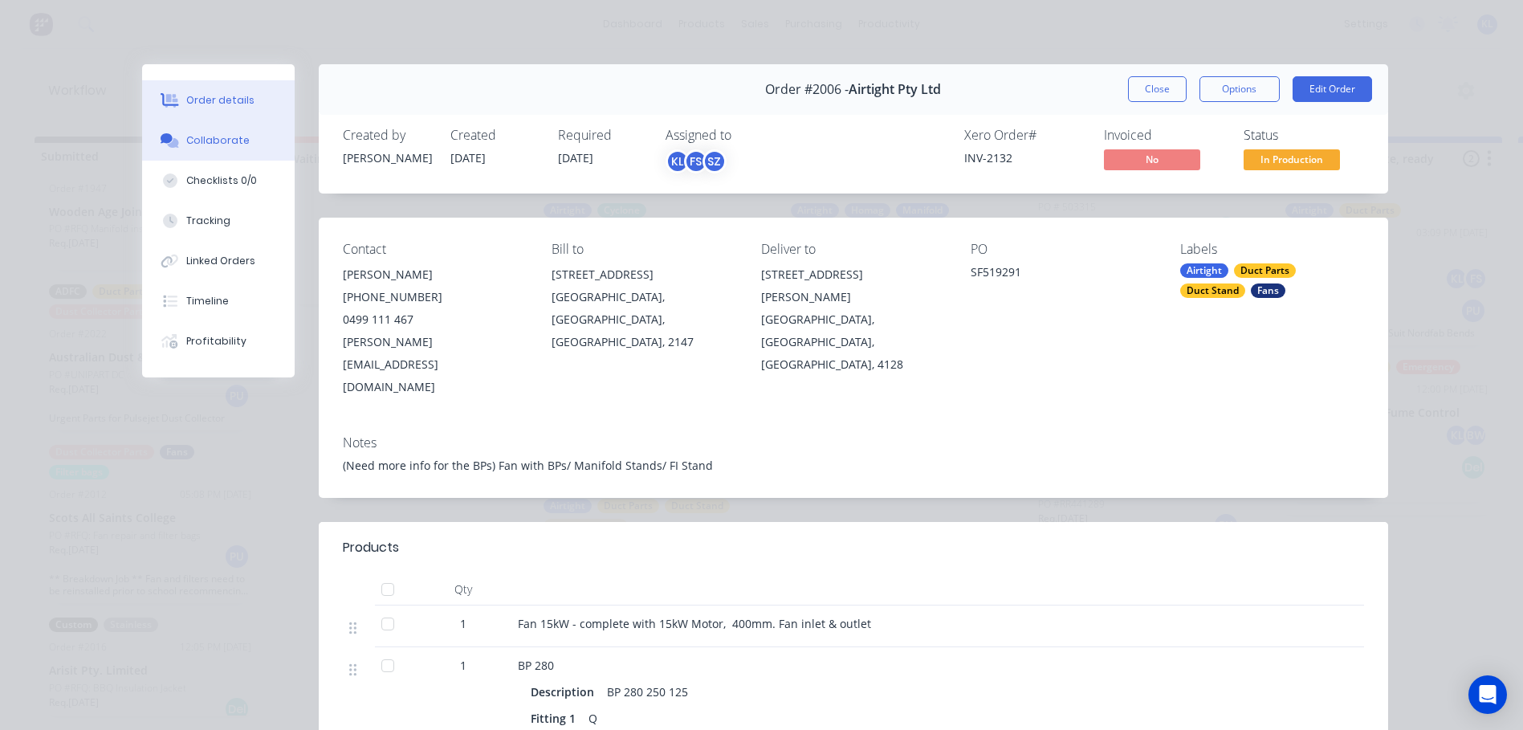
click at [211, 153] on button "Collaborate" at bounding box center [218, 140] width 153 height 40
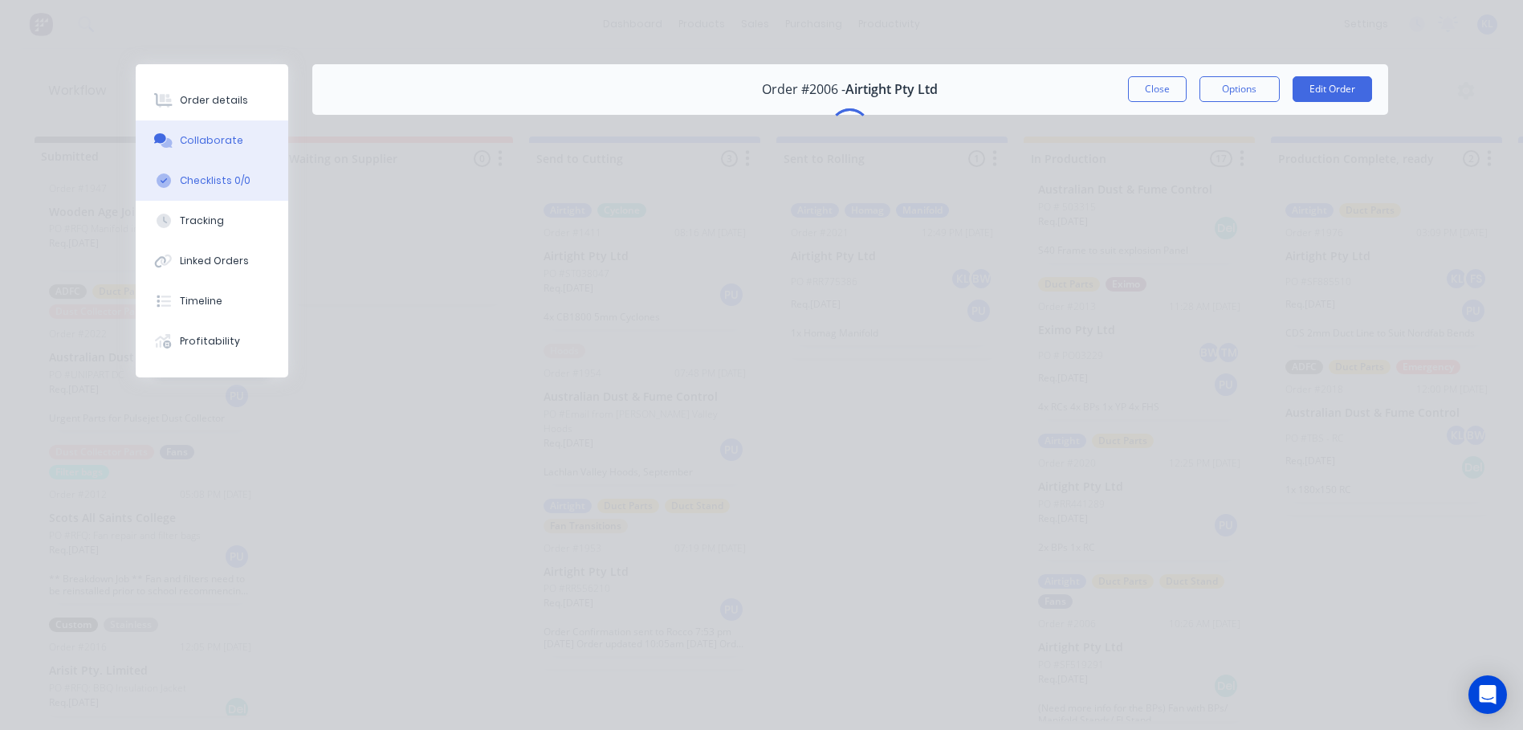
click at [210, 176] on div "Checklists 0/0" at bounding box center [215, 180] width 71 height 14
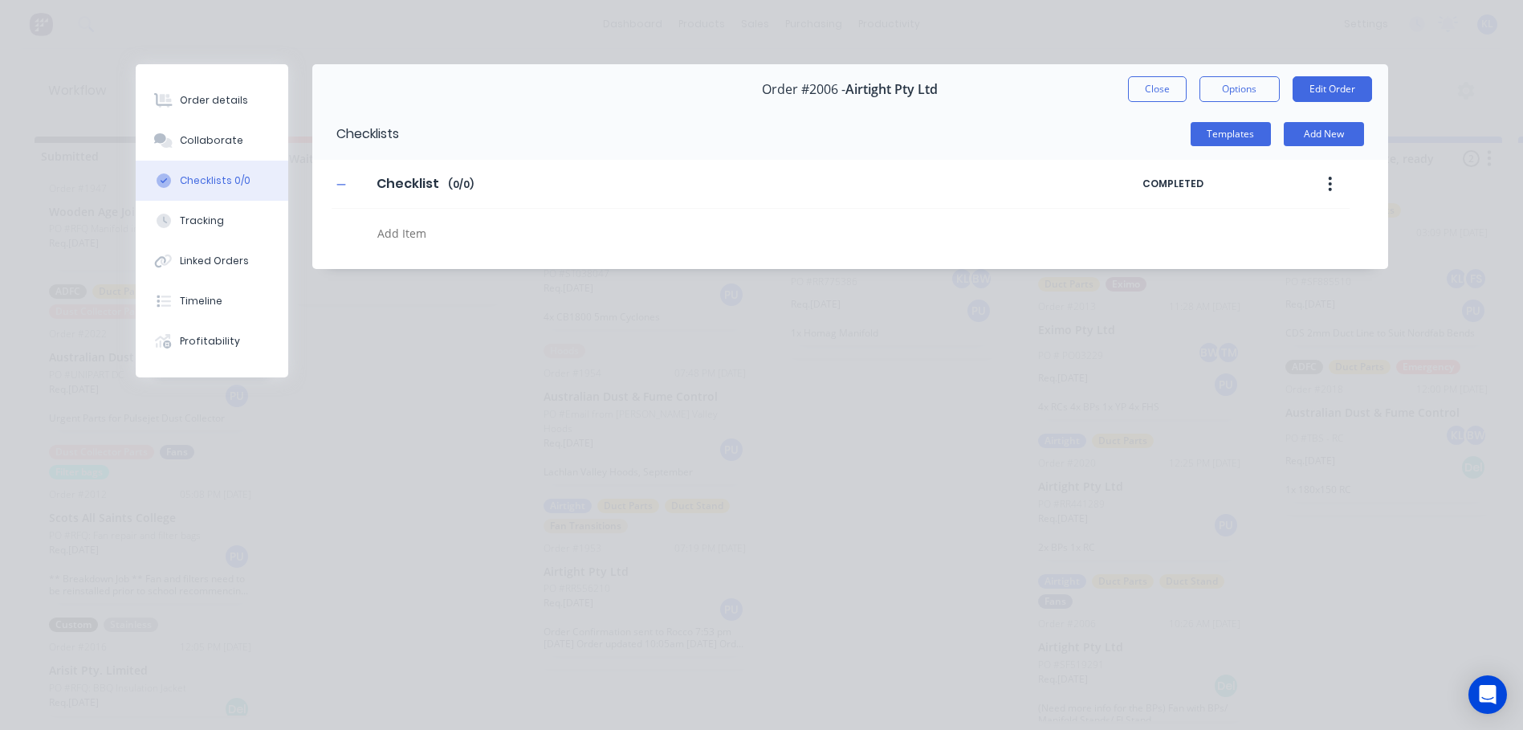
click at [432, 228] on textarea at bounding box center [695, 233] width 649 height 23
type textarea "x"
click at [1151, 95] on button "Close" at bounding box center [1157, 89] width 59 height 26
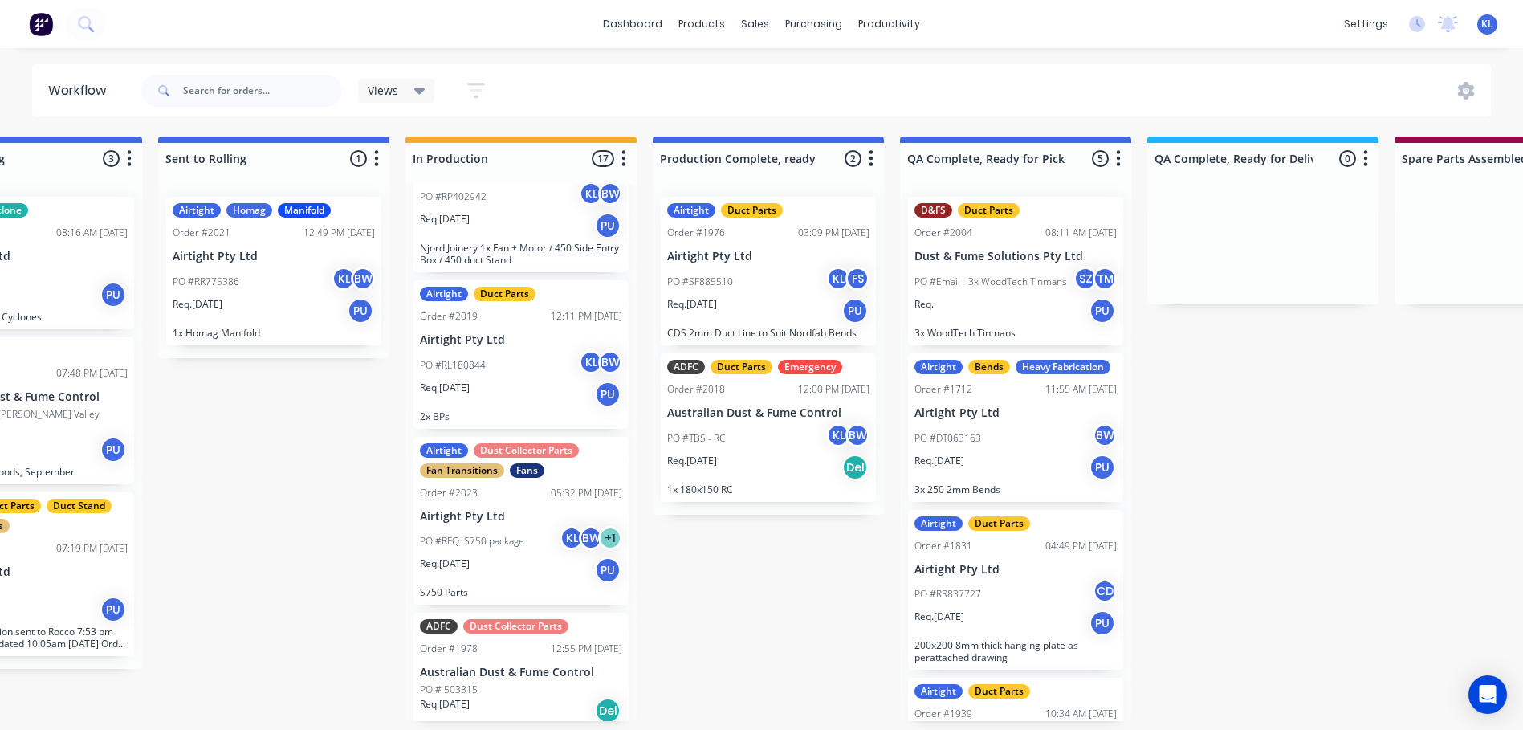
scroll to position [1640, 0]
click at [501, 533] on p "PO #RFQ: S750 package" at bounding box center [472, 540] width 104 height 14
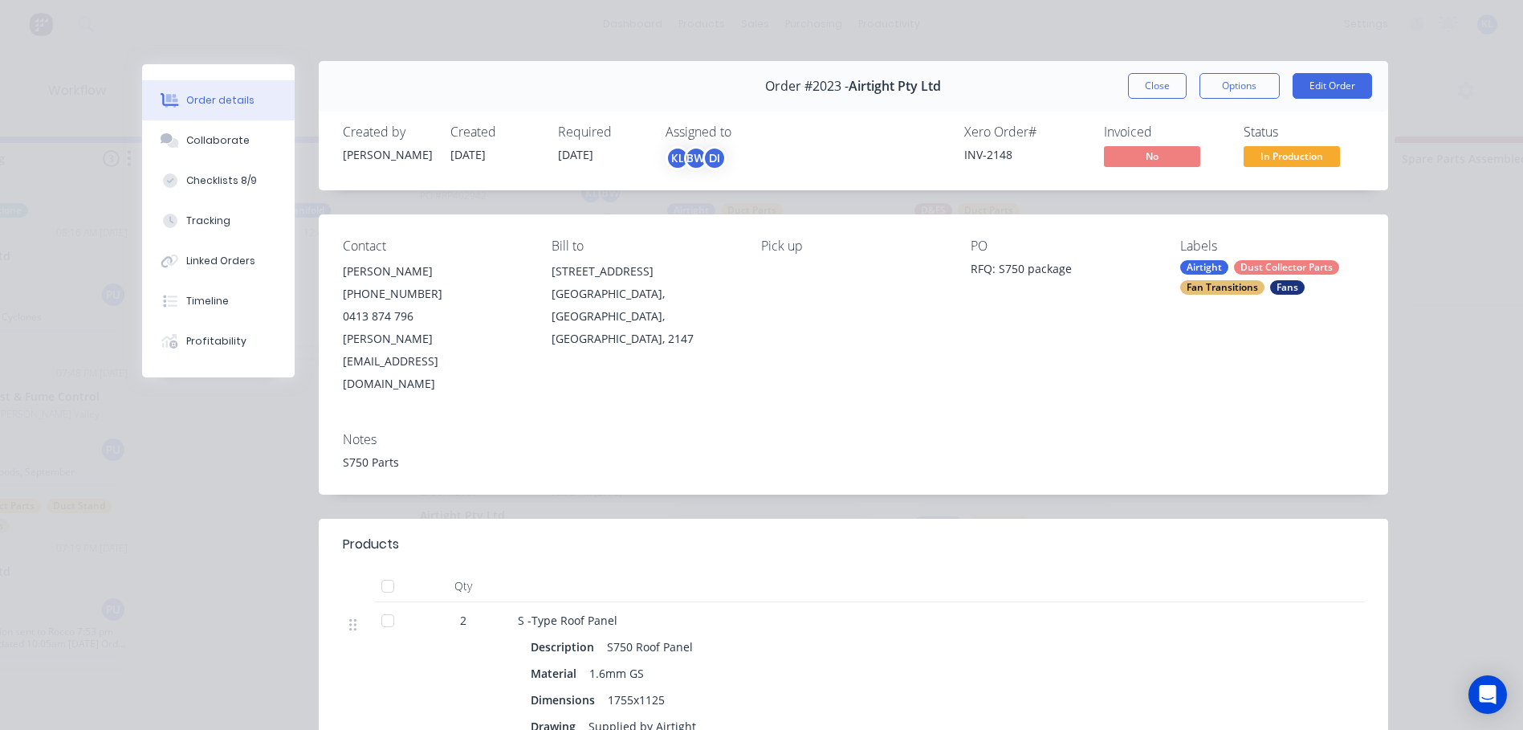
scroll to position [0, 0]
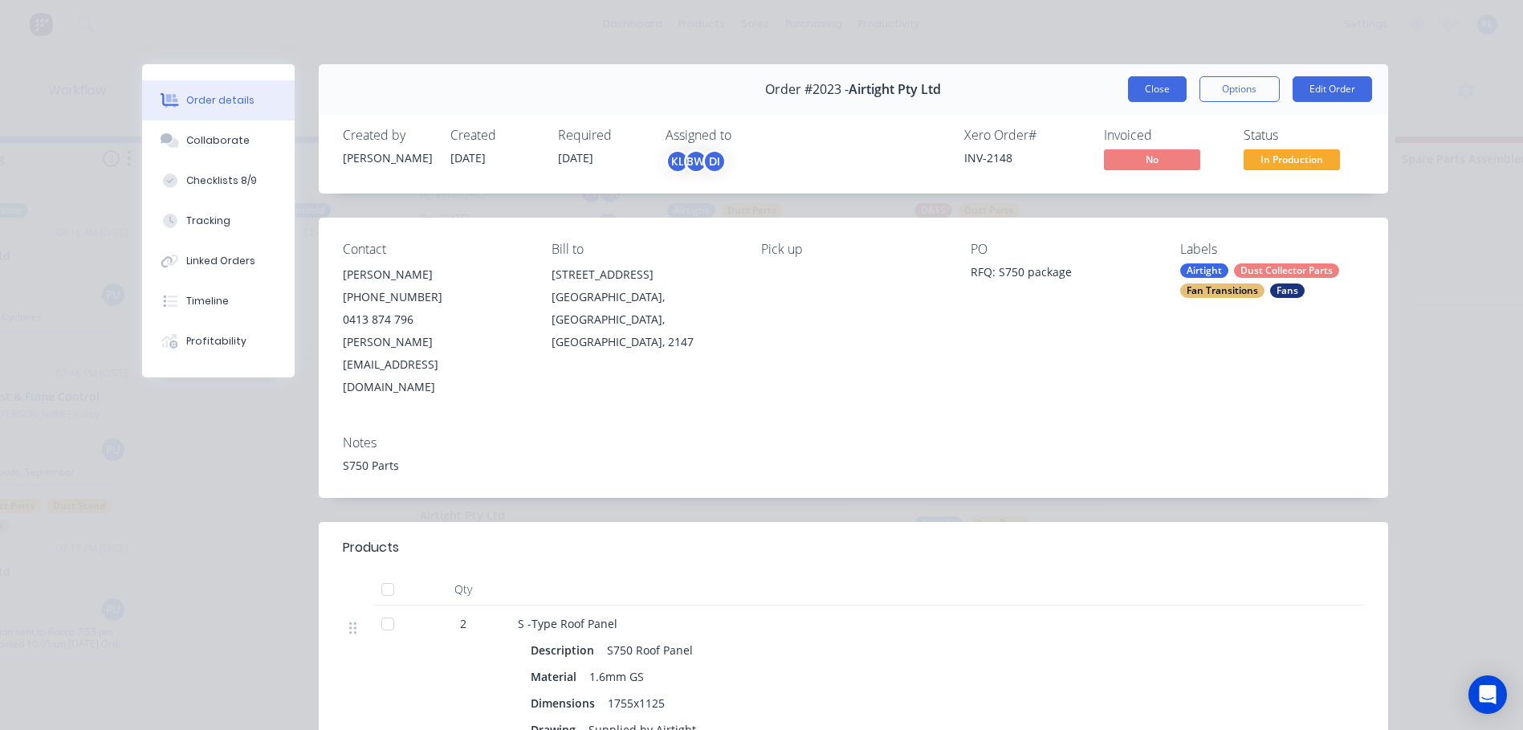
click at [1150, 82] on button "Close" at bounding box center [1157, 89] width 59 height 26
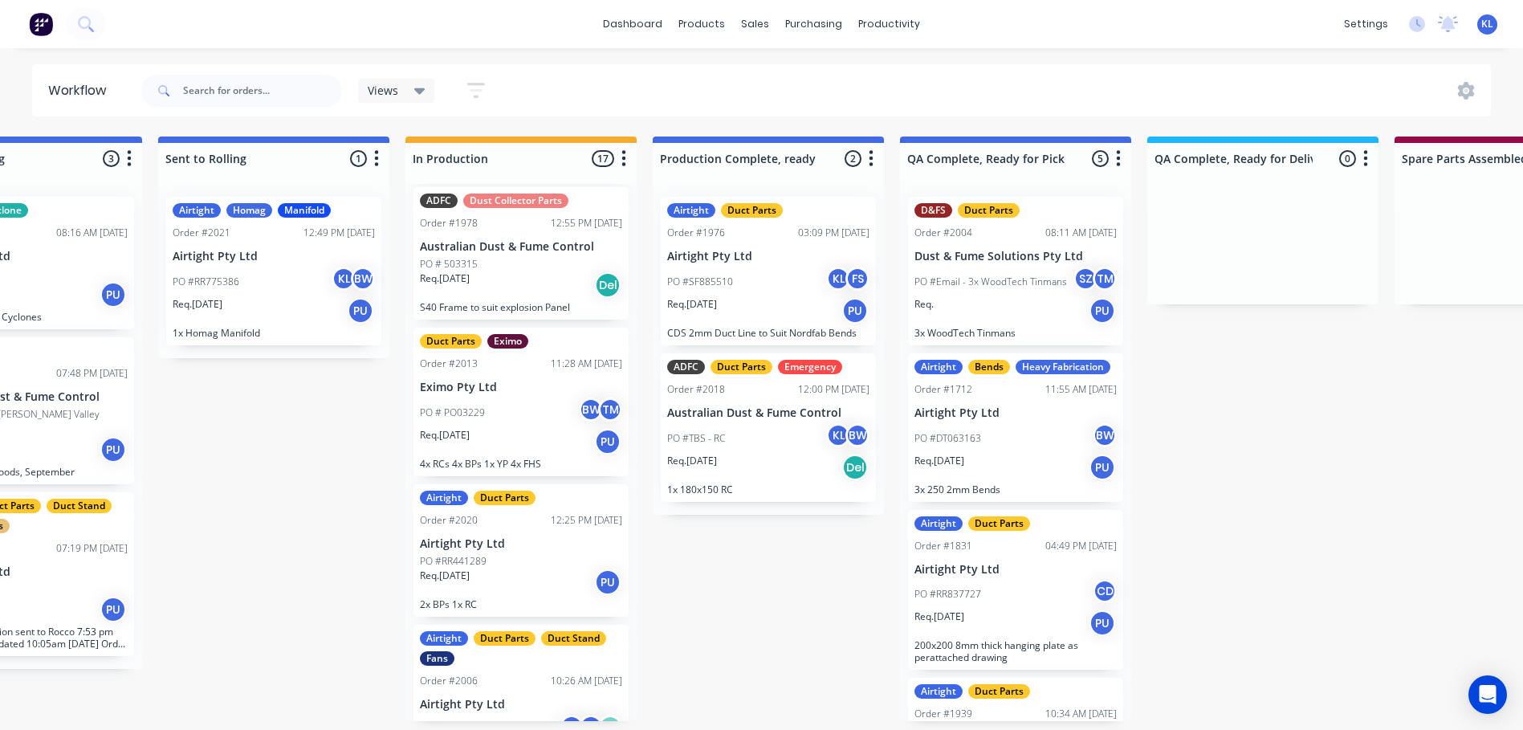
scroll to position [2138, 0]
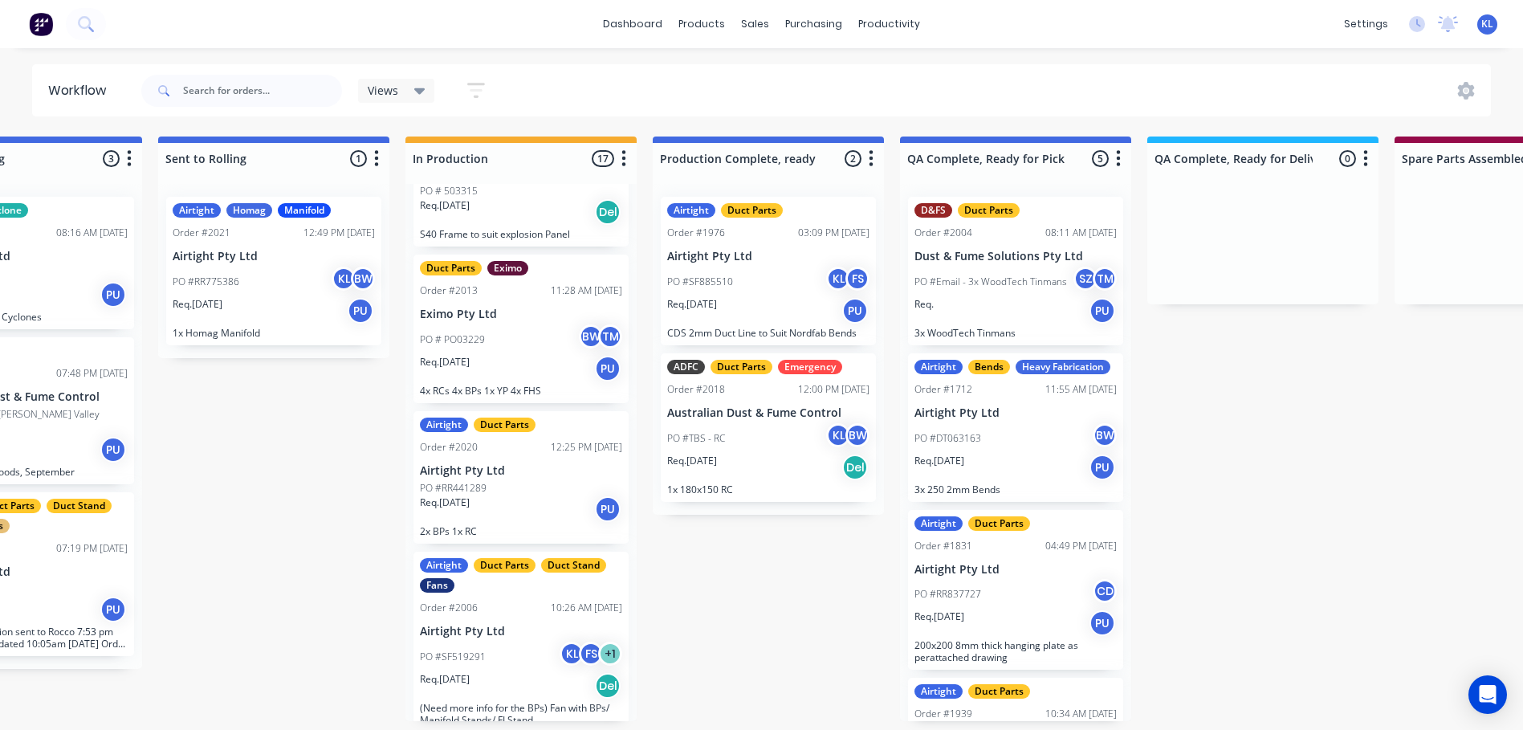
click at [536, 672] on div "Req. [DATE] Del" at bounding box center [521, 685] width 202 height 27
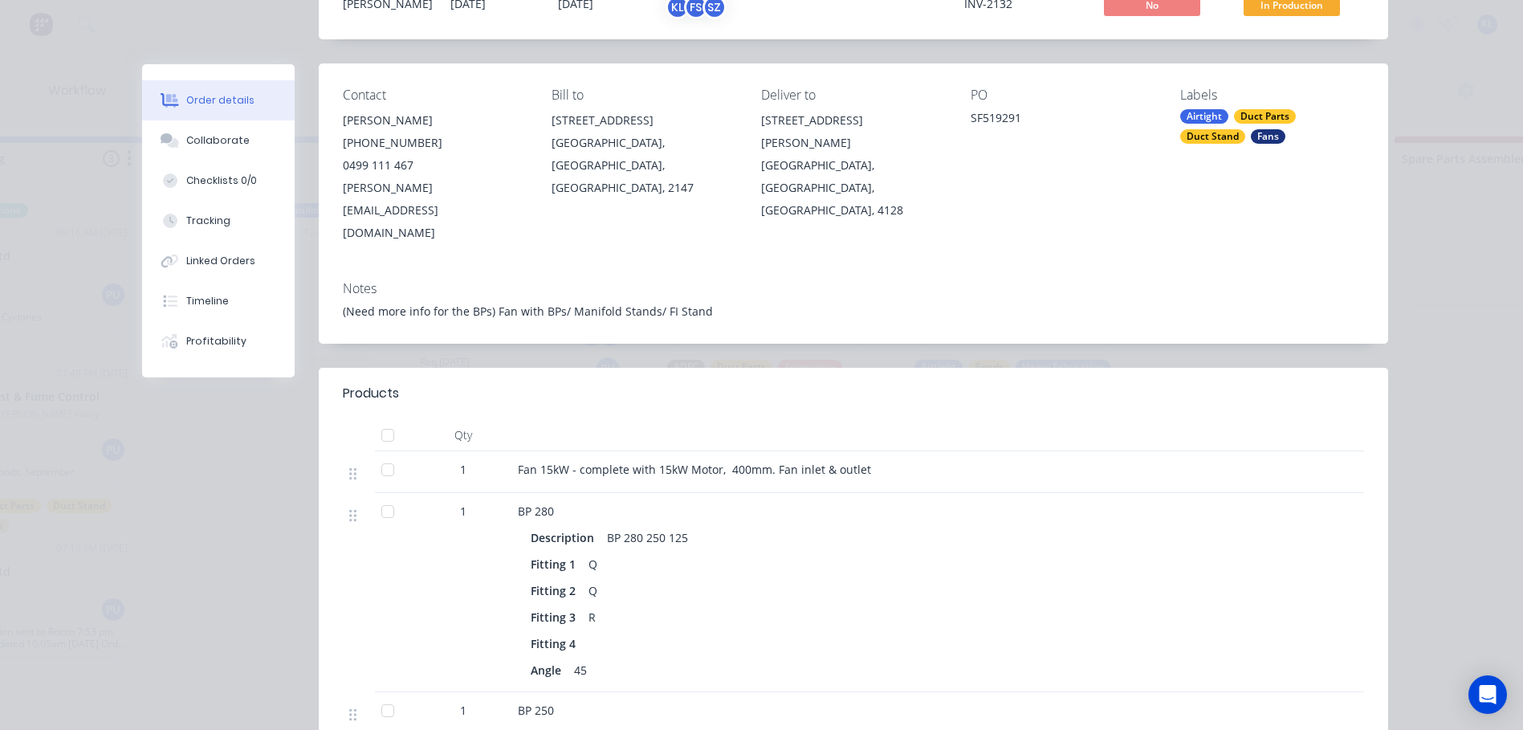
scroll to position [0, 0]
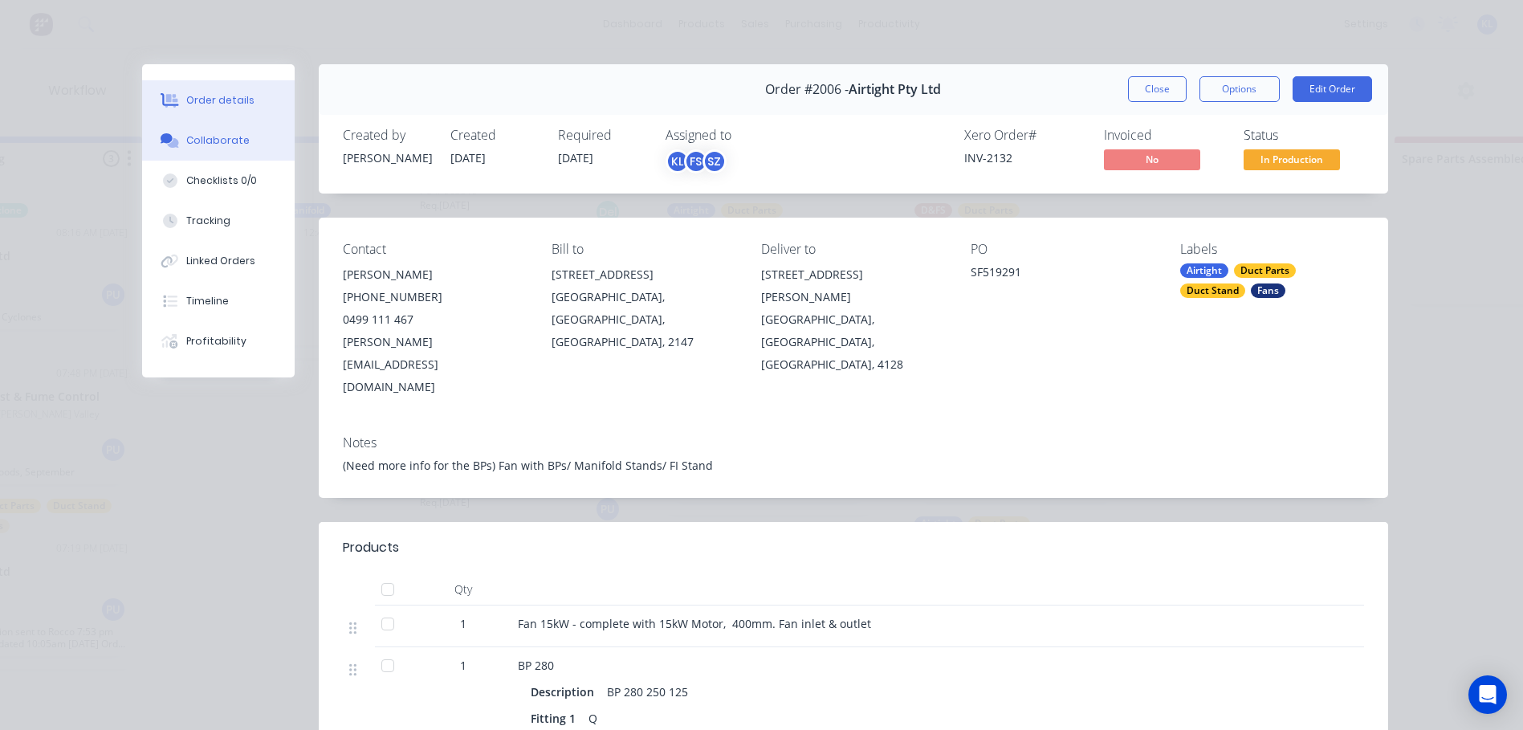
click at [197, 129] on button "Collaborate" at bounding box center [218, 140] width 153 height 40
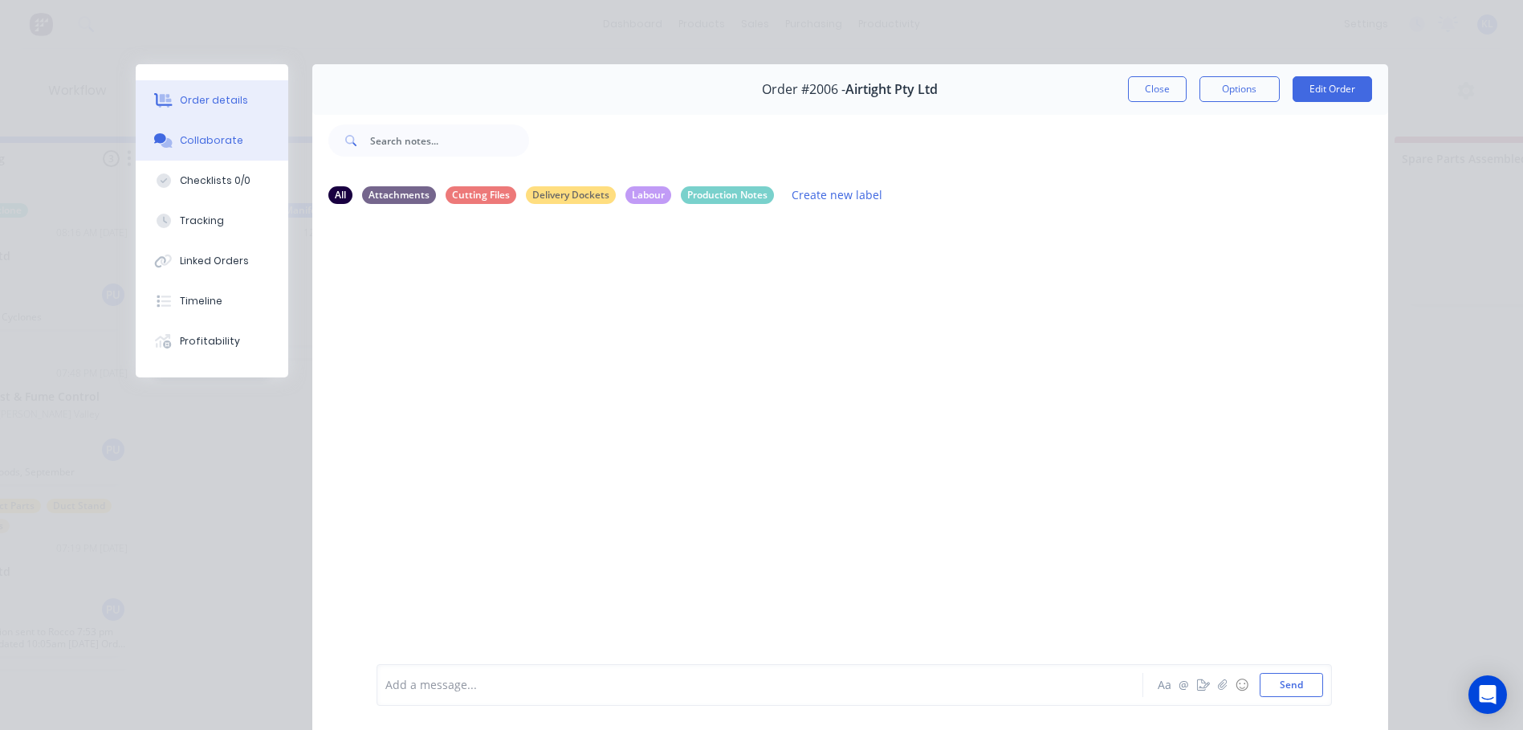
click at [226, 95] on div "Order details" at bounding box center [214, 100] width 68 height 14
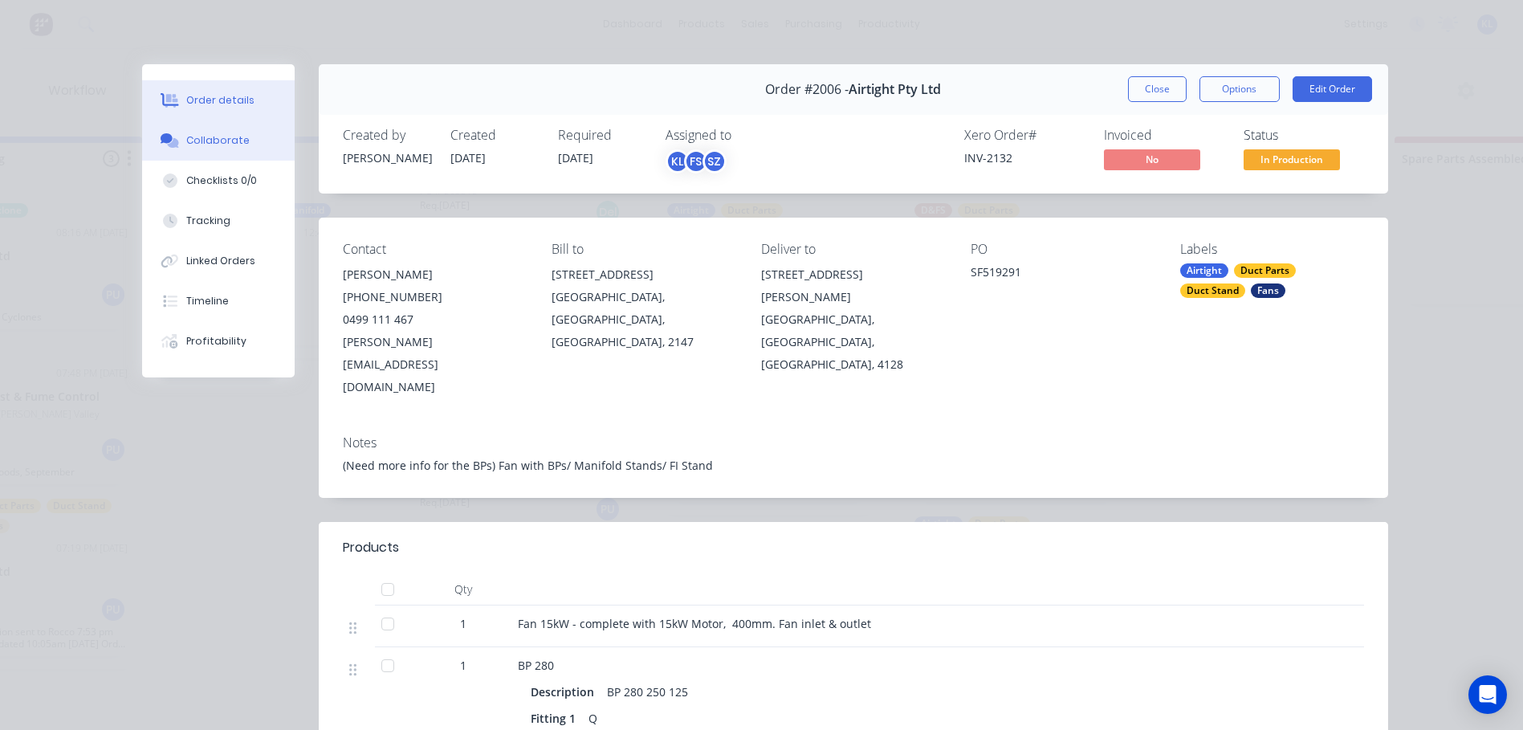
click at [210, 148] on button "Collaborate" at bounding box center [218, 140] width 153 height 40
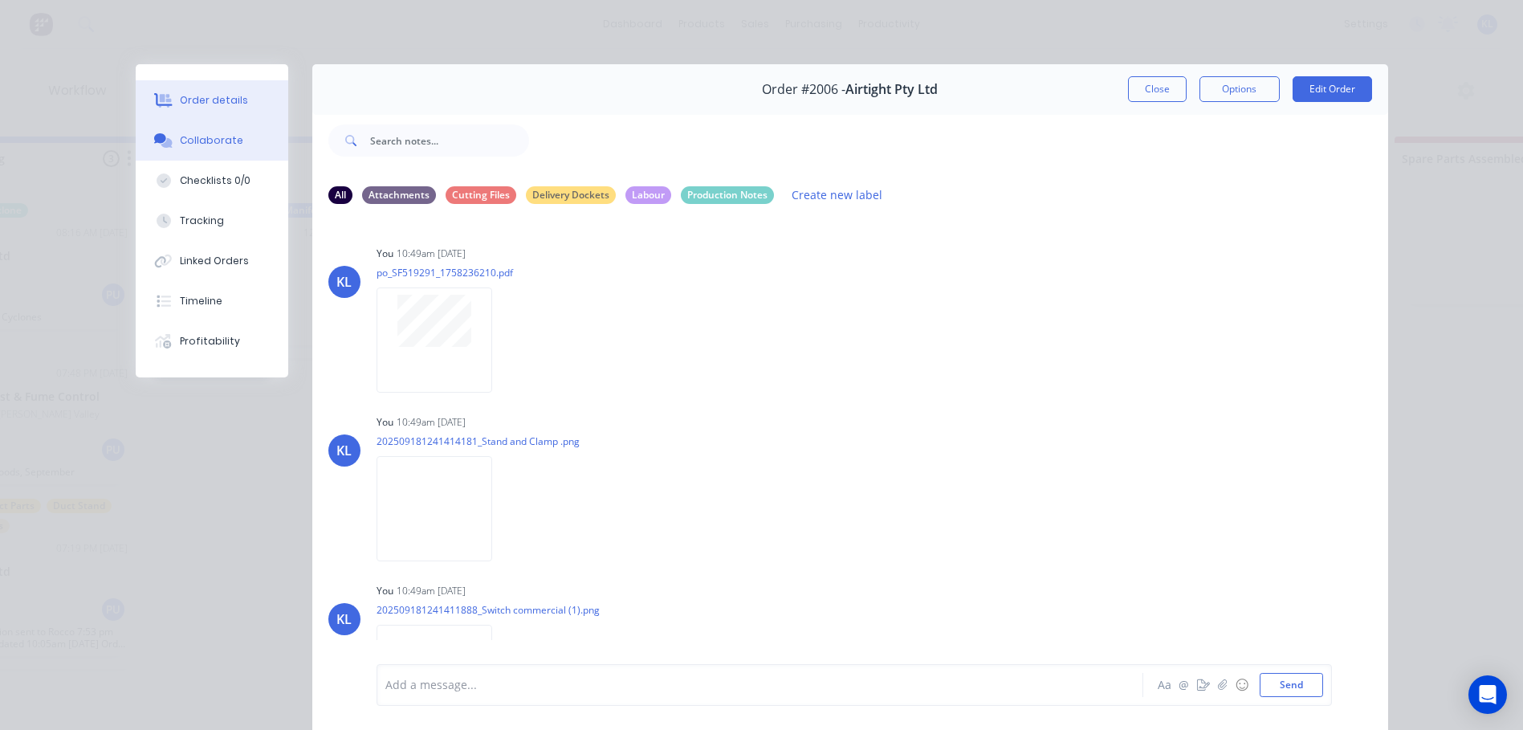
click at [185, 93] on div "Order details" at bounding box center [214, 100] width 68 height 14
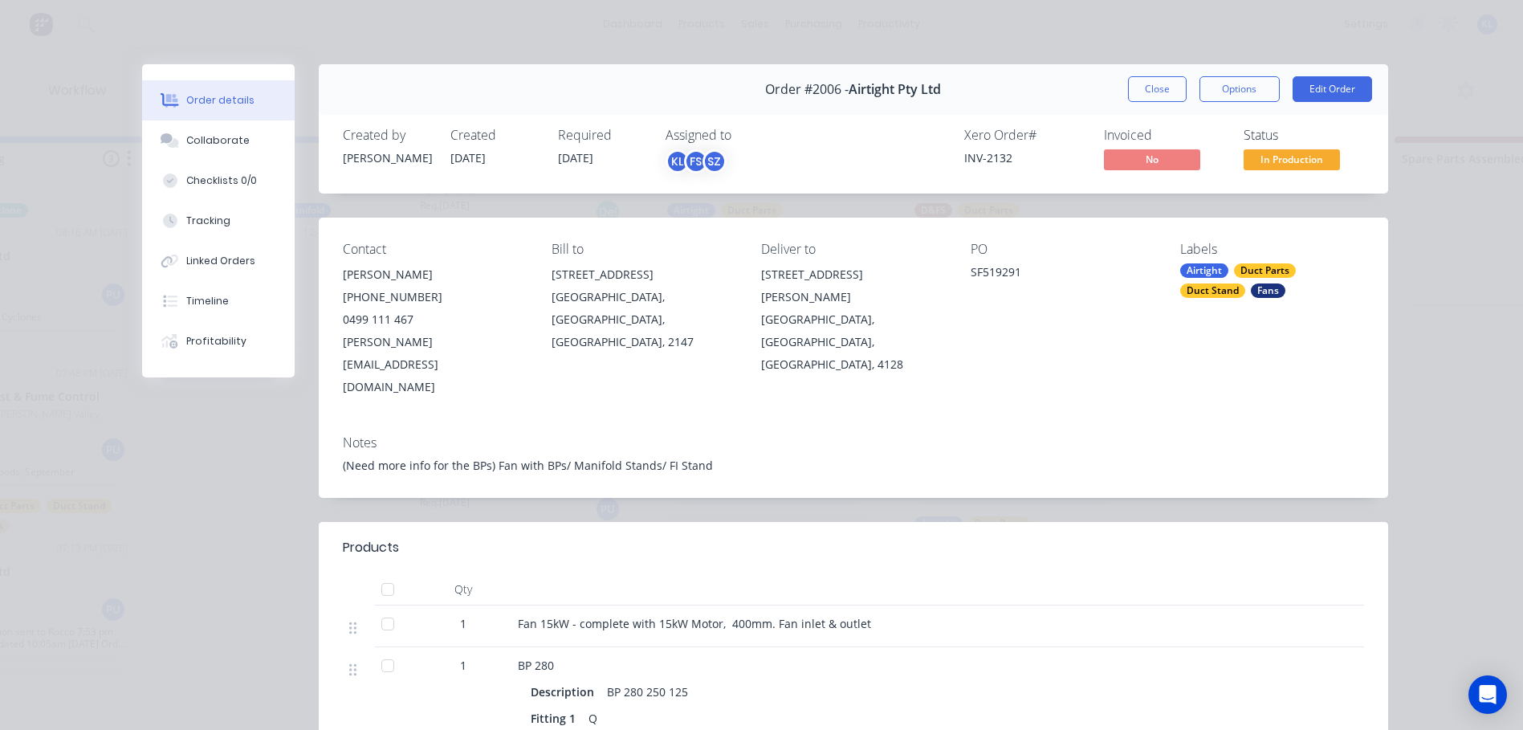
scroll to position [0, 618]
click at [245, 142] on button "Collaborate" at bounding box center [218, 140] width 153 height 40
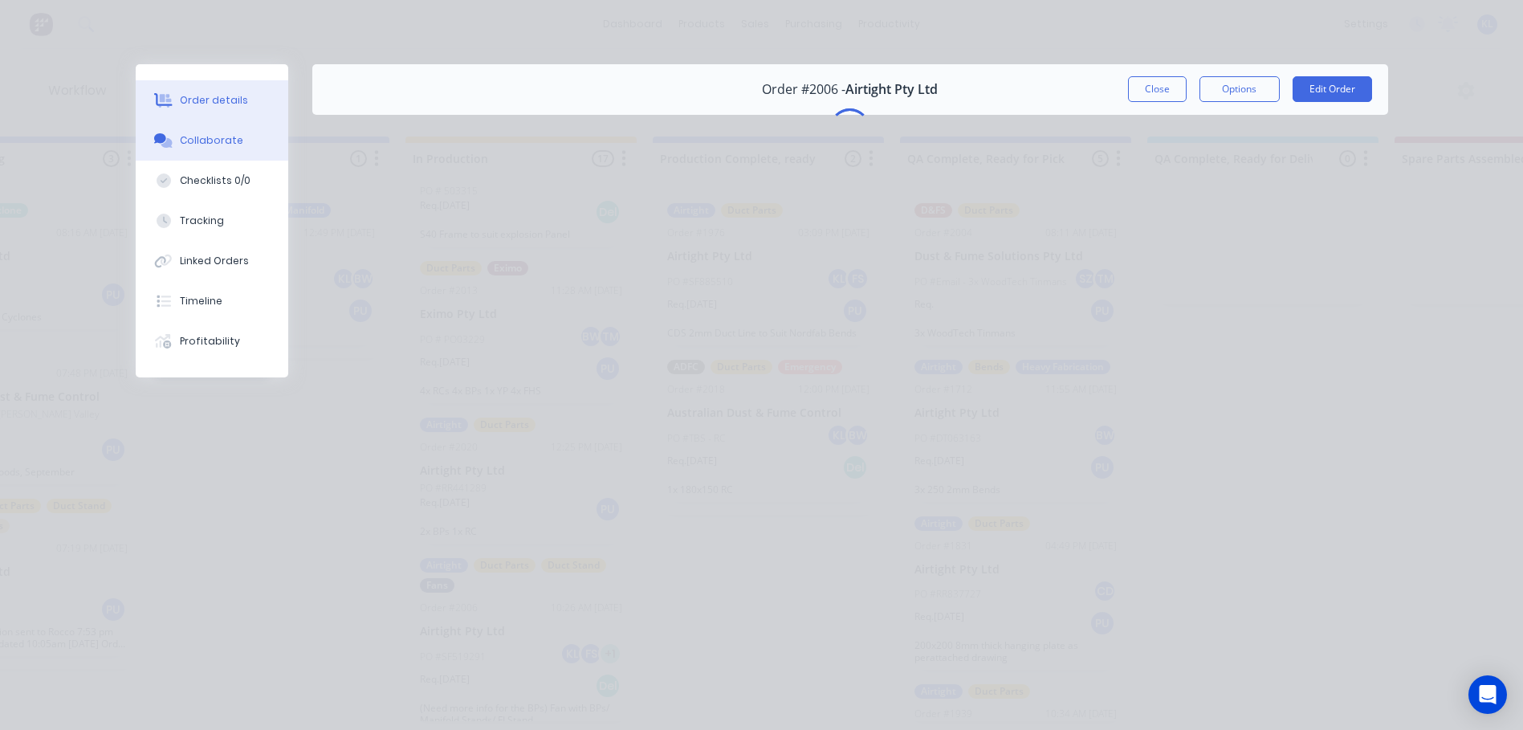
click at [242, 99] on div "Order details" at bounding box center [214, 100] width 68 height 14
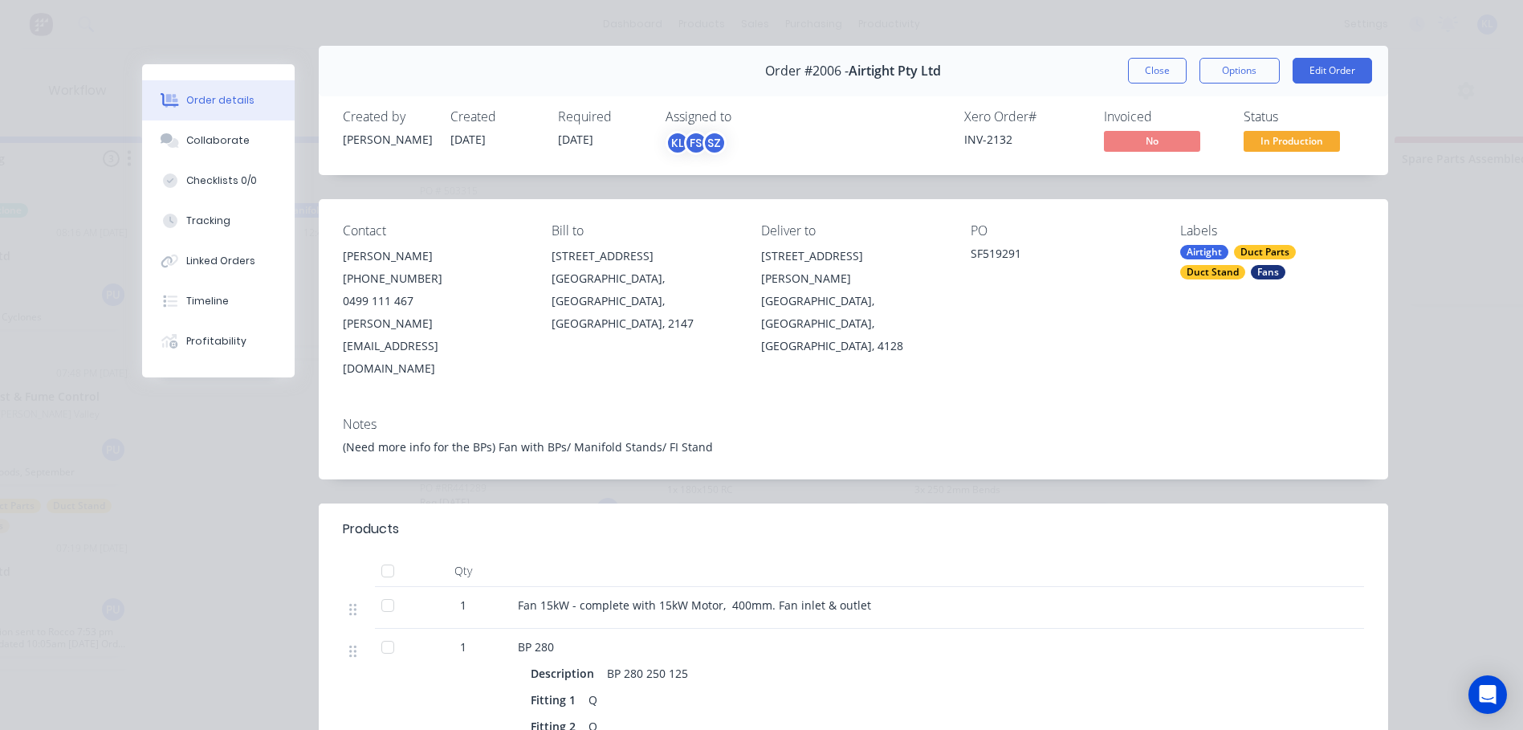
scroll to position [0, 0]
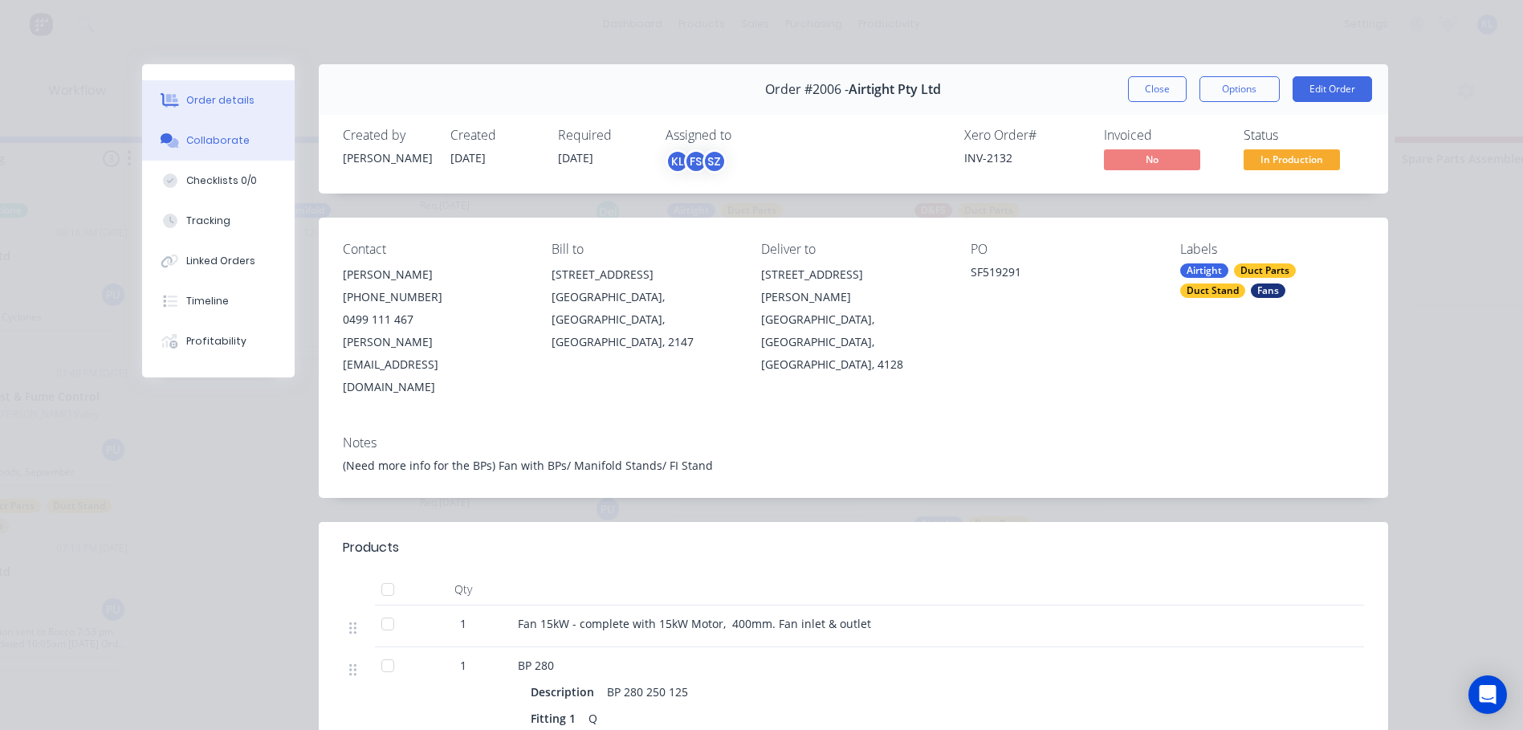
click at [214, 147] on div "Collaborate" at bounding box center [217, 140] width 63 height 14
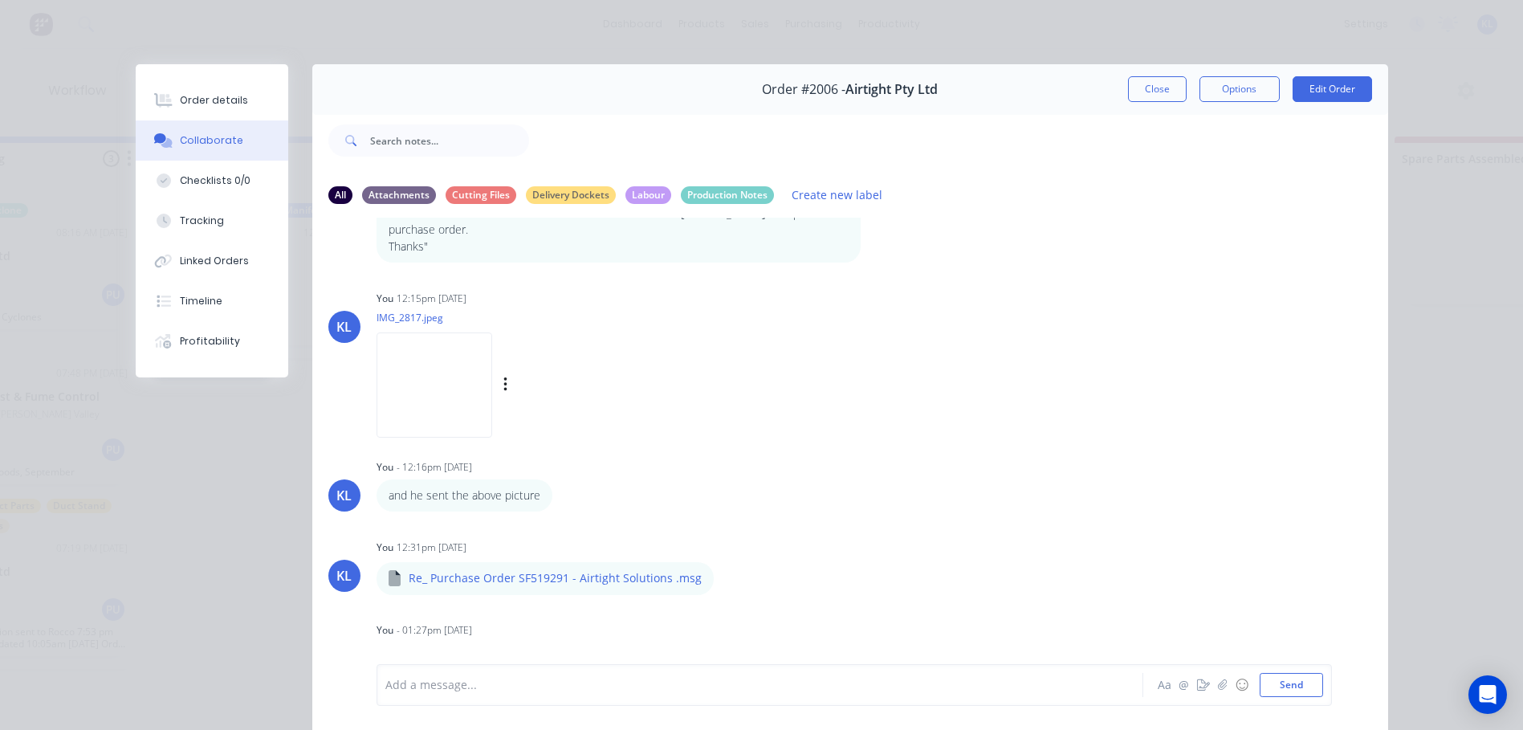
scroll to position [85, 0]
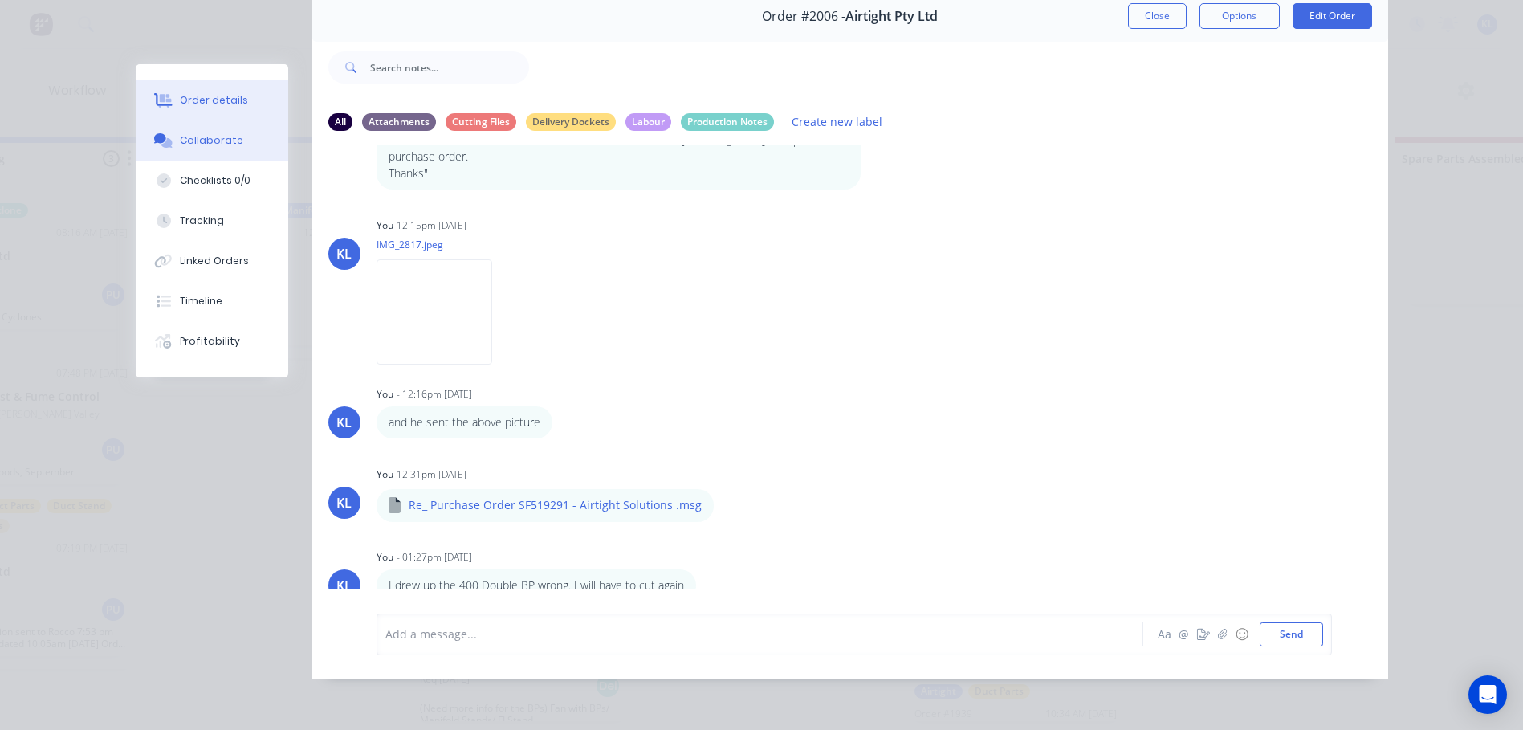
click at [225, 110] on button "Order details" at bounding box center [212, 100] width 153 height 40
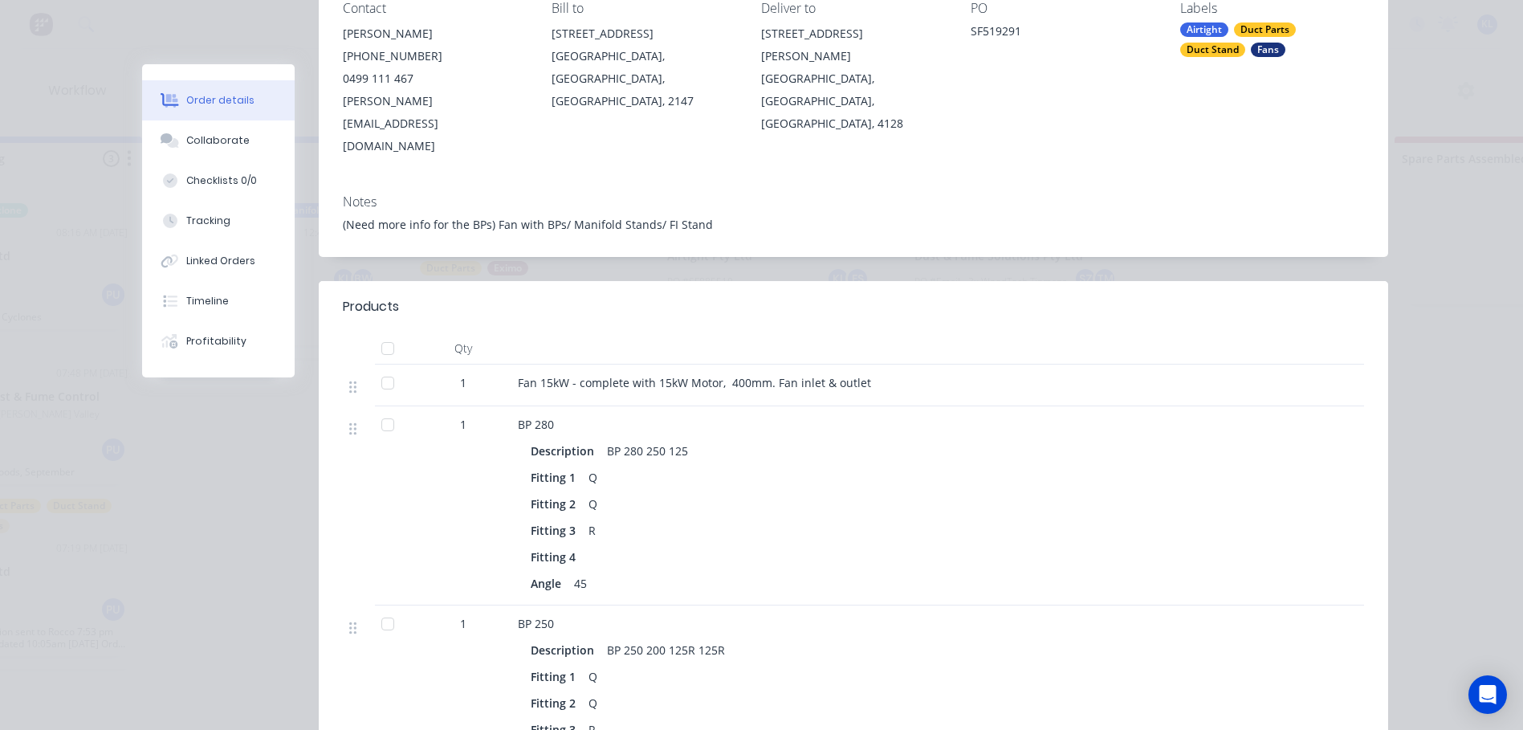
scroll to position [0, 0]
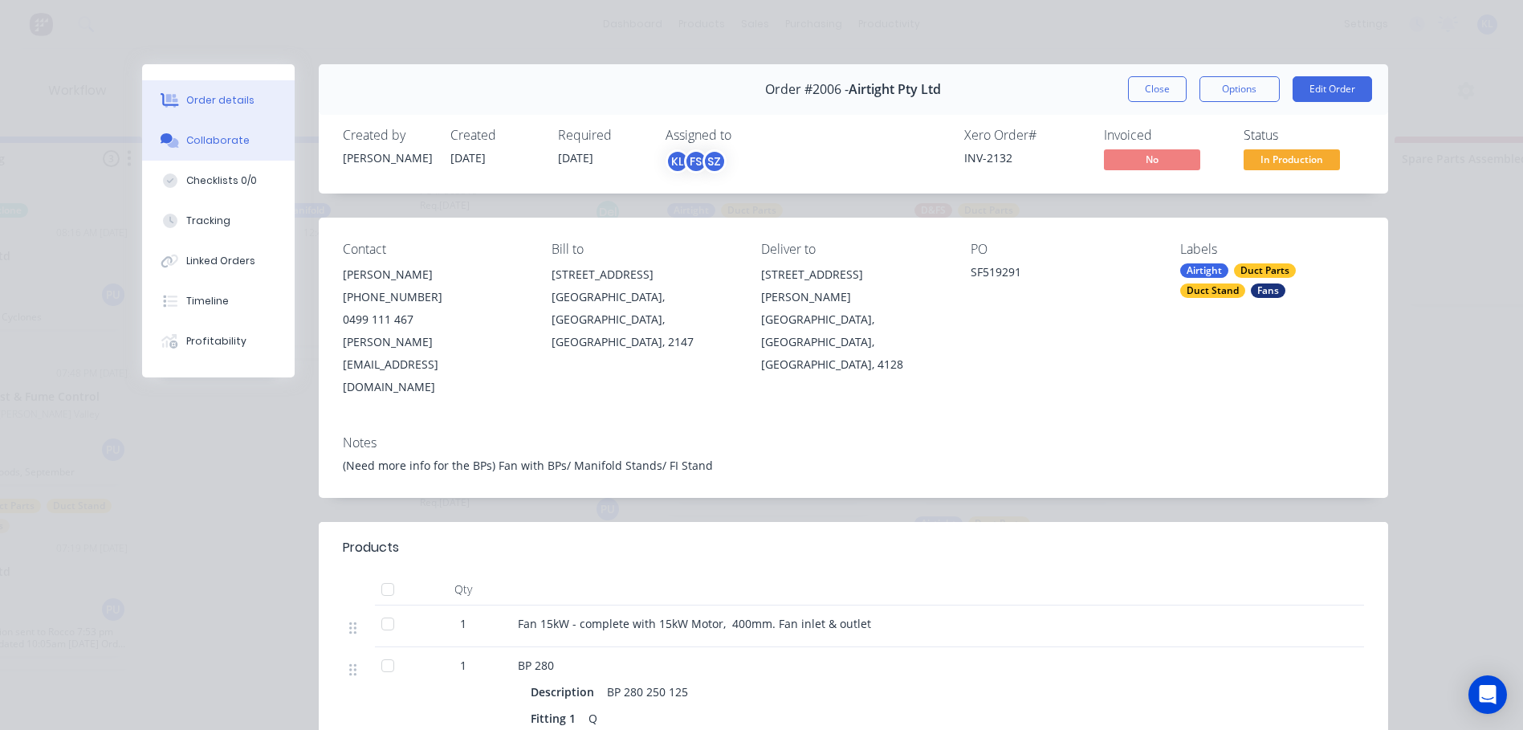
click at [214, 127] on button "Collaborate" at bounding box center [218, 140] width 153 height 40
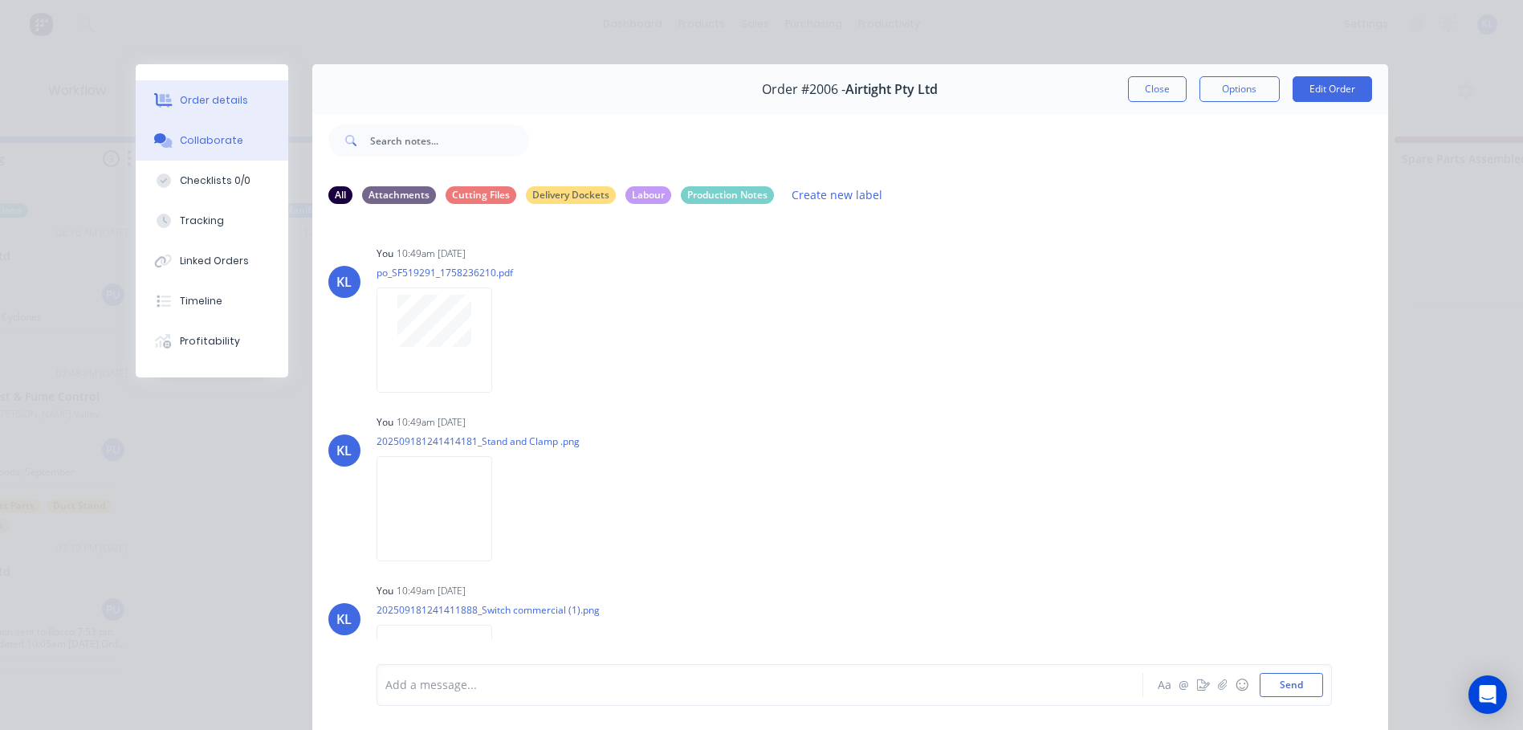
click at [180, 86] on button "Order details" at bounding box center [212, 100] width 153 height 40
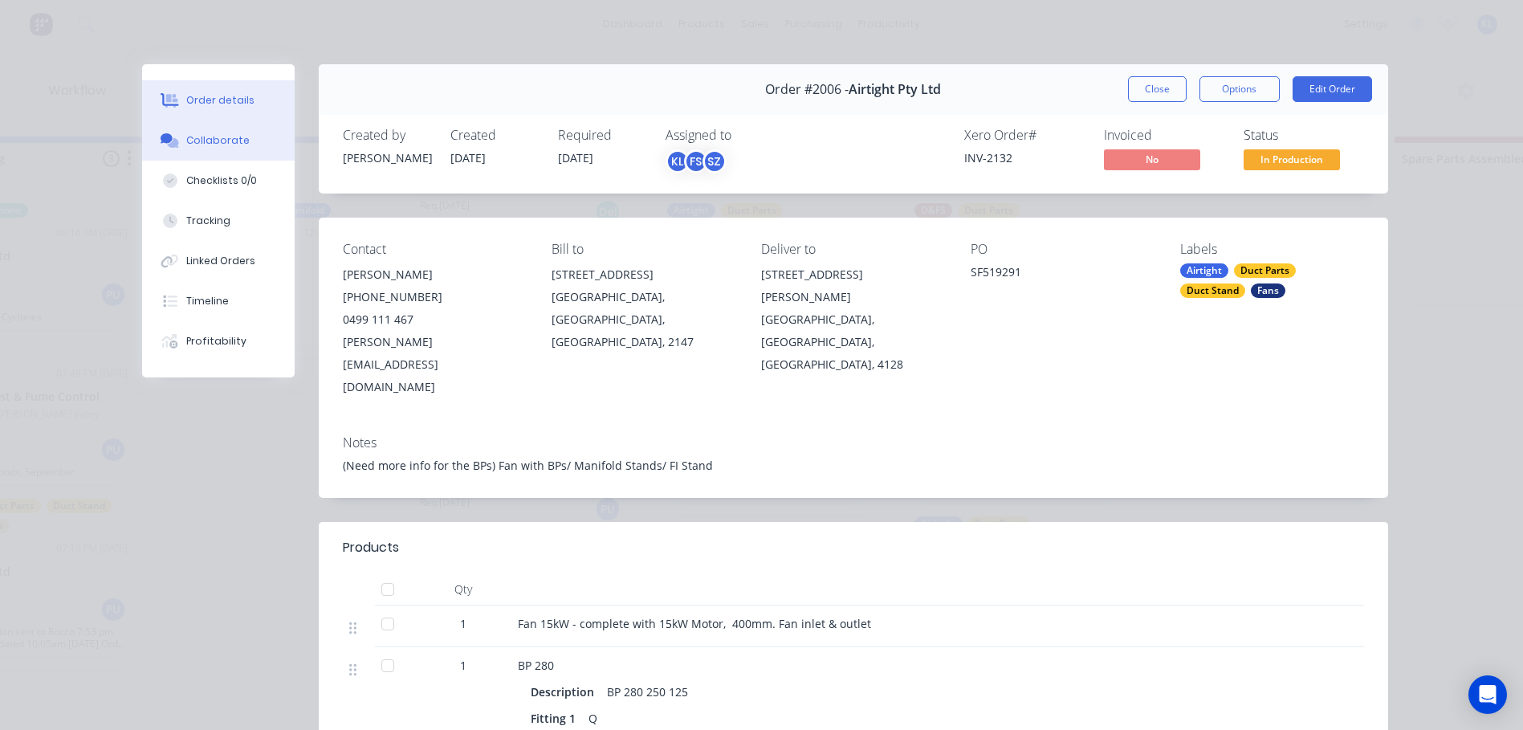
click at [199, 143] on div "Collaborate" at bounding box center [217, 140] width 63 height 14
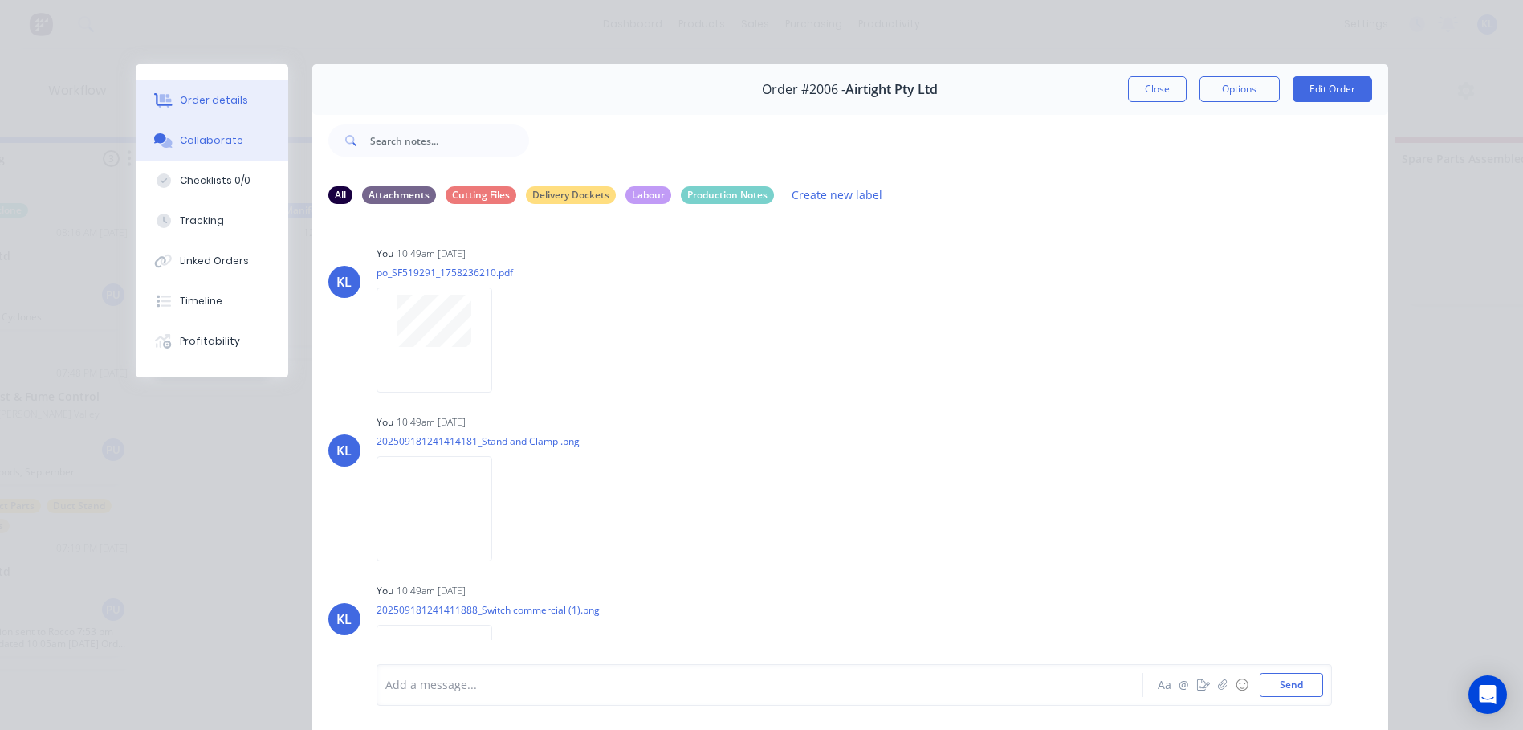
click at [220, 104] on div "Order details" at bounding box center [214, 100] width 68 height 14
